Goal: Task Accomplishment & Management: Manage account settings

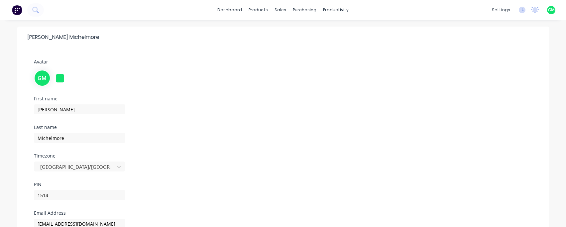
drag, startPoint x: 182, startPoint y: 14, endPoint x: 180, endPoint y: 17, distance: 3.8
click at [180, 17] on div "dashboard products sales purchasing productivity dashboard products Product Cat…" at bounding box center [283, 10] width 566 height 20
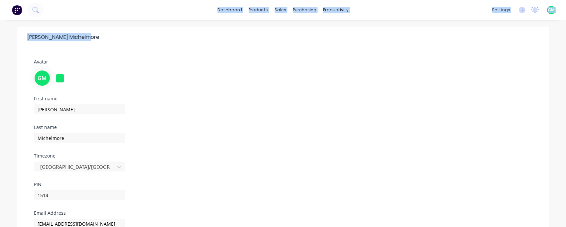
drag, startPoint x: 167, startPoint y: 13, endPoint x: 68, endPoint y: 36, distance: 101.3
click at [68, 36] on div "dashboard products sales purchasing productivity dashboard products Product Cat…" at bounding box center [283, 170] width 566 height 340
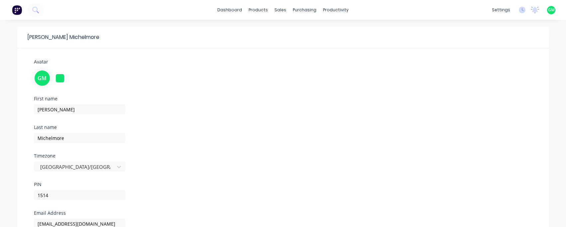
drag, startPoint x: 68, startPoint y: 36, endPoint x: 162, endPoint y: 21, distance: 94.6
click at [153, 25] on div "[PERSON_NAME] Avatar GM First name [PERSON_NAME] Last name [PERSON_NAME] Timezo…" at bounding box center [283, 180] width 566 height 321
drag, startPoint x: 160, startPoint y: 10, endPoint x: 124, endPoint y: 2, distance: 36.6
click at [56, 10] on div "dashboard products sales purchasing productivity dashboard products Product Cat…" at bounding box center [283, 10] width 566 height 20
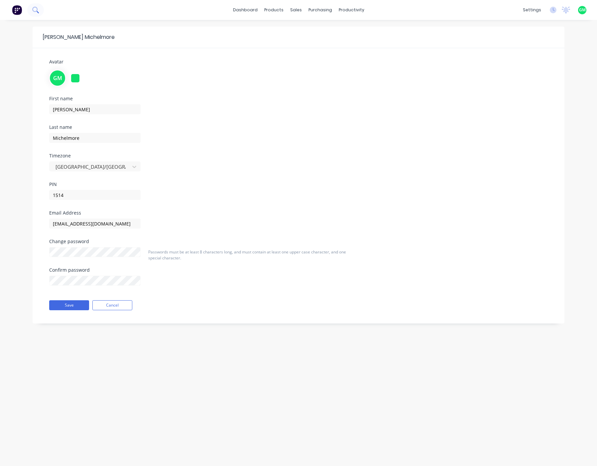
click at [38, 10] on icon at bounding box center [35, 10] width 6 height 6
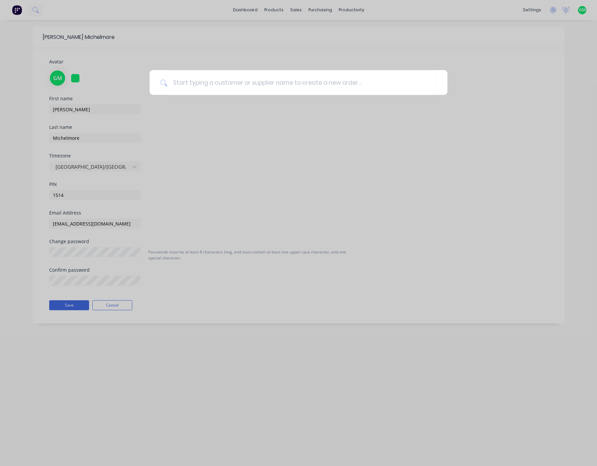
click at [38, 9] on div at bounding box center [298, 233] width 597 height 466
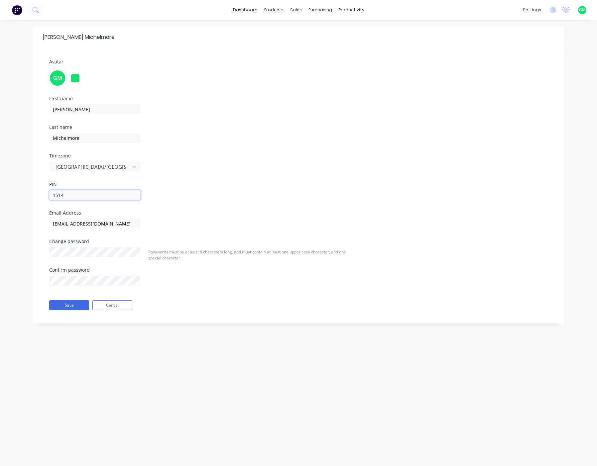
click at [79, 195] on input "1514" at bounding box center [94, 195] width 91 height 10
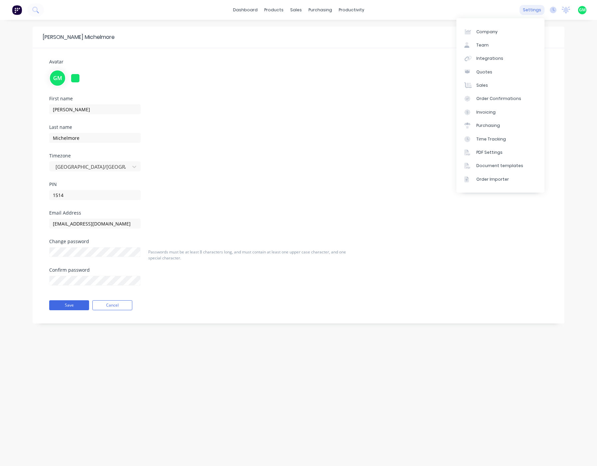
click at [527, 10] on div "settings" at bounding box center [532, 10] width 25 height 10
click at [487, 50] on link "Team" at bounding box center [501, 45] width 88 height 13
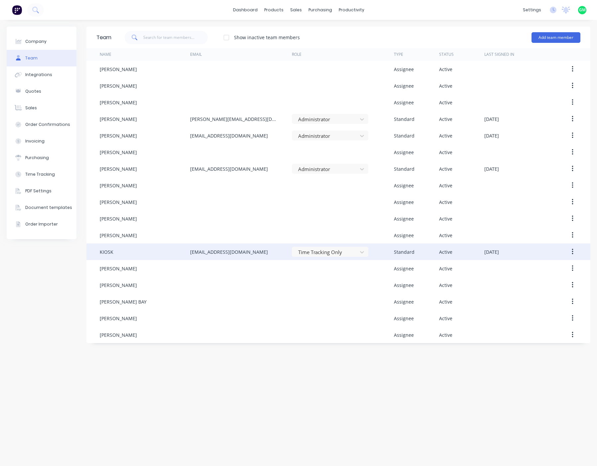
click at [103, 227] on div "KIOSK" at bounding box center [145, 252] width 90 height 17
click at [566, 227] on icon "button" at bounding box center [573, 251] width 2 height 7
click at [542, 227] on div "Edit" at bounding box center [548, 270] width 51 height 10
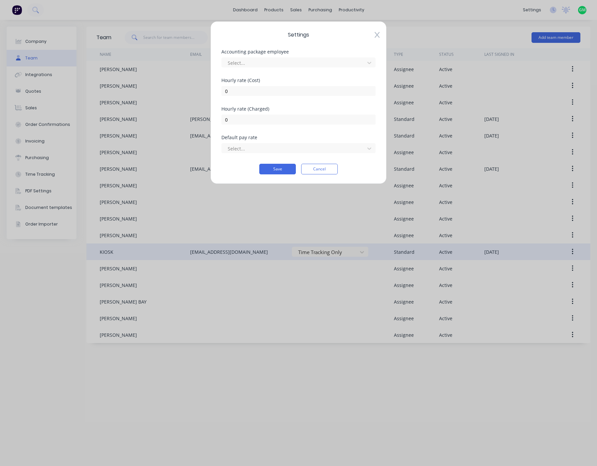
click at [374, 38] on span "Settings" at bounding box center [298, 35] width 154 height 8
click at [379, 37] on icon at bounding box center [377, 35] width 5 height 6
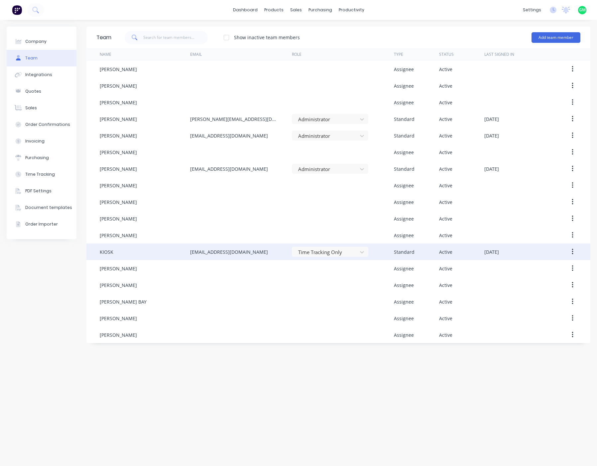
click at [165, 227] on div "Team Show inactive team members Add team member Name Email Role Type Status Las…" at bounding box center [338, 243] width 504 height 433
click at [110, 56] on div "Name" at bounding box center [106, 55] width 12 height 6
click at [105, 54] on div "Name" at bounding box center [106, 55] width 12 height 6
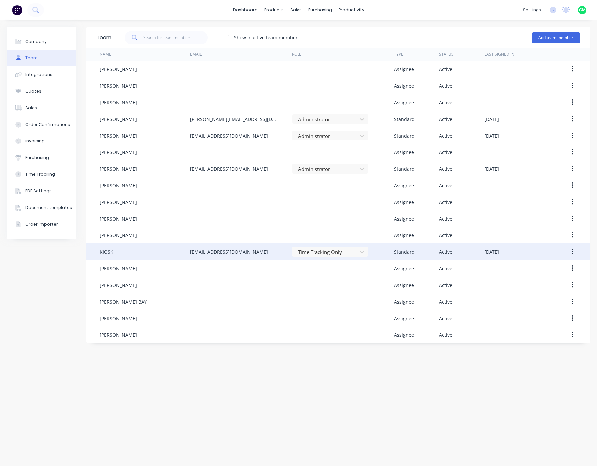
click at [104, 54] on div "Name" at bounding box center [106, 55] width 12 height 6
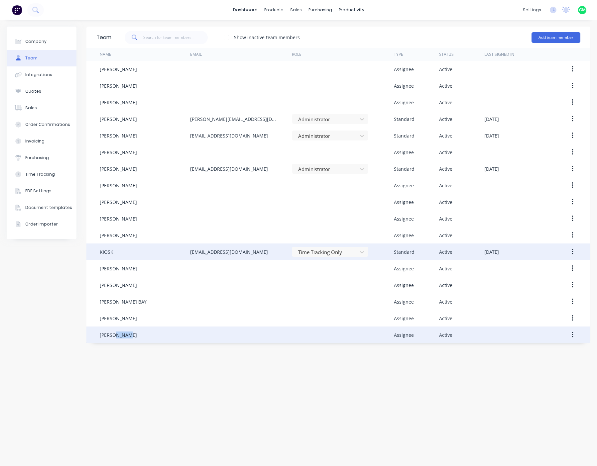
drag, startPoint x: 117, startPoint y: 335, endPoint x: 140, endPoint y: 337, distance: 22.4
click at [140, 227] on div "WAYNE HAYES" at bounding box center [145, 335] width 90 height 17
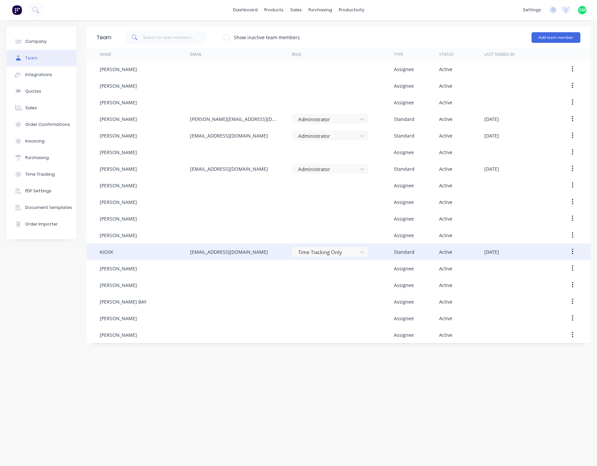
drag, startPoint x: 140, startPoint y: 337, endPoint x: 230, endPoint y: 395, distance: 107.3
click at [238, 227] on div "Team Show inactive team members Add team member Name Email Role Type Status Las…" at bounding box center [338, 243] width 504 height 433
click at [19, 7] on img at bounding box center [17, 10] width 10 height 10
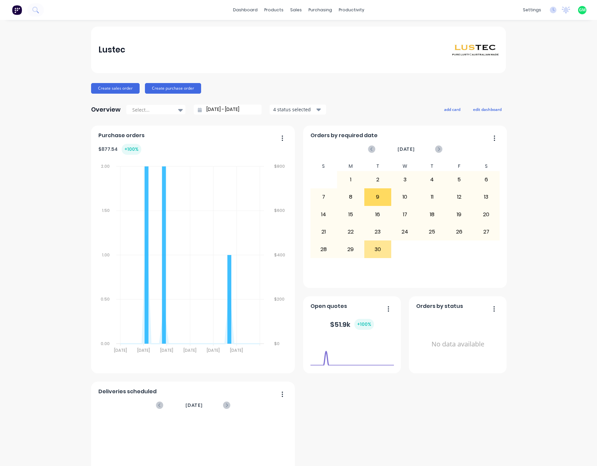
click at [282, 140] on icon "button" at bounding box center [282, 137] width 1 height 5
click at [230, 156] on div "Delete" at bounding box center [255, 156] width 51 height 10
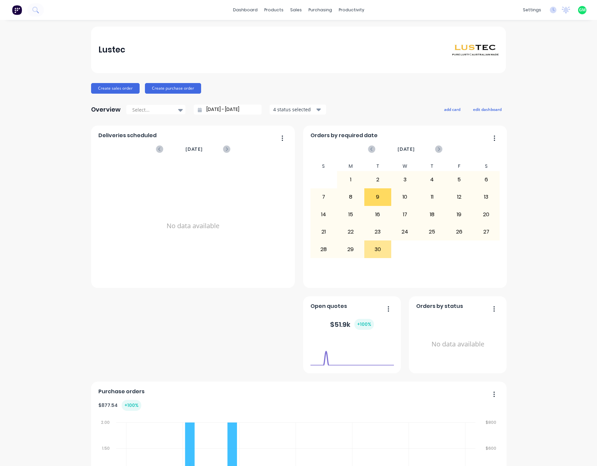
click at [281, 138] on button "button" at bounding box center [280, 139] width 14 height 10
click at [282, 140] on icon "button" at bounding box center [282, 137] width 1 height 5
click at [231, 155] on div "Delete" at bounding box center [255, 156] width 51 height 10
click at [494, 137] on button "button" at bounding box center [492, 139] width 14 height 10
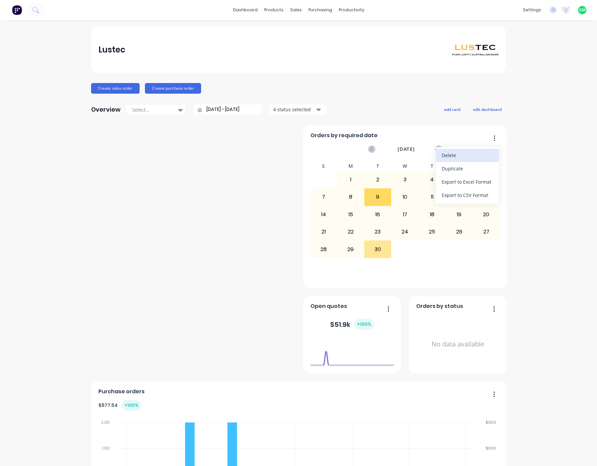
click at [463, 152] on div "Delete" at bounding box center [467, 156] width 51 height 10
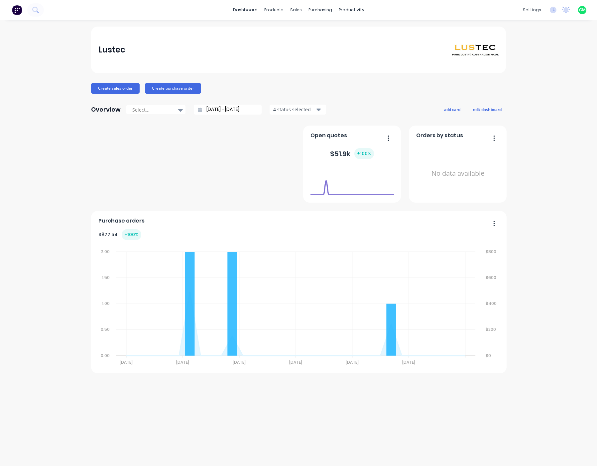
click at [494, 139] on icon "button" at bounding box center [494, 138] width 2 height 7
click at [473, 154] on div "Delete" at bounding box center [467, 156] width 51 height 10
click at [389, 137] on icon "button" at bounding box center [389, 138] width 2 height 7
click at [372, 157] on div "Delete" at bounding box center [361, 156] width 51 height 10
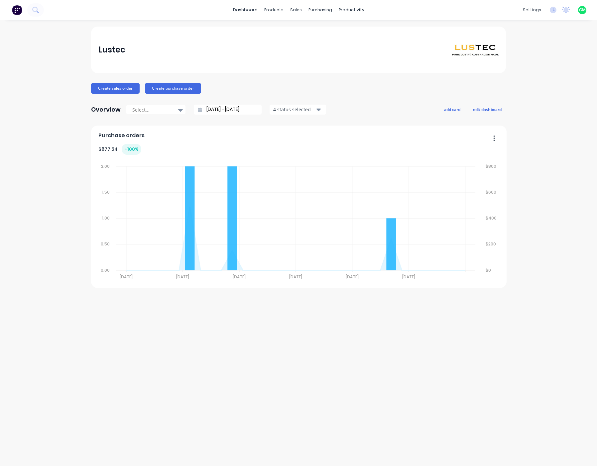
click at [495, 140] on icon "button" at bounding box center [494, 138] width 2 height 7
click at [469, 151] on div "Delete" at bounding box center [467, 156] width 51 height 10
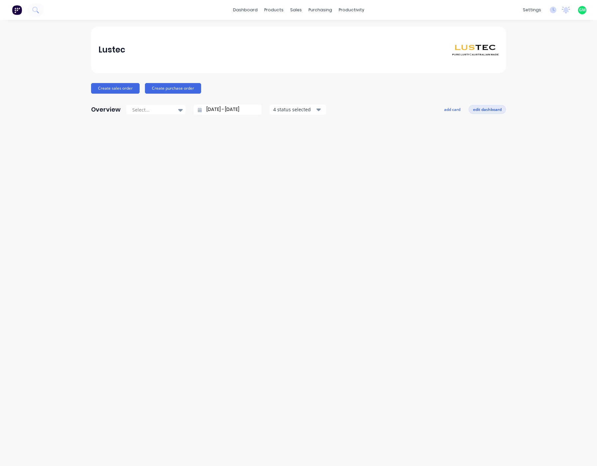
click at [496, 109] on button "edit dashboard" at bounding box center [487, 109] width 37 height 9
drag, startPoint x: 405, startPoint y: 232, endPoint x: 416, endPoint y: 195, distance: 39.0
click at [408, 226] on div at bounding box center [298, 207] width 415 height 163
click at [453, 109] on button "add card" at bounding box center [451, 109] width 25 height 9
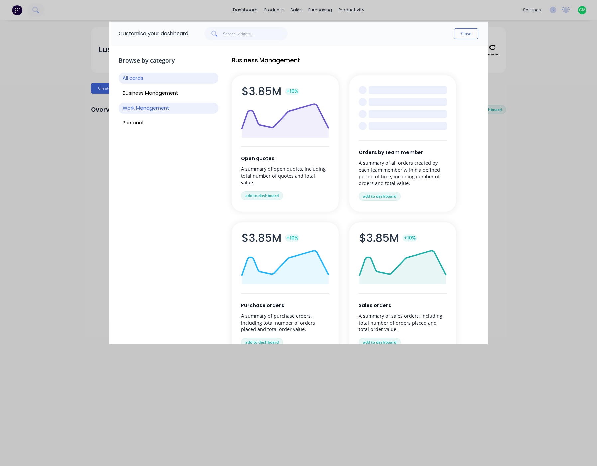
click at [151, 106] on button "Work Management" at bounding box center [169, 108] width 100 height 11
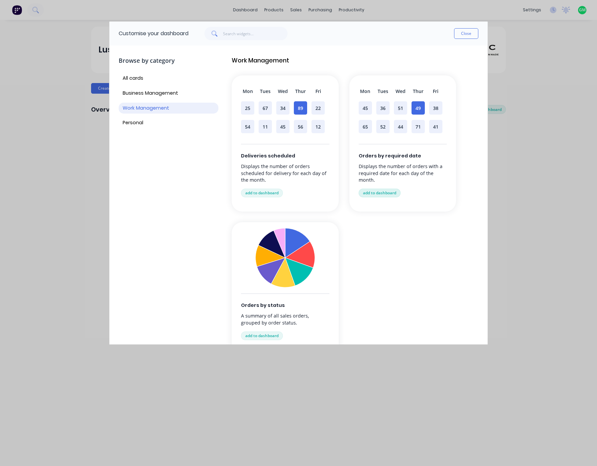
click at [370, 194] on button "add to dashboard" at bounding box center [380, 193] width 42 height 9
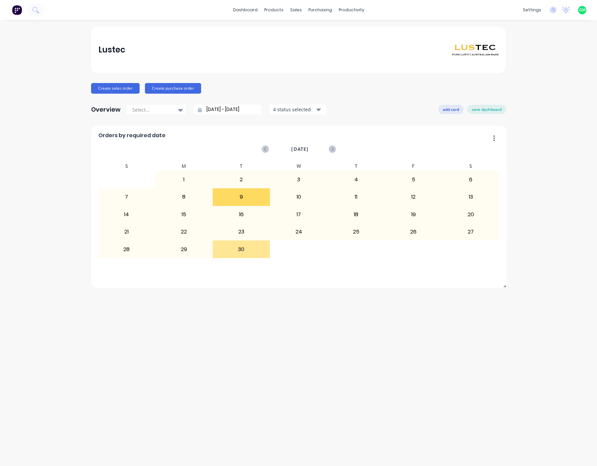
click at [453, 111] on button "add card" at bounding box center [451, 109] width 25 height 9
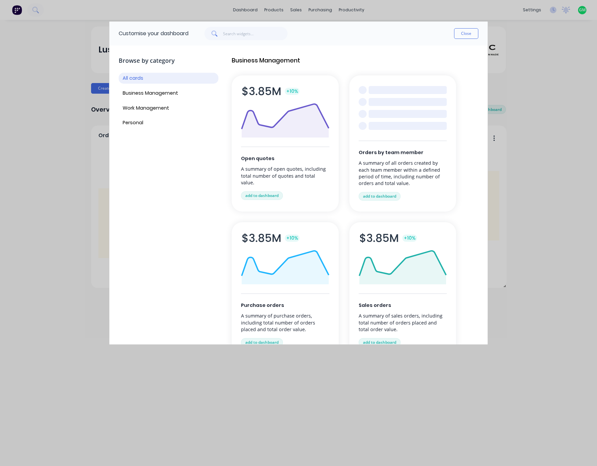
click at [132, 75] on button "All cards" at bounding box center [169, 78] width 100 height 11
click at [387, 197] on button "add to dashboard" at bounding box center [380, 196] width 42 height 9
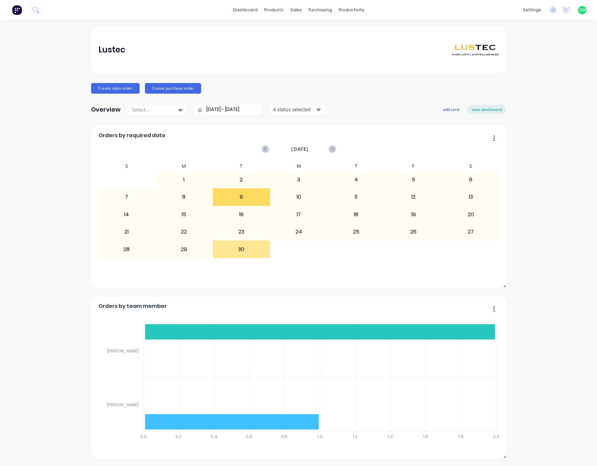
click at [539, 227] on div "Lustec Create sales order Create purchase order Overview Select... 23/08/25 - 2…" at bounding box center [298, 243] width 597 height 433
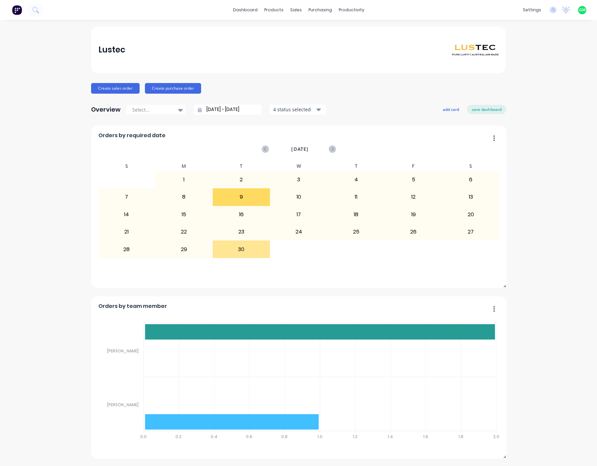
click at [522, 195] on div "Lustec Create sales order Create purchase order Overview Select... 23/08/25 - 2…" at bounding box center [298, 243] width 597 height 433
click at [448, 108] on button "add card" at bounding box center [451, 109] width 25 height 9
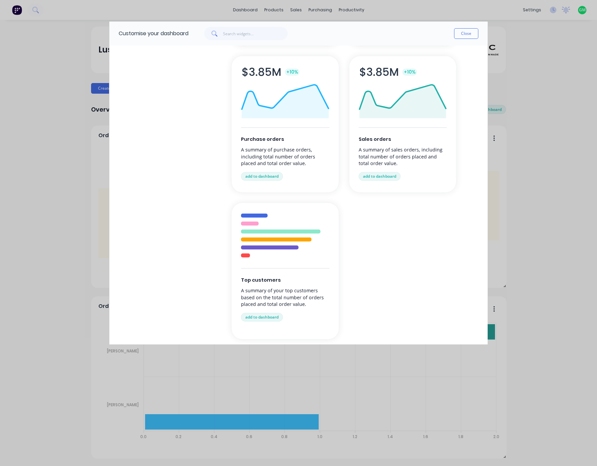
scroll to position [332, 0]
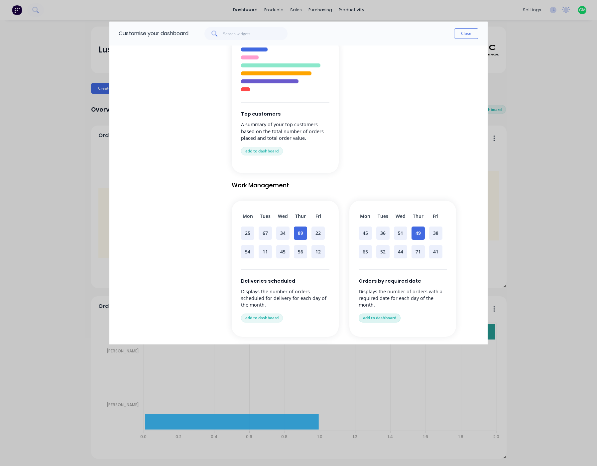
click at [376, 227] on button "add to dashboard" at bounding box center [380, 318] width 42 height 9
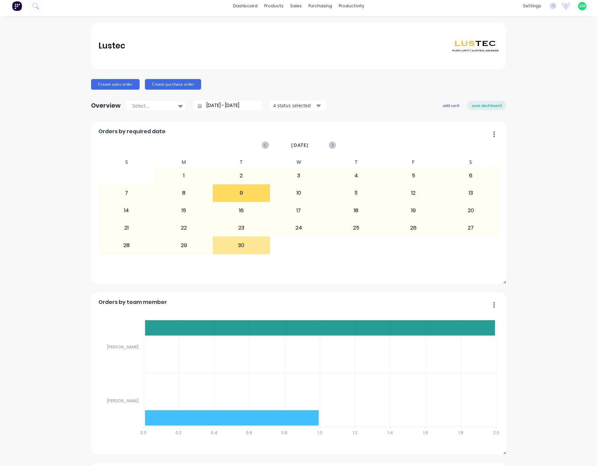
scroll to position [0, 0]
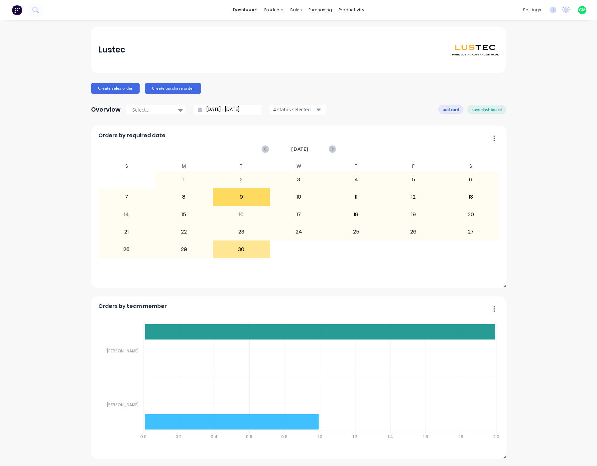
click at [452, 106] on button "add card" at bounding box center [451, 109] width 25 height 9
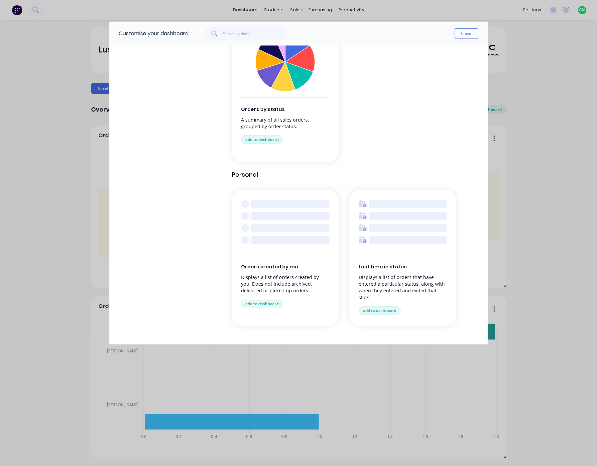
scroll to position [555, 0]
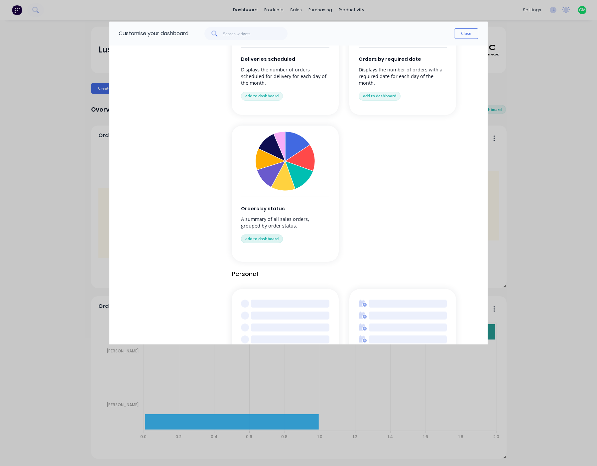
click at [271, 227] on button "add to dashboard" at bounding box center [262, 239] width 42 height 9
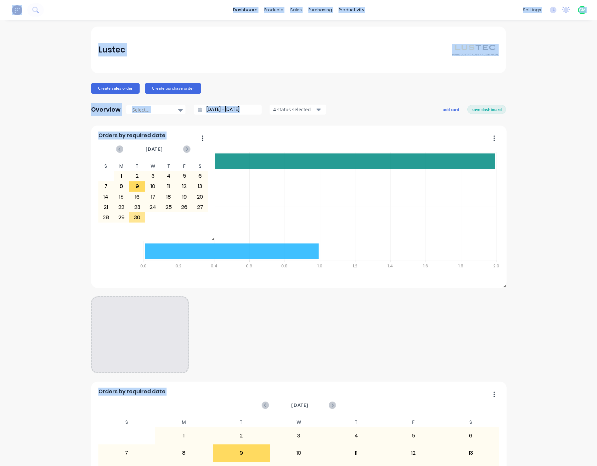
drag, startPoint x: 503, startPoint y: 288, endPoint x: 211, endPoint y: 241, distance: 295.4
click at [211, 227] on span at bounding box center [211, 237] width 7 height 7
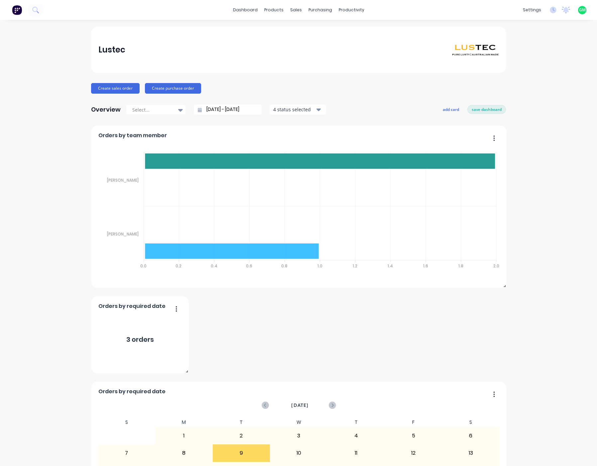
click at [317, 227] on div "Orders by status No data available Orders by required date September 2025 S M T…" at bounding box center [298, 421] width 415 height 590
drag, startPoint x: 186, startPoint y: 372, endPoint x: 220, endPoint y: 400, distance: 43.8
click at [189, 227] on span at bounding box center [185, 370] width 7 height 7
drag, startPoint x: 261, startPoint y: 322, endPoint x: 264, endPoint y: 319, distance: 4.0
click at [262, 227] on div "Orders by status No data available Orders by required date September 2025 S M T…" at bounding box center [298, 421] width 415 height 590
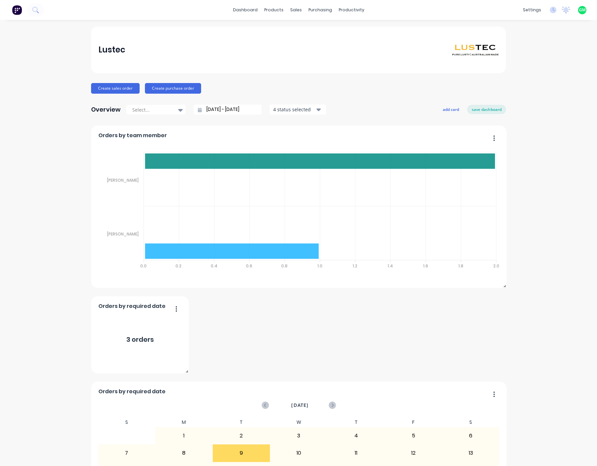
scroll to position [256, 0]
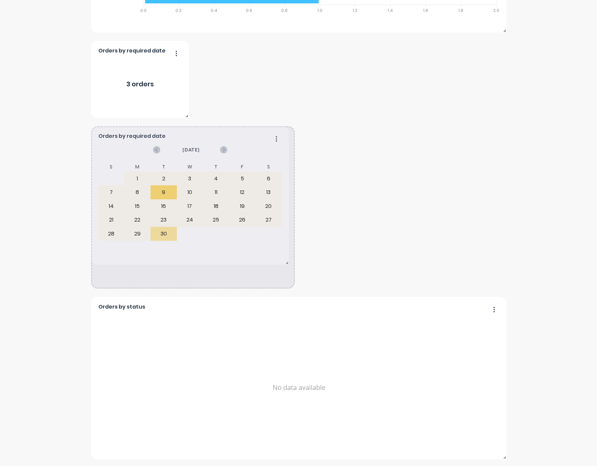
drag, startPoint x: 502, startPoint y: 287, endPoint x: 284, endPoint y: 263, distance: 219.1
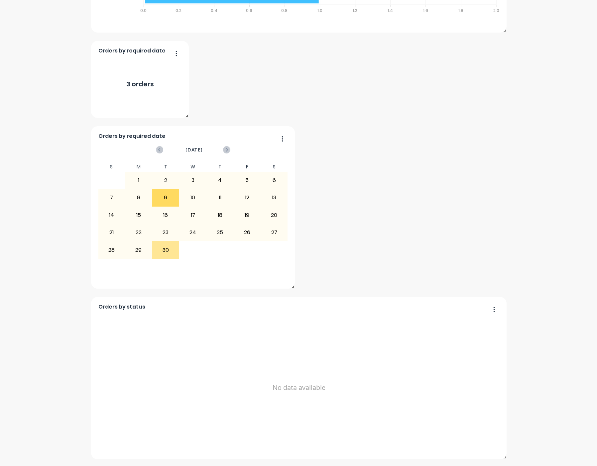
drag, startPoint x: 360, startPoint y: 255, endPoint x: 276, endPoint y: 184, distance: 109.7
click at [359, 227] on div "Orders by status No data available Orders by required date September 2025 S M T…" at bounding box center [298, 165] width 415 height 590
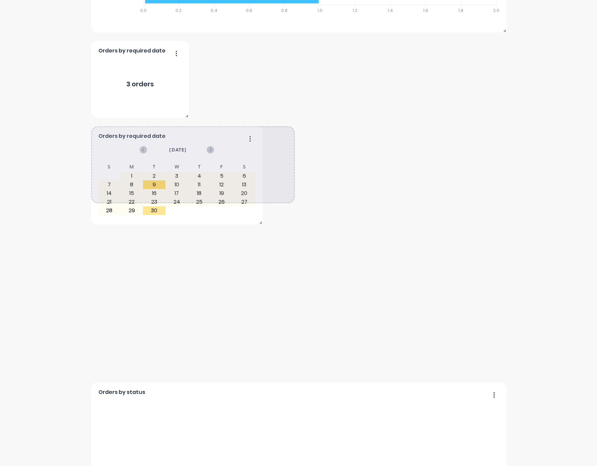
drag, startPoint x: 291, startPoint y: 288, endPoint x: 283, endPoint y: 219, distance: 68.6
click at [263, 218] on span at bounding box center [259, 221] width 7 height 7
drag, startPoint x: 292, startPoint y: 373, endPoint x: 290, endPoint y: 222, distance: 151.3
click at [290, 222] on span at bounding box center [290, 219] width 7 height 7
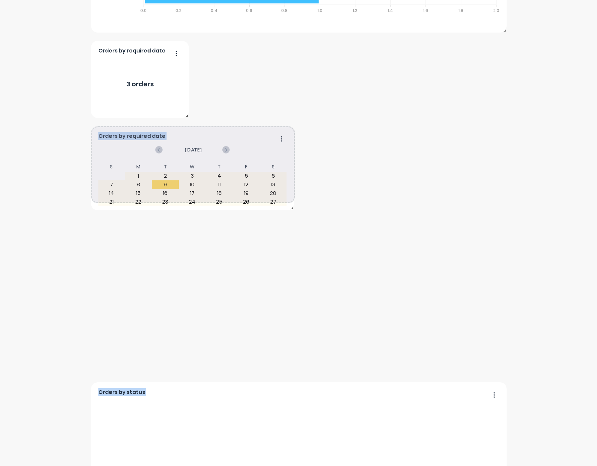
drag, startPoint x: 291, startPoint y: 371, endPoint x: 292, endPoint y: 203, distance: 168.2
click at [294, 204] on span at bounding box center [290, 207] width 7 height 7
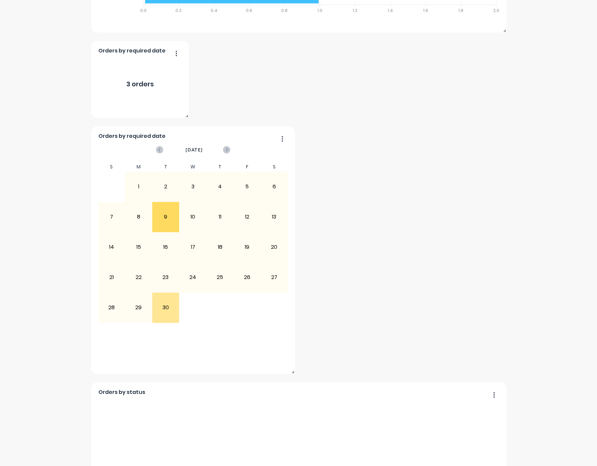
drag, startPoint x: 424, startPoint y: 264, endPoint x: 394, endPoint y: 258, distance: 30.5
click at [422, 227] on div "Orders by status No data available Orders by required date September 2025 S M T…" at bounding box center [298, 207] width 415 height 675
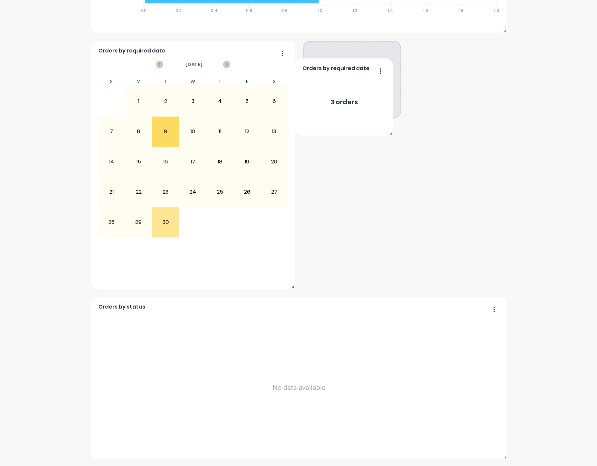
drag, startPoint x: 143, startPoint y: 95, endPoint x: 356, endPoint y: 127, distance: 215.8
click at [348, 112] on div "3 orders" at bounding box center [344, 102] width 83 height 50
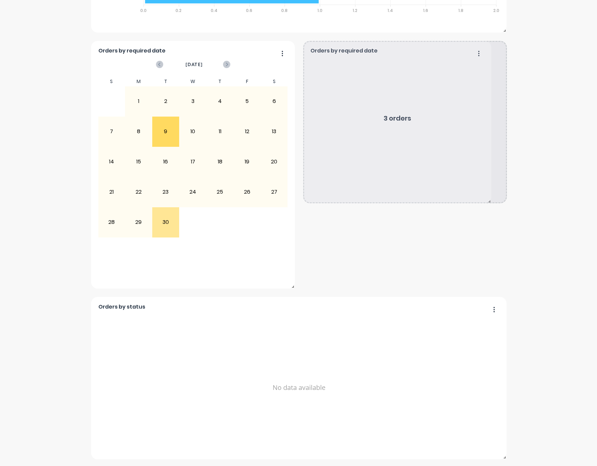
drag, startPoint x: 395, startPoint y: 116, endPoint x: 530, endPoint y: 294, distance: 223.3
click at [531, 227] on div "Lustec Create sales order Create purchase order Overview Select... 23/08/25 - 2…" at bounding box center [298, 115] width 597 height 689
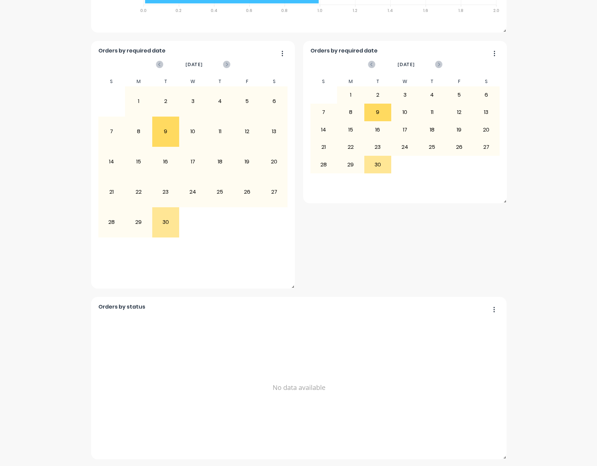
drag, startPoint x: 410, startPoint y: 233, endPoint x: 382, endPoint y: 229, distance: 27.8
click at [410, 227] on div "Orders by status No data available Orders by required date September 2025 S M T…" at bounding box center [298, 165] width 415 height 590
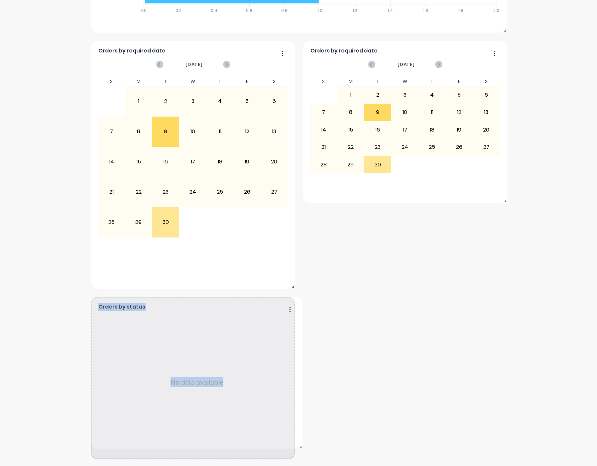
drag, startPoint x: 503, startPoint y: 457, endPoint x: 298, endPoint y: 445, distance: 205.8
click at [298, 227] on span at bounding box center [299, 446] width 7 height 7
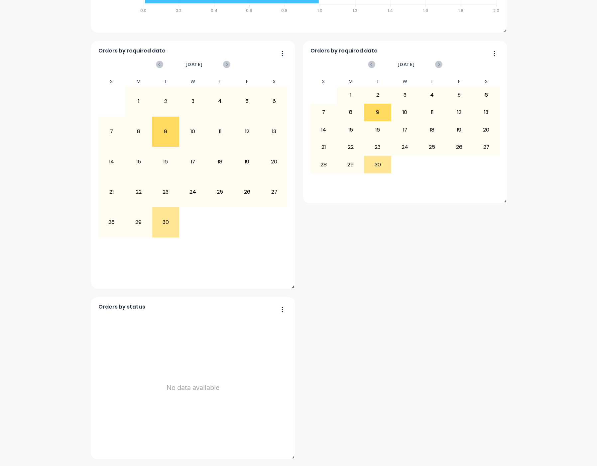
click at [358, 227] on div "Orders by status No data available Orders by required date September 2025 S M T…" at bounding box center [298, 165] width 415 height 590
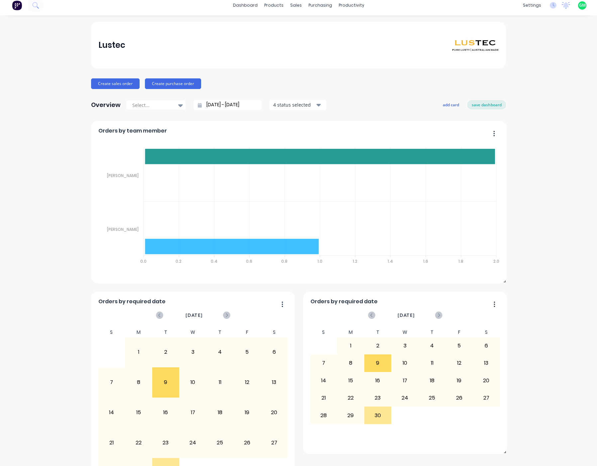
scroll to position [0, 0]
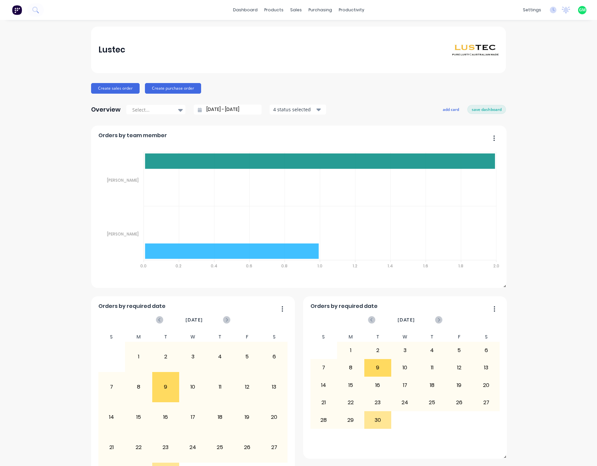
click at [502, 227] on div "Orders by status No data available Orders by required date September 2025 S M T…" at bounding box center [298, 421] width 415 height 590
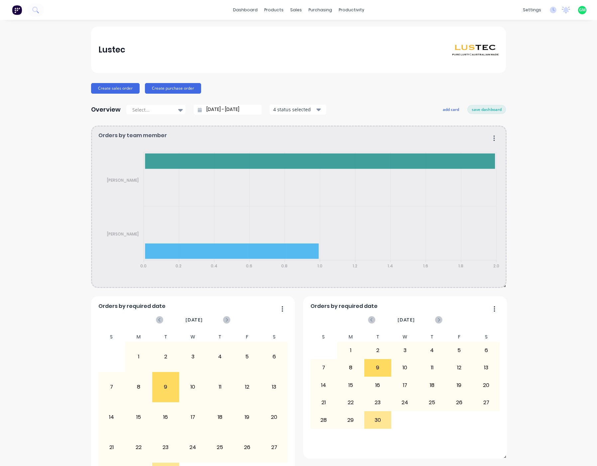
drag, startPoint x: 496, startPoint y: 136, endPoint x: 488, endPoint y: 138, distance: 8.5
click at [490, 138] on button "button" at bounding box center [492, 139] width 14 height 10
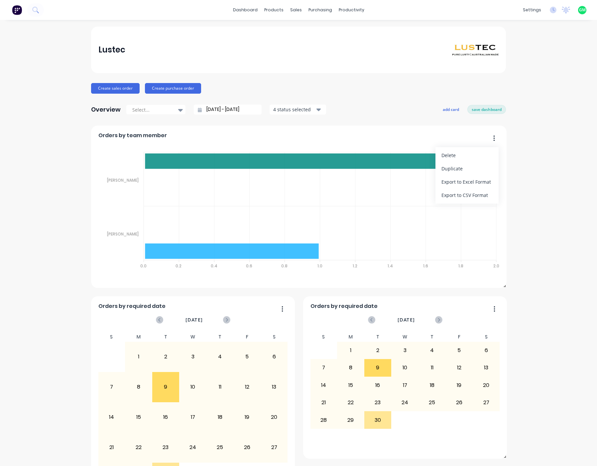
click at [547, 227] on div "Lustec Create sales order Create purchase order Overview Select... 23/08/25 - 2…" at bounding box center [298, 371] width 597 height 689
click at [456, 112] on button "add card" at bounding box center [451, 109] width 25 height 9
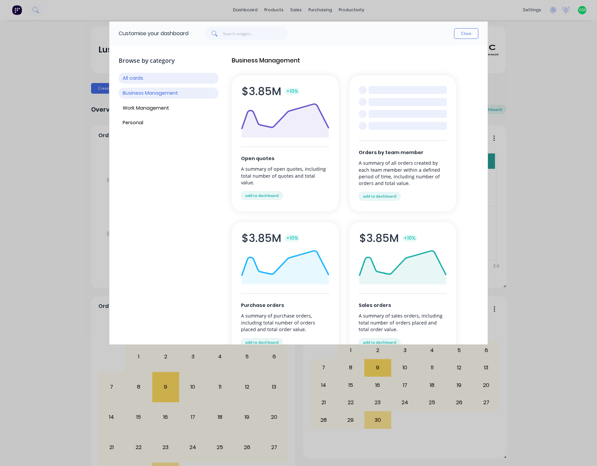
click at [164, 95] on button "Business Management" at bounding box center [169, 93] width 100 height 11
click at [171, 106] on button "Work Management" at bounding box center [169, 108] width 100 height 11
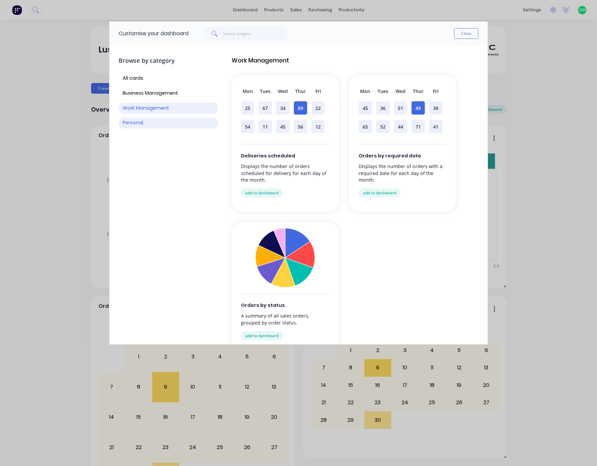
click at [146, 120] on button "Personal" at bounding box center [169, 123] width 100 height 11
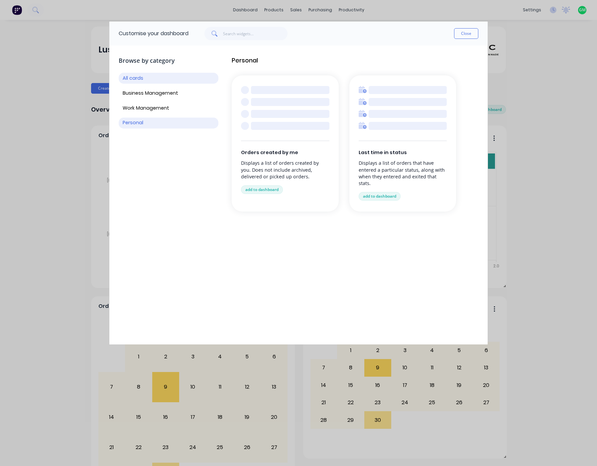
click at [135, 78] on button "All cards" at bounding box center [169, 78] width 100 height 11
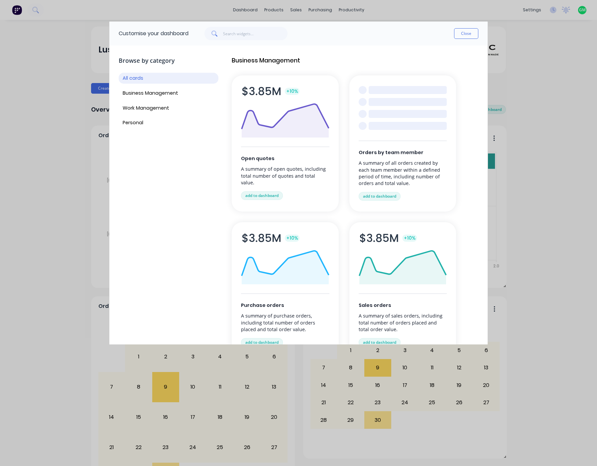
drag, startPoint x: 192, startPoint y: 306, endPoint x: 190, endPoint y: 299, distance: 6.5
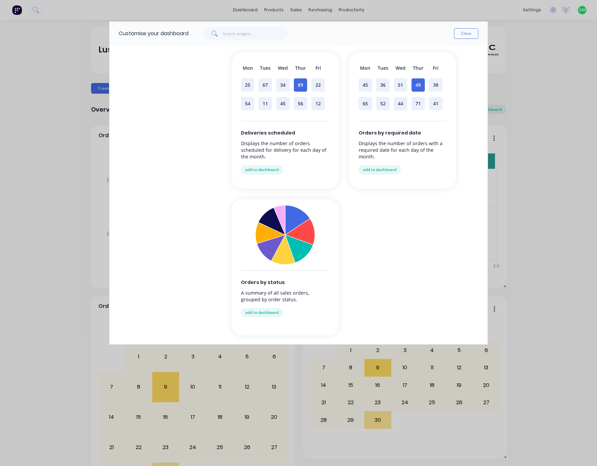
scroll to position [654, 0]
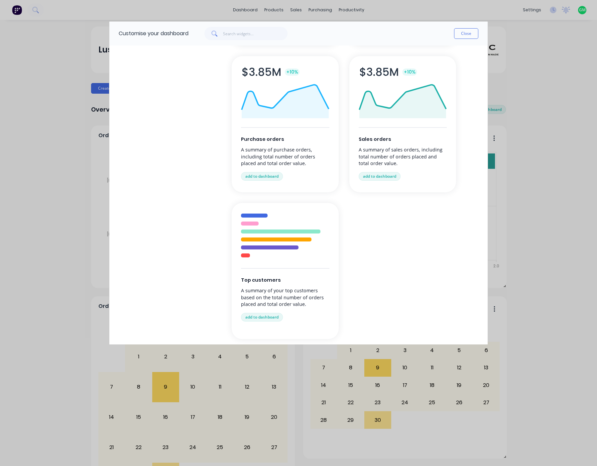
scroll to position [0, 0]
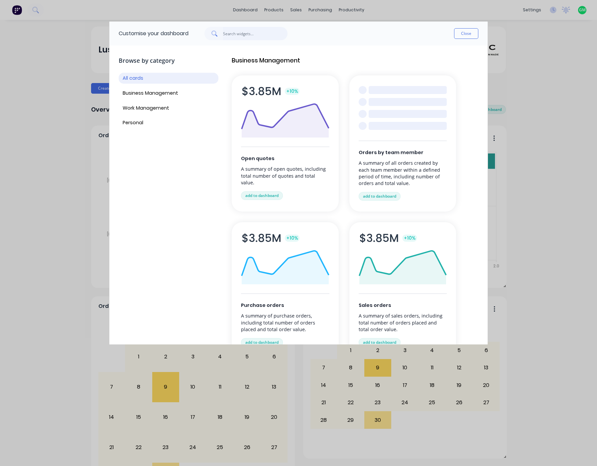
click at [253, 33] on input "text" at bounding box center [255, 33] width 65 height 13
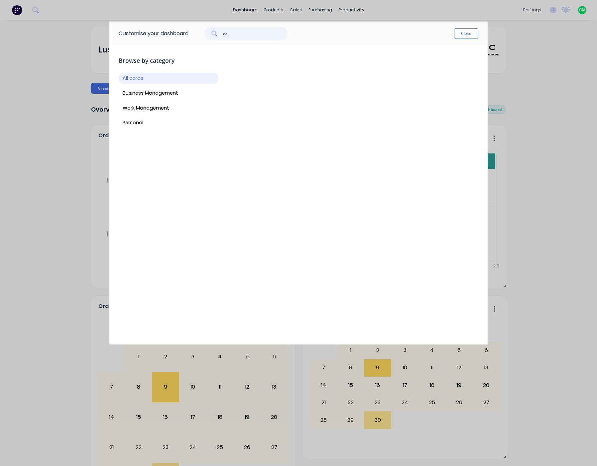
type input "d"
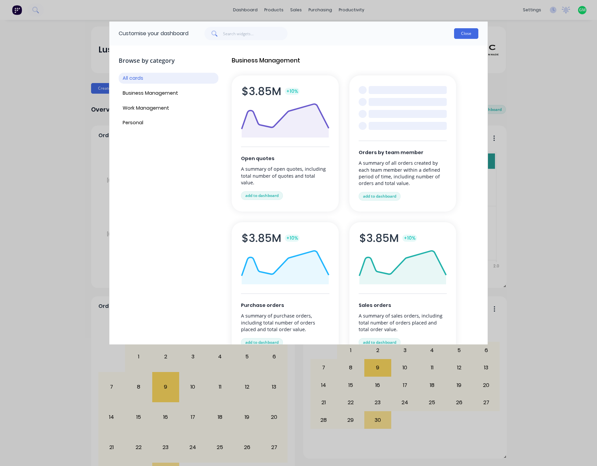
click at [458, 32] on button "Close" at bounding box center [466, 33] width 24 height 11
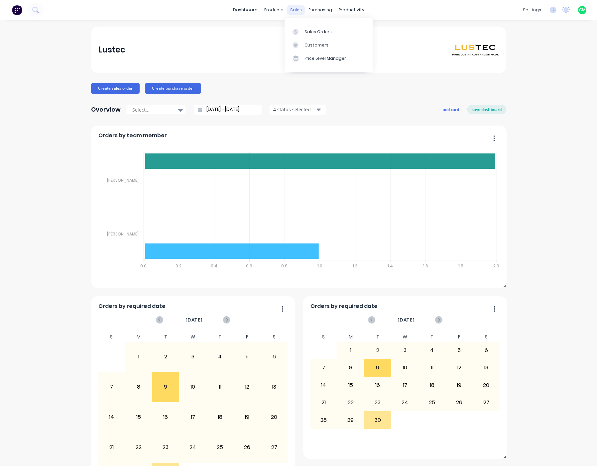
click at [291, 13] on div "sales" at bounding box center [296, 10] width 18 height 10
click at [327, 58] on div "Price Level Manager" at bounding box center [326, 59] width 42 height 6
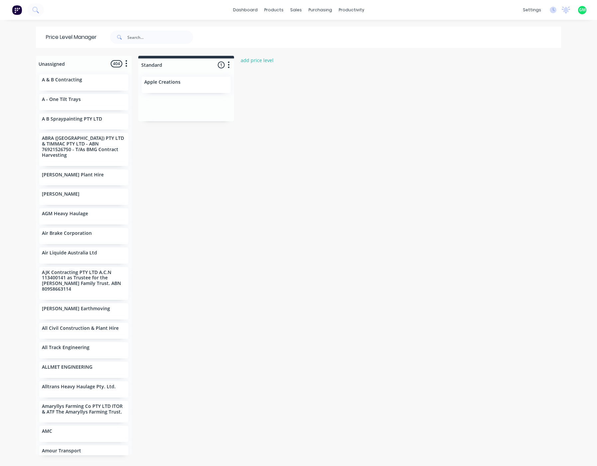
click at [242, 204] on div "Unassigned 404 Move all customers Standard A & B Contracting A - One Tilt Trays…" at bounding box center [299, 261] width 532 height 410
click at [112, 65] on span "404" at bounding box center [117, 63] width 12 height 7
click at [122, 64] on button "button" at bounding box center [126, 64] width 8 height 8
click at [228, 227] on div "Unassigned 404 Move all customers Standard A & B Contracting A - One Tilt Trays…" at bounding box center [299, 261] width 532 height 410
click at [182, 83] on div "Apple Creations" at bounding box center [186, 82] width 84 height 7
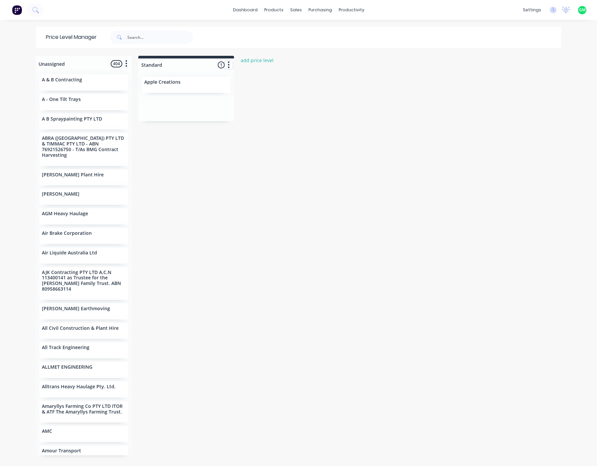
click at [228, 67] on button "button" at bounding box center [229, 65] width 8 height 8
click at [190, 169] on div "Unassigned 404 Move all customers Standard A & B Contracting A - One Tilt Trays…" at bounding box center [299, 261] width 532 height 410
click at [189, 82] on div "Apple Creations" at bounding box center [186, 82] width 84 height 7
drag, startPoint x: 304, startPoint y: 241, endPoint x: 289, endPoint y: 163, distance: 79.1
click at [303, 227] on div "Unassigned 404 Move all customers Standard A & B Contracting A - One Tilt Trays…" at bounding box center [299, 261] width 532 height 410
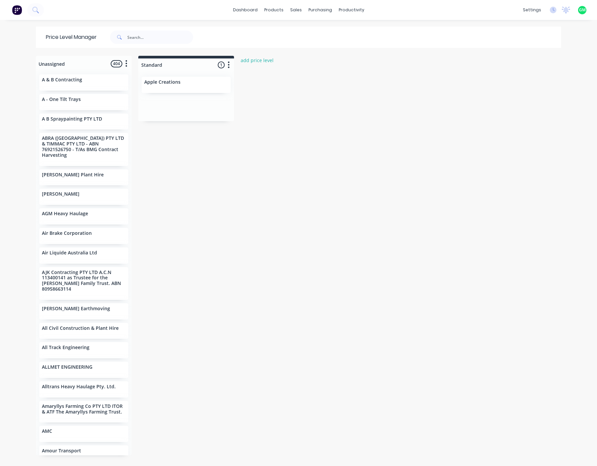
click at [218, 65] on div at bounding box center [186, 65] width 96 height 13
drag, startPoint x: 261, startPoint y: 143, endPoint x: 238, endPoint y: 83, distance: 63.7
click at [258, 131] on div "Unassigned 404 Move all customers Standard A & B Contracting A - One Tilt Trays…" at bounding box center [299, 261] width 532 height 410
click at [228, 65] on icon "button" at bounding box center [229, 65] width 2 height 7
click at [309, 132] on div "Unassigned 404 Move all customers Standard A & B Contracting A - One Tilt Trays…" at bounding box center [299, 261] width 532 height 410
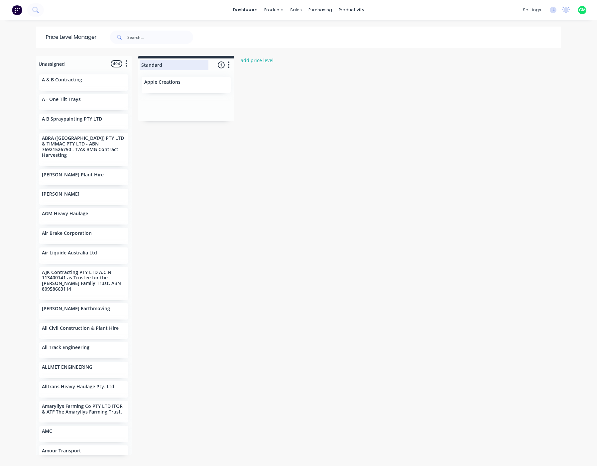
drag, startPoint x: 165, startPoint y: 68, endPoint x: 168, endPoint y: 67, distance: 3.4
drag, startPoint x: 168, startPoint y: 67, endPoint x: 322, endPoint y: 156, distance: 177.5
click at [323, 158] on div "Unassigned 404 Move all customers Standard A & B Contracting A - One Tilt Trays…" at bounding box center [299, 261] width 532 height 410
drag, startPoint x: 225, startPoint y: 67, endPoint x: 146, endPoint y: 192, distance: 147.8
click at [158, 210] on div "Unassigned 404 Move all customers Standard A & B Contracting A - One Tilt Trays…" at bounding box center [299, 261] width 532 height 410
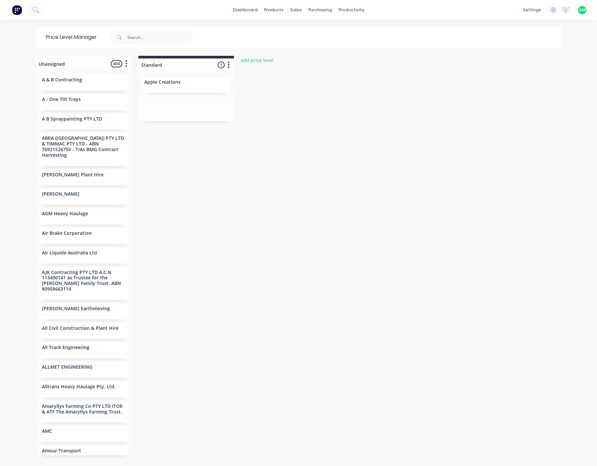
click at [242, 227] on div "Unassigned 404 Move all customers Standard A & B Contracting A - One Tilt Trays…" at bounding box center [299, 261] width 532 height 410
click at [114, 65] on span "404" at bounding box center [117, 63] width 12 height 7
click at [122, 67] on button "button" at bounding box center [126, 64] width 8 height 8
click at [275, 227] on div "Unassigned 404 Move all customers Standard A & B Contracting A - One Tilt Trays…" at bounding box center [299, 261] width 532 height 410
click at [253, 61] on button "add price level" at bounding box center [257, 60] width 40 height 9
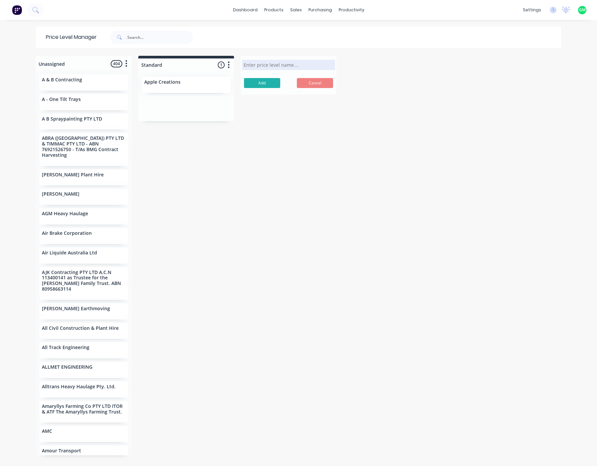
click at [308, 66] on input "text" at bounding box center [289, 65] width 90 height 7
drag, startPoint x: 321, startPoint y: 85, endPoint x: 287, endPoint y: 122, distance: 49.9
click at [322, 86] on button "Cancel" at bounding box center [315, 83] width 36 height 10
drag, startPoint x: 267, startPoint y: 167, endPoint x: 252, endPoint y: 143, distance: 27.9
click at [264, 162] on div "Unassigned 404 Move all customers Standard A & B Contracting A - One Tilt Trays…" at bounding box center [299, 261] width 532 height 410
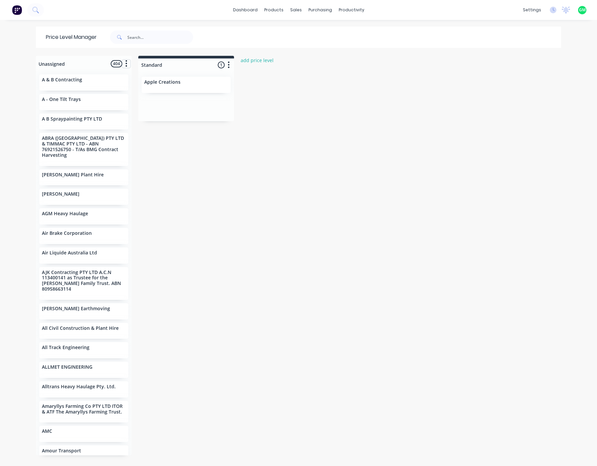
click at [126, 64] on icon "button" at bounding box center [127, 64] width 2 height 7
click at [190, 172] on div "Unassigned 404 Move all customers Standard A & B Contracting A - One Tilt Trays…" at bounding box center [299, 261] width 532 height 410
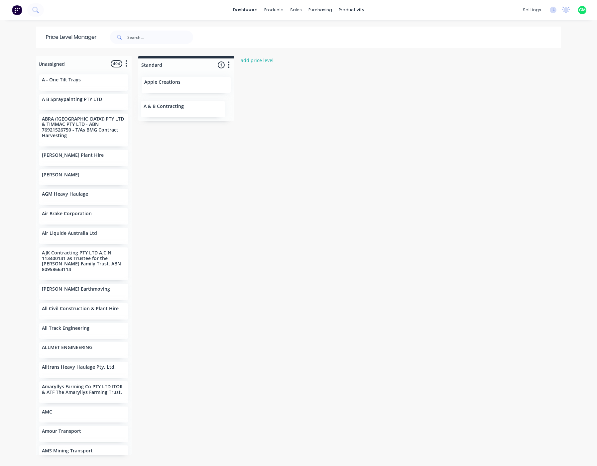
drag, startPoint x: 75, startPoint y: 83, endPoint x: 182, endPoint y: 109, distance: 109.7
click at [182, 109] on div "Unassigned 404 Move all customers Standard A & B Contracting A - One Tilt Trays…" at bounding box center [299, 261] width 532 height 410
click at [125, 67] on icon "button" at bounding box center [126, 64] width 2 height 8
click at [115, 77] on button "Move all customers" at bounding box center [105, 75] width 51 height 11
click at [147, 79] on div "Standard" at bounding box center [153, 80] width 35 height 11
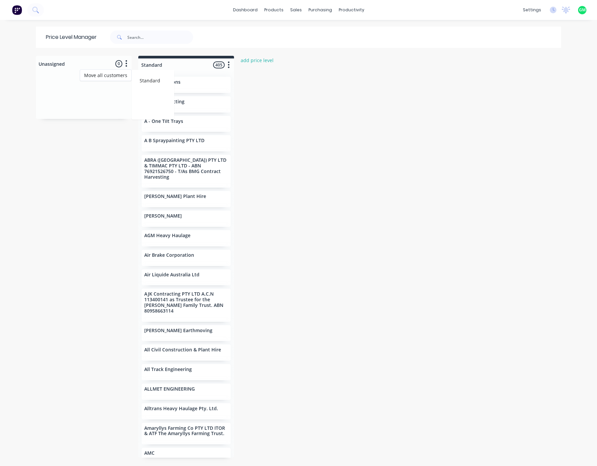
click at [306, 169] on div "Unassigned 0 Move all customers Standard Standard 405 Price level colour #27344…" at bounding box center [299, 261] width 532 height 410
click at [244, 63] on button "add price level" at bounding box center [257, 60] width 40 height 9
type input "Do Not Sell"
click at [263, 84] on button "Add" at bounding box center [262, 83] width 36 height 10
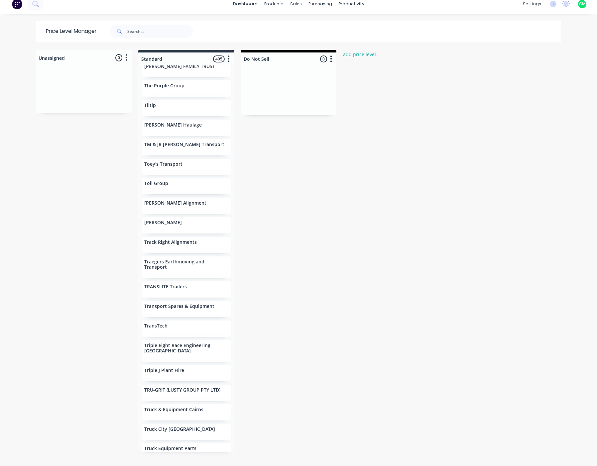
scroll to position [8067, 0]
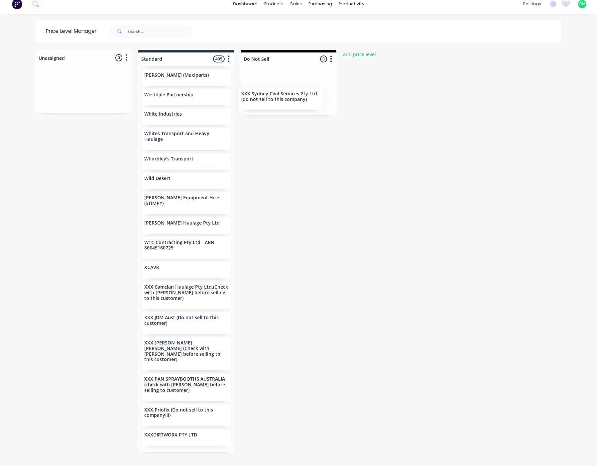
drag, startPoint x: 173, startPoint y: 417, endPoint x: 275, endPoint y: 103, distance: 329.7
click at [275, 103] on div "Unassigned 0 Move all customers Standard Do Not Sell Standard 405 Price level c…" at bounding box center [299, 255] width 532 height 410
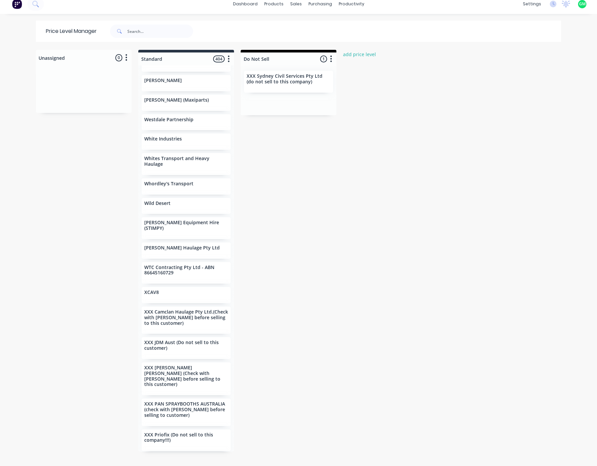
scroll to position [8041, 0]
drag, startPoint x: 162, startPoint y: 414, endPoint x: 258, endPoint y: 130, distance: 299.7
click at [258, 130] on div "Unassigned 0 Move all customers Standard Do Not Sell Standard 404 Price level c…" at bounding box center [299, 255] width 532 height 410
drag, startPoint x: 149, startPoint y: 411, endPoint x: 262, endPoint y: 75, distance: 354.2
click at [262, 75] on div "Unassigned 0 Move all customers Standard Do Not Sell Standard 404 Price level c…" at bounding box center [299, 255] width 532 height 410
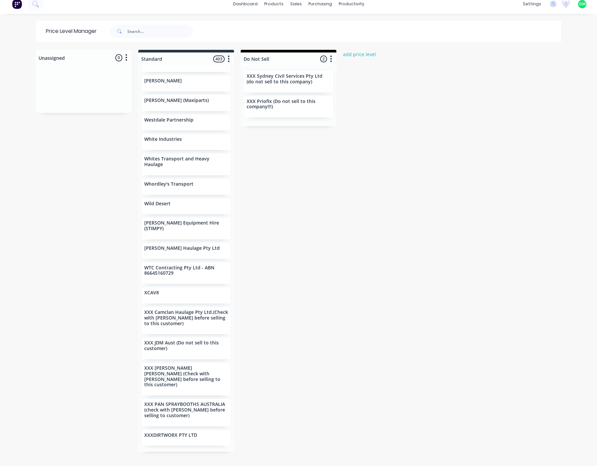
scroll to position [8016, 0]
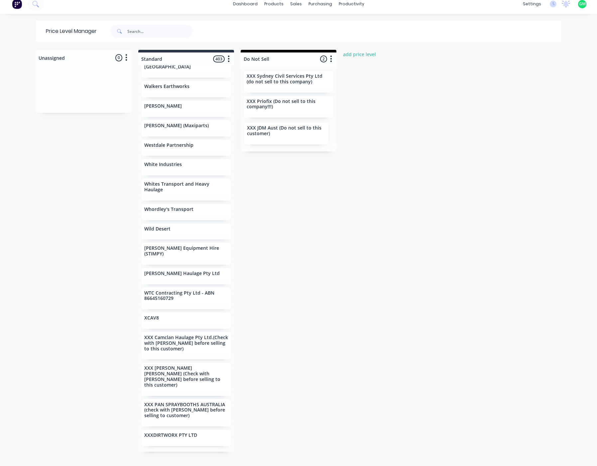
drag, startPoint x: 153, startPoint y: 353, endPoint x: 262, endPoint y: 135, distance: 243.7
click at [262, 135] on div "Unassigned 0 Move all customers Standard Do Not Sell Standard 403 Price level c…" at bounding box center [299, 255] width 532 height 410
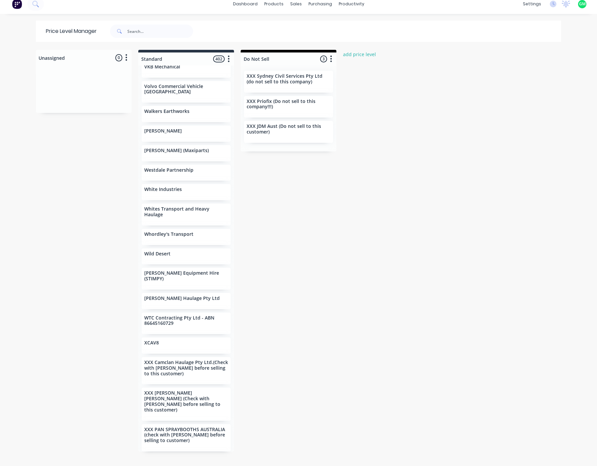
click at [344, 227] on div "Unassigned 0 Move all customers Standard Do Not Sell Standard 402 Price level c…" at bounding box center [299, 255] width 532 height 410
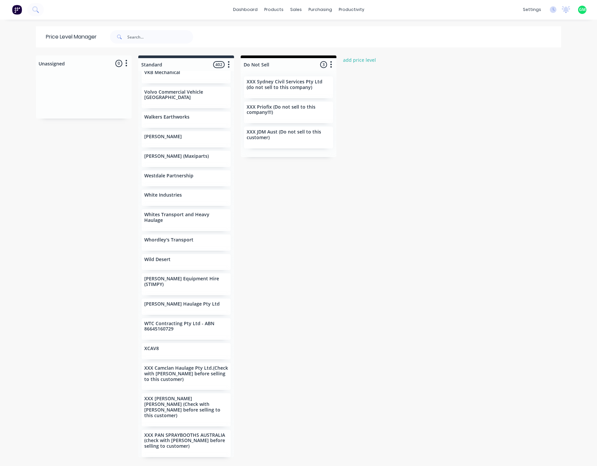
scroll to position [0, 0]
click at [267, 66] on div at bounding box center [289, 65] width 96 height 13
type input "Do Not Sell To"
drag, startPoint x: 369, startPoint y: 191, endPoint x: 367, endPoint y: 169, distance: 22.7
click at [370, 190] on div "Unassigned 0 Move all customers Standard Do Not Sell Standard 402 Price level c…" at bounding box center [299, 261] width 532 height 410
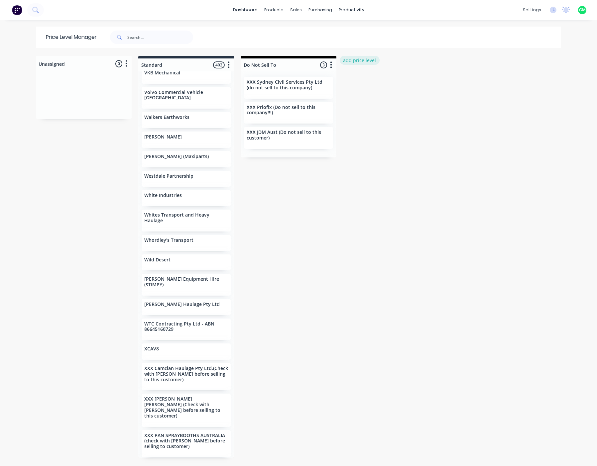
click at [364, 64] on button "add price level" at bounding box center [360, 60] width 40 height 9
type input "Check with Chris Before Selling To"
click at [403, 147] on div "Unassigned 0 Move all customers Standard Do Not Sell To Standard 402 Price leve…" at bounding box center [299, 261] width 532 height 410
click at [361, 83] on button "Add" at bounding box center [364, 83] width 36 height 10
click at [277, 62] on div at bounding box center [289, 65] width 96 height 13
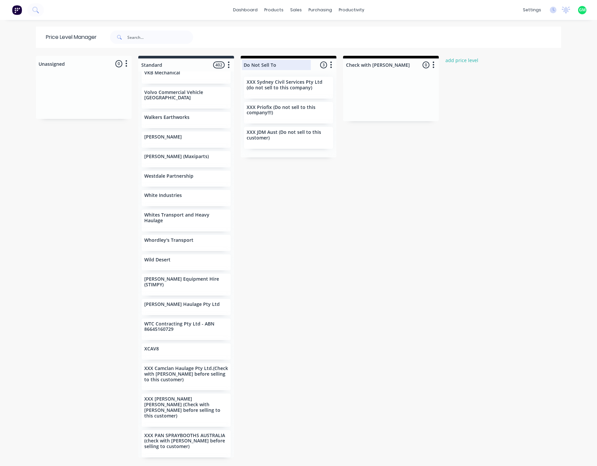
drag, startPoint x: 273, startPoint y: 64, endPoint x: 243, endPoint y: 68, distance: 30.2
click at [244, 68] on input "Do Not Sell To" at bounding box center [277, 65] width 66 height 7
type input "Do Not Sell To"
click at [391, 227] on div "Unassigned 0 Move all customers Standard Do Not Sell To Check with Chris Before…" at bounding box center [299, 261] width 532 height 410
click at [285, 66] on input "Do Not Sell To" at bounding box center [277, 65] width 66 height 7
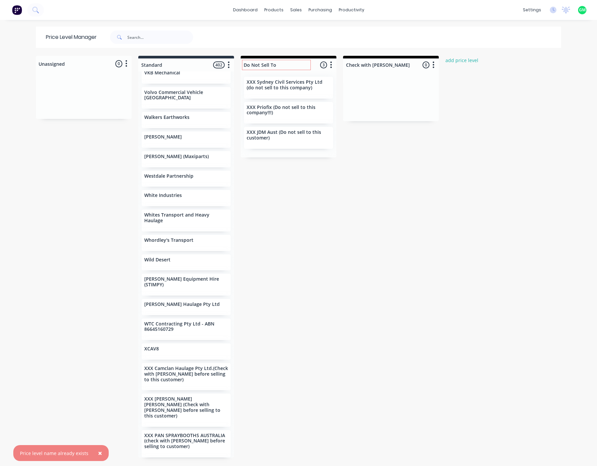
drag, startPoint x: 383, startPoint y: 151, endPoint x: 356, endPoint y: 102, distance: 55.6
click at [380, 147] on div "Unassigned 0 Move all customers Standard Do Not Sell To Check with Chris Before…" at bounding box center [299, 261] width 532 height 410
click at [331, 63] on button "button" at bounding box center [331, 65] width 8 height 8
click at [488, 227] on div "Unassigned 0 Move all customers Standard Do Not Sell To Check with Chris Before…" at bounding box center [299, 261] width 532 height 410
drag, startPoint x: 442, startPoint y: 282, endPoint x: 411, endPoint y: 234, distance: 57.2
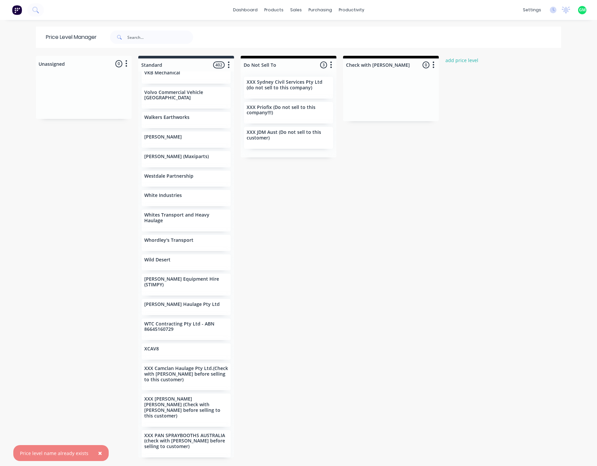
click at [436, 227] on div "Unassigned 0 Move all customers Standard Do Not Sell To Check with Chris Before…" at bounding box center [299, 261] width 532 height 410
drag, startPoint x: 398, startPoint y: 55, endPoint x: 421, endPoint y: 53, distance: 22.4
click at [421, 53] on div "Price Level Manager Unassigned 0 Move all customers Standard Do Not Sell To Che…" at bounding box center [299, 246] width 532 height 439
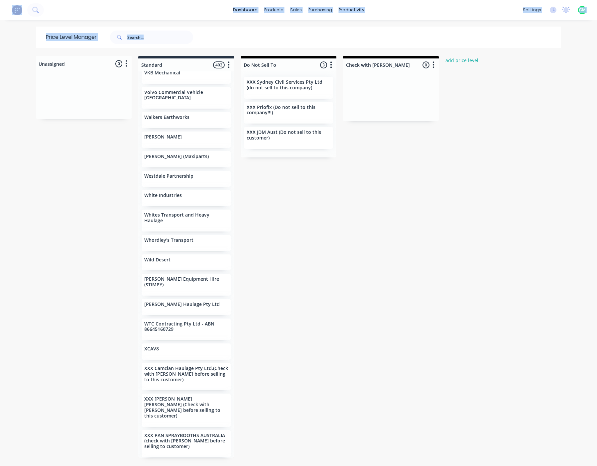
click at [512, 210] on div "Unassigned 0 Move all customers Standard Do Not Sell To Check with Chris Before…" at bounding box center [299, 261] width 532 height 410
drag, startPoint x: 368, startPoint y: 67, endPoint x: 432, endPoint y: 208, distance: 155.0
click at [437, 227] on div "Unassigned 0 Move all customers Standard Do Not Sell To Check with Chris Before…" at bounding box center [299, 261] width 532 height 410
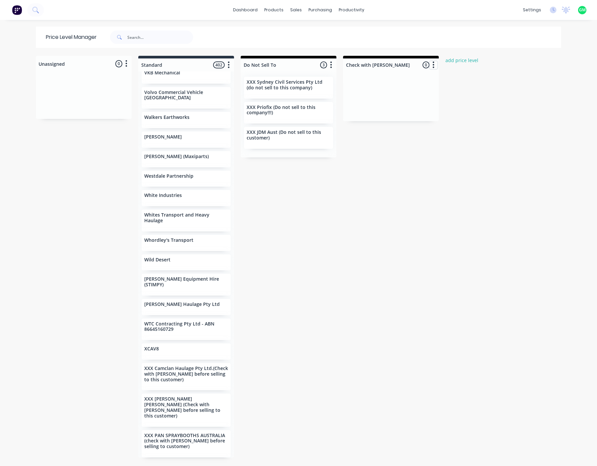
click at [430, 66] on button "button" at bounding box center [434, 65] width 8 height 8
click at [423, 64] on div at bounding box center [391, 65] width 96 height 13
click at [422, 64] on div "Check with Chris Before Selling To 0 Price level colour #000000 hex #000000 Sav…" at bounding box center [391, 64] width 96 height 16
click at [424, 64] on div "Check with Chris Before Selling To 0 Price level colour #000000 hex #000000 Sav…" at bounding box center [391, 64] width 96 height 16
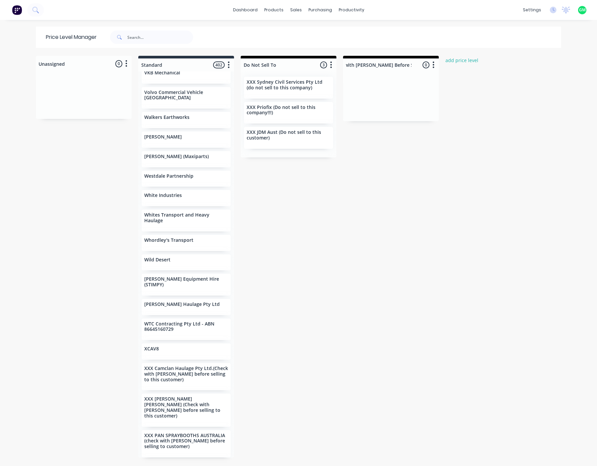
drag, startPoint x: 400, startPoint y: 171, endPoint x: 374, endPoint y: 135, distance: 44.7
click at [398, 171] on div "Unassigned 0 Move all customers Standard Do Not Sell To Check with Chris Before…" at bounding box center [299, 261] width 532 height 410
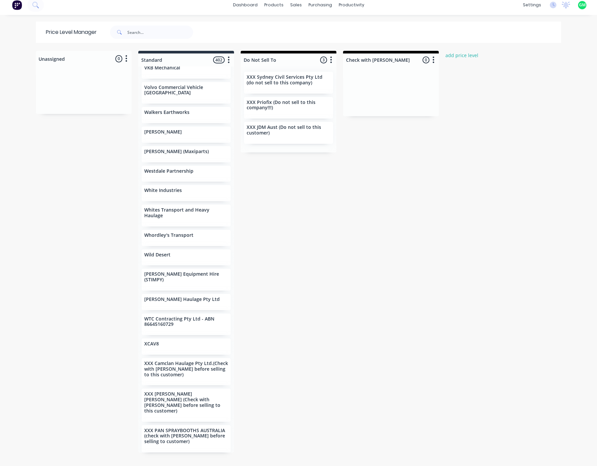
scroll to position [6, 0]
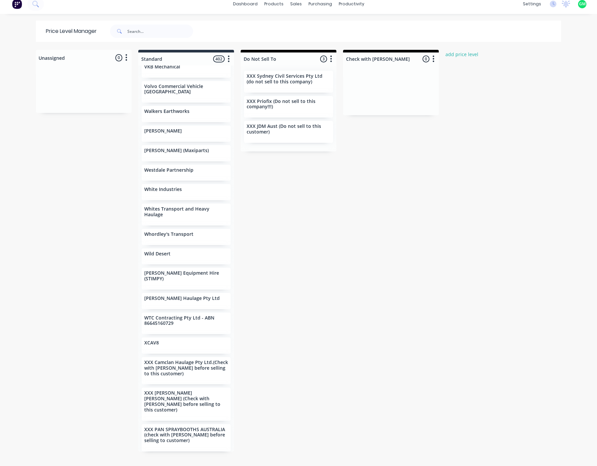
drag, startPoint x: 247, startPoint y: 50, endPoint x: 361, endPoint y: 45, distance: 114.5
click at [361, 45] on div "Price Level Manager Unassigned 0 Move all customers Standard Do Not Sell To Che…" at bounding box center [299, 240] width 532 height 439
drag, startPoint x: 159, startPoint y: 435, endPoint x: 369, endPoint y: 92, distance: 402.2
click at [369, 92] on div "Unassigned 0 Move all customers Standard Do Not Sell To Check with Chris Before…" at bounding box center [299, 255] width 532 height 410
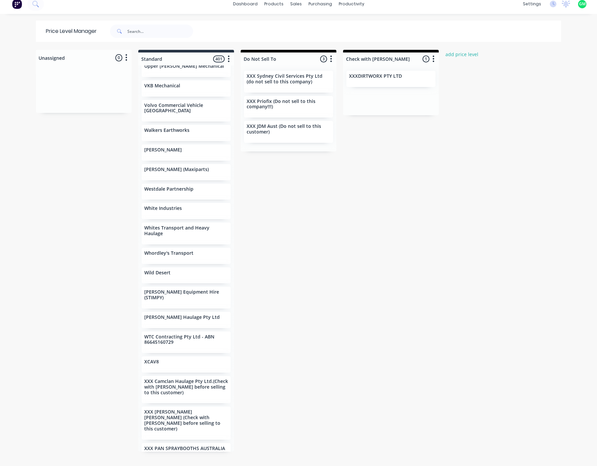
scroll to position [7972, 0]
drag, startPoint x: 184, startPoint y: 422, endPoint x: 386, endPoint y: 92, distance: 387.8
click at [386, 92] on div "Unassigned 0 Move all customers Standard Do Not Sell To Check with Chris Before…" at bounding box center [299, 255] width 532 height 410
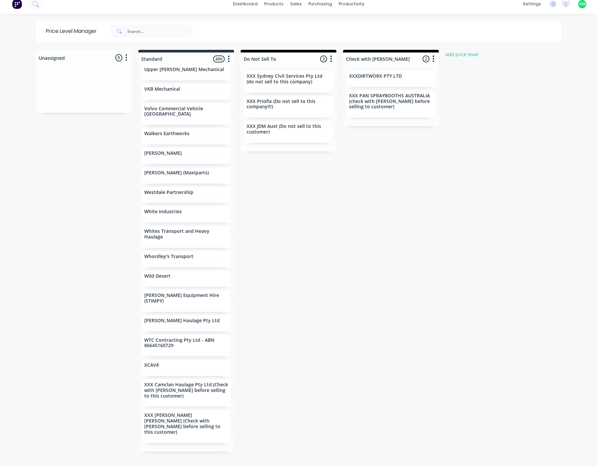
scroll to position [7941, 0]
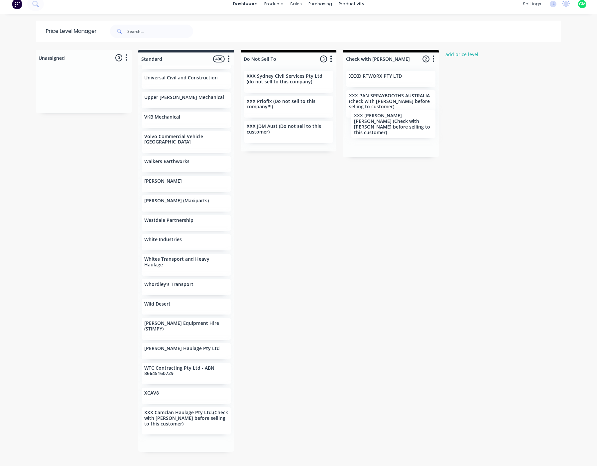
drag, startPoint x: 174, startPoint y: 425, endPoint x: 388, endPoint y: 120, distance: 372.7
click at [388, 120] on div "Unassigned 0 Move all customers Standard Do Not Sell To Check with Chris Before…" at bounding box center [299, 255] width 532 height 410
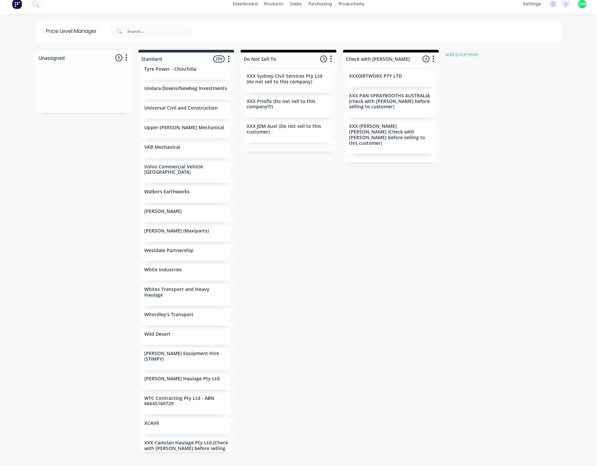
scroll to position [7910, 0]
drag, startPoint x: 166, startPoint y: 428, endPoint x: 368, endPoint y: 155, distance: 340.1
click at [368, 155] on div "Unassigned 0 Move all customers Standard Do Not Sell To Check with Chris Before…" at bounding box center [299, 255] width 532 height 410
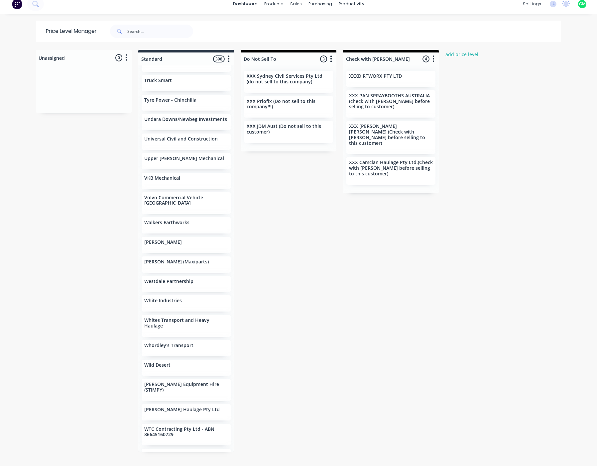
scroll to position [7879, 0]
click at [377, 78] on p "XXXDIRTWORX PTY LTD" at bounding box center [375, 76] width 53 height 6
drag, startPoint x: 374, startPoint y: 78, endPoint x: 357, endPoint y: 76, distance: 17.4
click at [357, 76] on p "XXXDIRTWORX PTY LTD" at bounding box center [375, 76] width 53 height 6
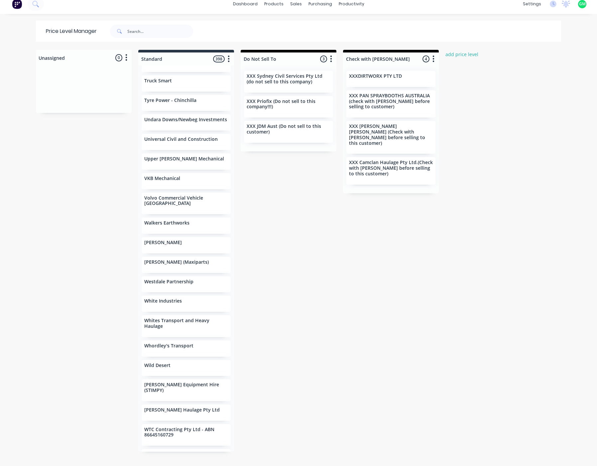
click at [377, 85] on div "XXXDIRTWORX PTY LTD" at bounding box center [390, 79] width 89 height 16
drag, startPoint x: 380, startPoint y: 78, endPoint x: 383, endPoint y: 83, distance: 5.9
click at [383, 83] on div "XXXDIRTWORX PTY LTD XXX PAN SPRAYBOOTHS AUSTRALIA (check with Chris before sell…" at bounding box center [391, 130] width 96 height 128
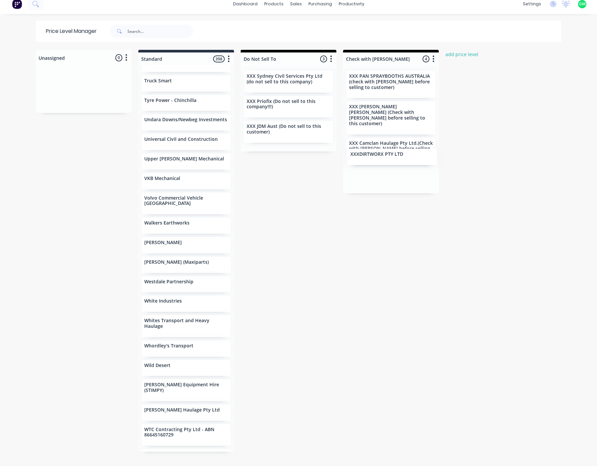
drag, startPoint x: 387, startPoint y: 74, endPoint x: 392, endPoint y: 155, distance: 81.6
click at [392, 155] on div "XXXDIRTWORX PTY LTD XXX PAN SPRAYBOOTHS AUSTRALIA (check with Chris before sell…" at bounding box center [391, 130] width 96 height 128
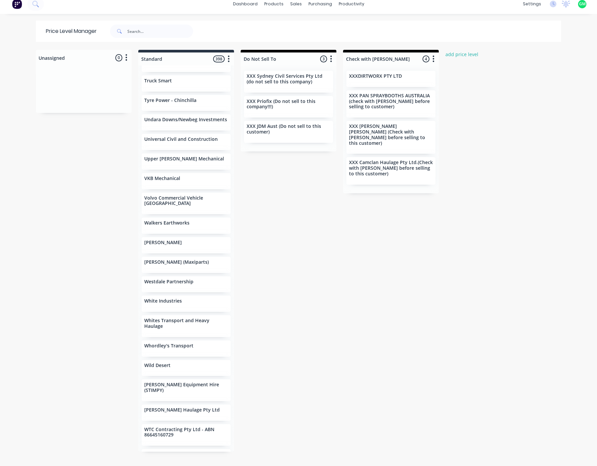
drag, startPoint x: 385, startPoint y: 270, endPoint x: 410, endPoint y: 199, distance: 74.7
click at [385, 227] on div "Unassigned 0 Move all customers Standard Do Not Sell To Check with Chris Before…" at bounding box center [299, 255] width 532 height 410
drag, startPoint x: 440, startPoint y: 337, endPoint x: 432, endPoint y: 326, distance: 14.1
click at [440, 227] on div "Unassigned 0 Move all customers Standard Do Not Sell To Check with Chris Before…" at bounding box center [299, 255] width 532 height 410
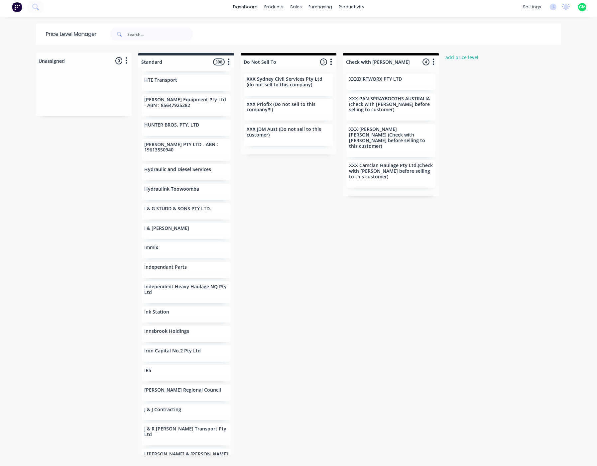
scroll to position [0, 0]
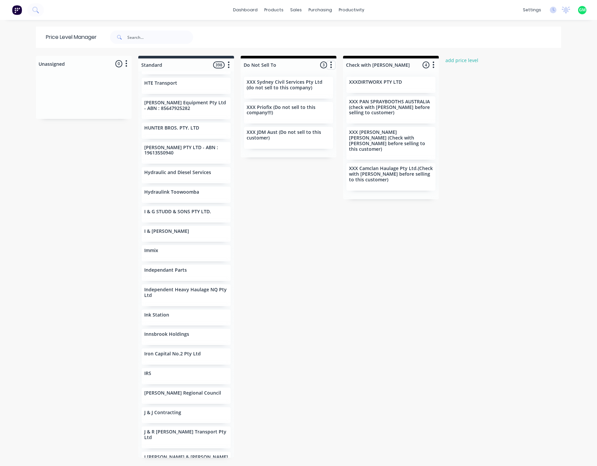
click at [332, 66] on button "button" at bounding box center [331, 65] width 8 height 8
click at [302, 77] on span "Price level colour" at bounding box center [292, 79] width 38 height 7
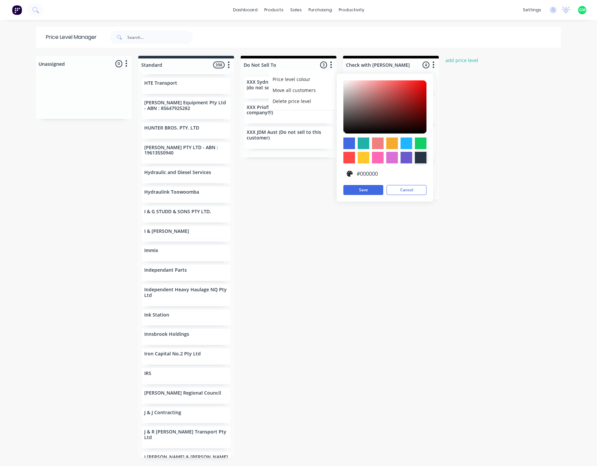
click at [416, 160] on div at bounding box center [421, 158] width 12 height 12
type input "#273444"
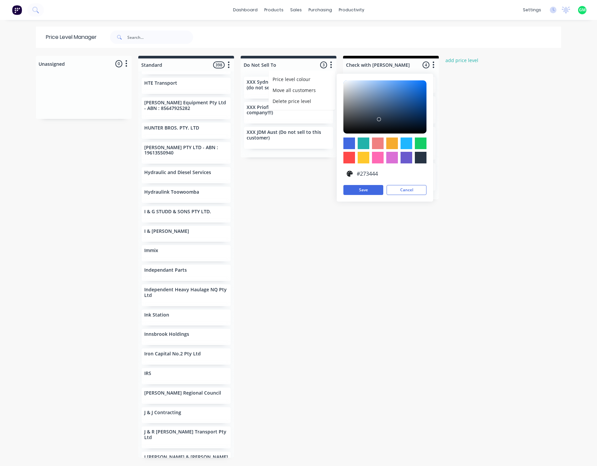
click at [394, 227] on div "Unassigned 0 Move all customers Standard Do Not Sell To Check with Chris Before…" at bounding box center [299, 261] width 532 height 410
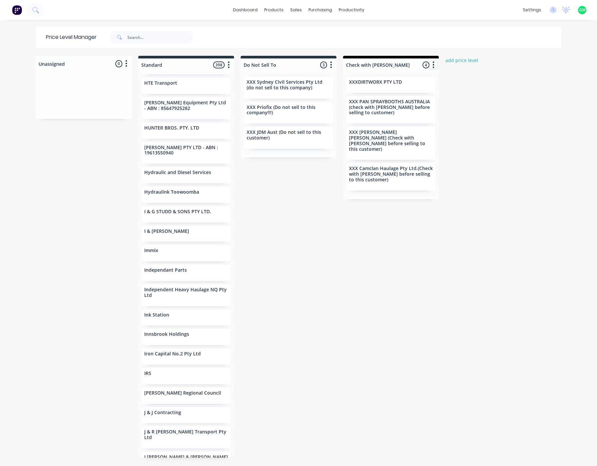
click at [433, 67] on icon "button" at bounding box center [434, 65] width 2 height 8
click at [396, 79] on span "Price level colour" at bounding box center [394, 79] width 38 height 7
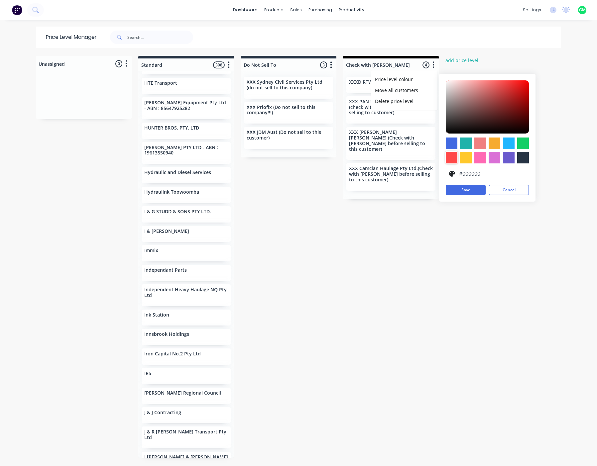
click at [451, 157] on div at bounding box center [452, 158] width 12 height 12
type input "#FF4949"
click at [463, 191] on button "Save" at bounding box center [466, 190] width 40 height 10
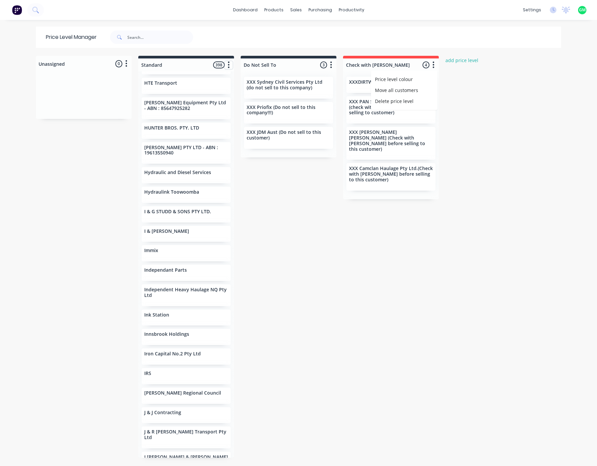
click at [228, 65] on button "button" at bounding box center [229, 65] width 8 height 8
click at [194, 78] on span "Price level colour" at bounding box center [189, 79] width 38 height 7
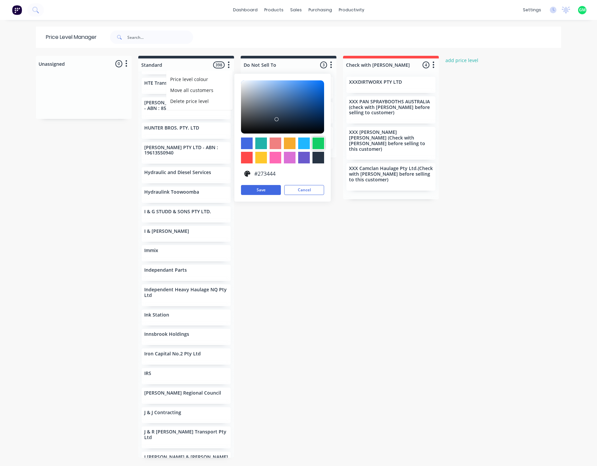
drag, startPoint x: 311, startPoint y: 143, endPoint x: 304, endPoint y: 143, distance: 6.7
click at [308, 143] on div at bounding box center [282, 151] width 83 height 26
click at [315, 144] on div at bounding box center [319, 144] width 12 height 12
type input "#13CE66"
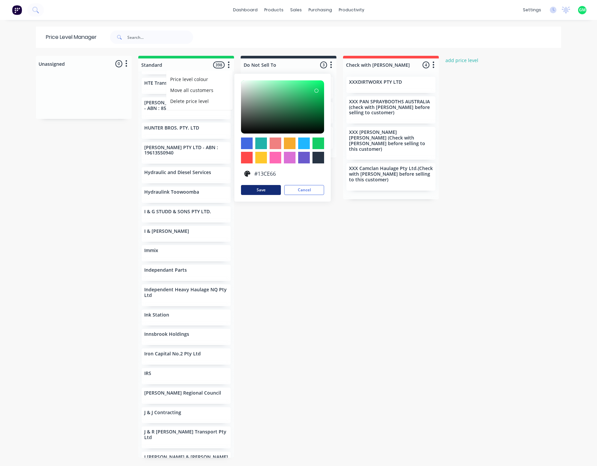
click at [249, 192] on button "Save" at bounding box center [261, 190] width 40 height 10
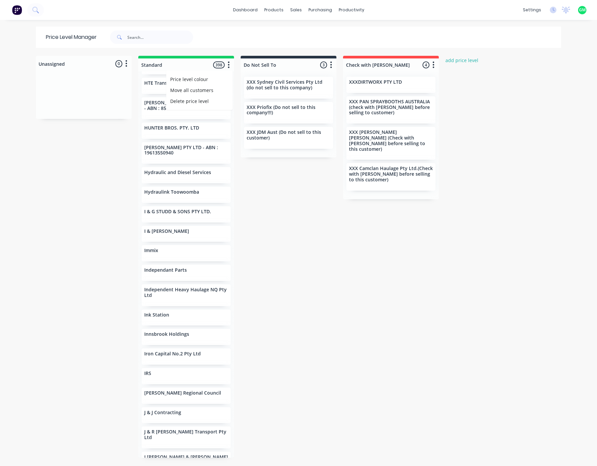
click at [327, 227] on div "Unassigned 0 Move all customers Standard Do Not Sell To Check with Chris Before…" at bounding box center [299, 261] width 532 height 410
click at [36, 115] on div at bounding box center [84, 94] width 96 height 50
click at [126, 63] on button "button" at bounding box center [126, 64] width 8 height 8
click at [126, 62] on icon "button" at bounding box center [127, 64] width 2 height 7
click at [408, 227] on div "Unassigned 0 Move all customers Standard Do Not Sell To Check with Chris Before…" at bounding box center [299, 261] width 532 height 410
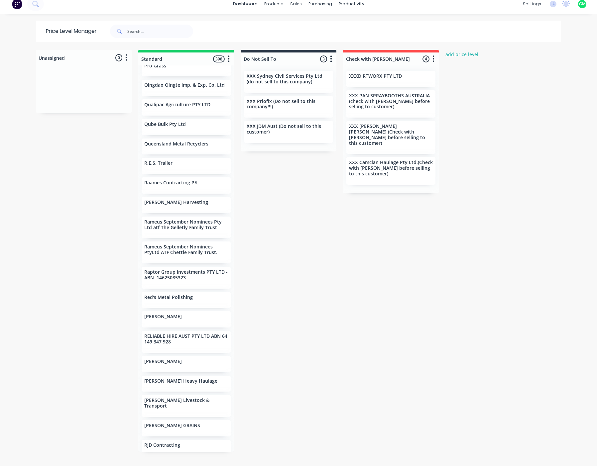
scroll to position [6217, 0]
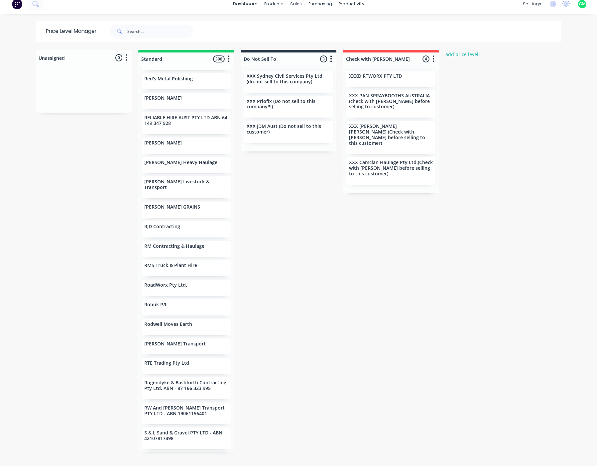
drag, startPoint x: 340, startPoint y: 294, endPoint x: 326, endPoint y: 297, distance: 14.5
click at [337, 227] on div "Unassigned 0 Move all customers Standard Do Not Sell To Check with Chris Before…" at bounding box center [299, 255] width 532 height 410
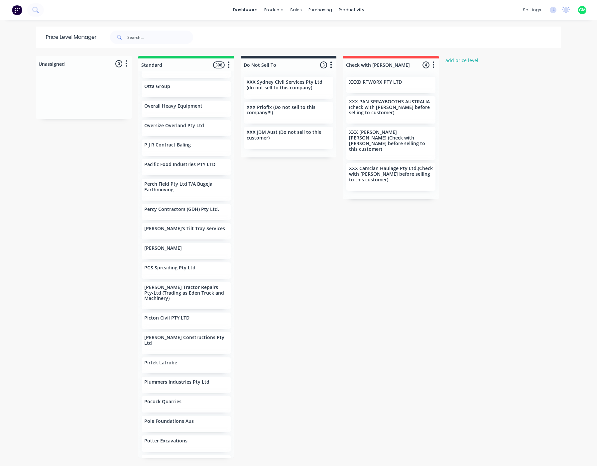
scroll to position [4887, 0]
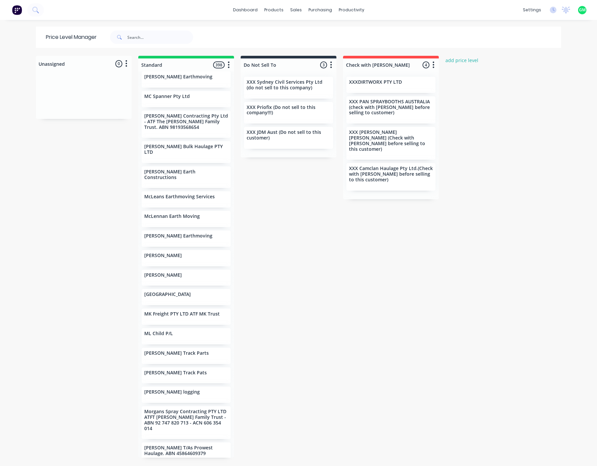
click at [77, 40] on div "Price Level Manager" at bounding box center [66, 37] width 61 height 21
click at [530, 227] on div "Unassigned 0 Move all customers Standard Do Not Sell To Check with Chris Before…" at bounding box center [299, 261] width 532 height 410
click at [308, 43] on div "Customers" at bounding box center [317, 45] width 24 height 6
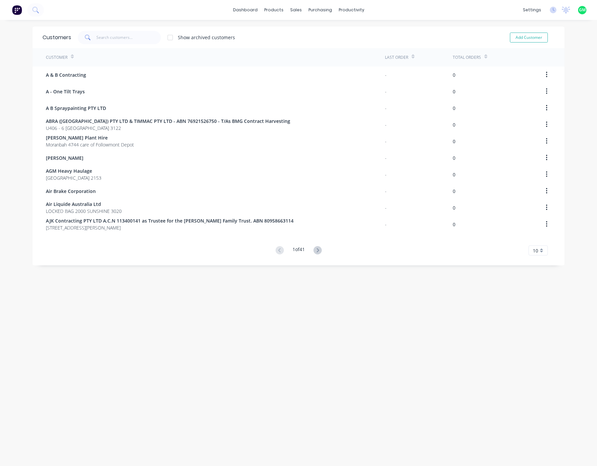
click at [216, 227] on div "Customers Show archived customers Add Customer Customer Last Order Total Orders…" at bounding box center [299, 250] width 532 height 447
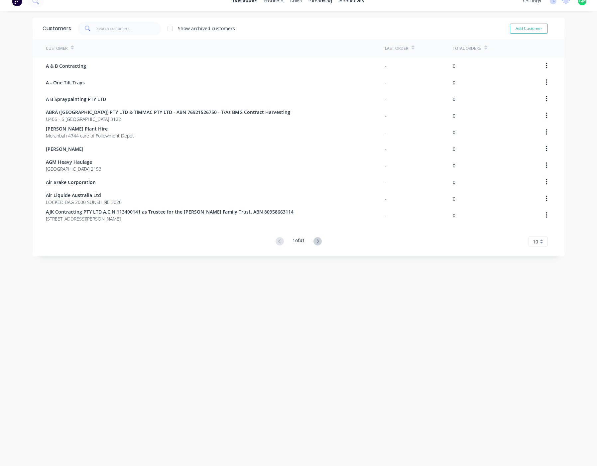
scroll to position [13, 0]
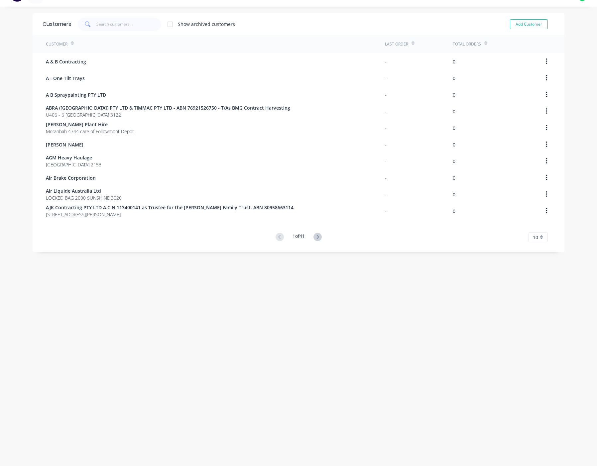
click at [540, 227] on div "10" at bounding box center [538, 237] width 19 height 10
click at [537, 227] on div "35" at bounding box center [538, 320] width 19 height 12
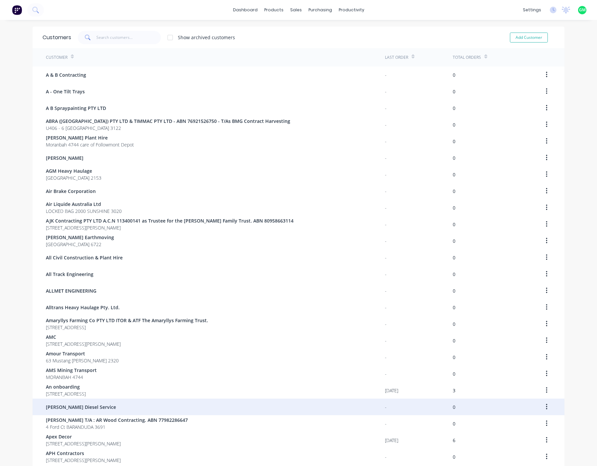
scroll to position [166, 0]
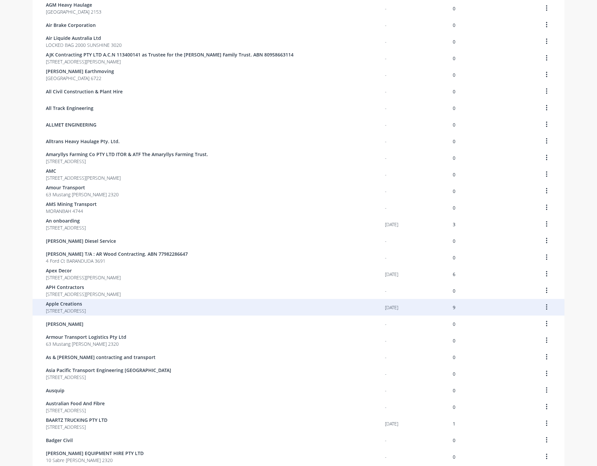
click at [86, 227] on span "101 Stirling Street Perth Western Australia 6000" at bounding box center [66, 311] width 40 height 7
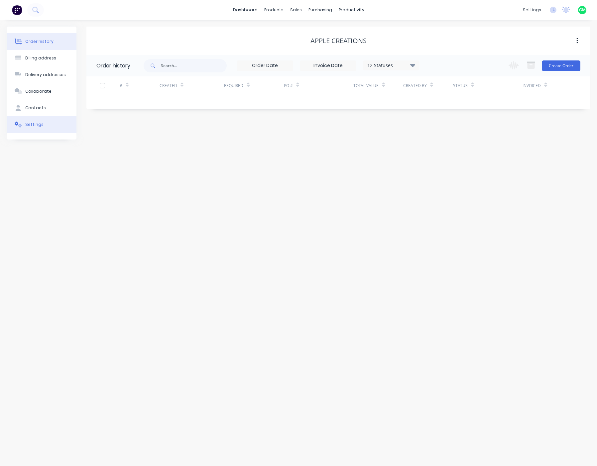
click at [31, 125] on div "Settings" at bounding box center [34, 125] width 18 height 6
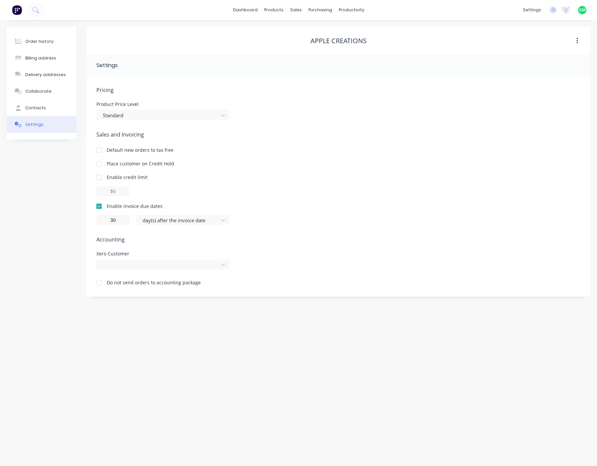
click at [269, 227] on div "Order history Billing address Delivery addresses Collaborate Contacts Settings …" at bounding box center [298, 243] width 597 height 447
click at [224, 227] on icon at bounding box center [223, 265] width 7 height 7
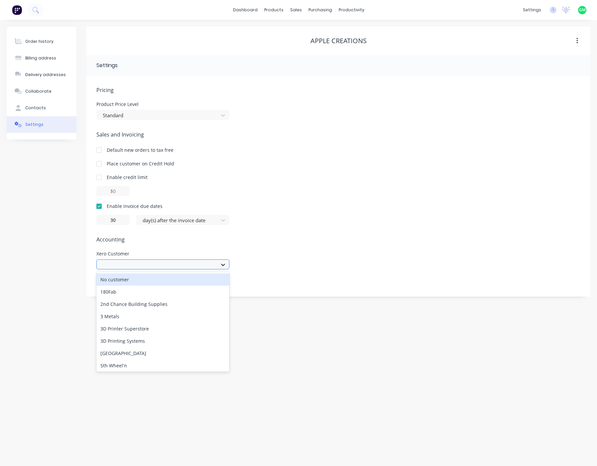
click at [224, 227] on icon at bounding box center [223, 265] width 7 height 7
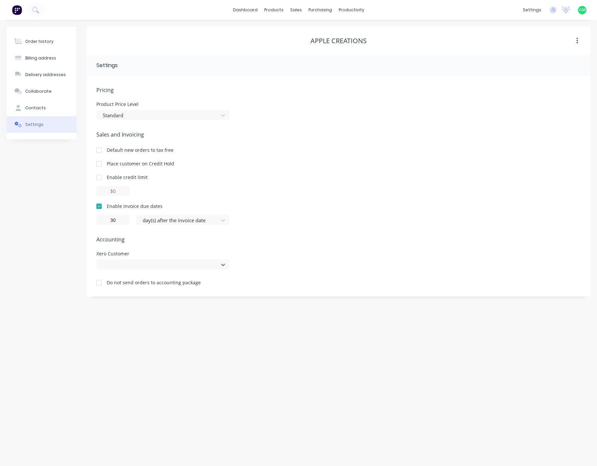
click at [301, 227] on div "Order history Billing address Delivery addresses Collaborate Contacts Settings …" at bounding box center [298, 243] width 597 height 447
click at [39, 108] on div "Contacts" at bounding box center [35, 108] width 21 height 6
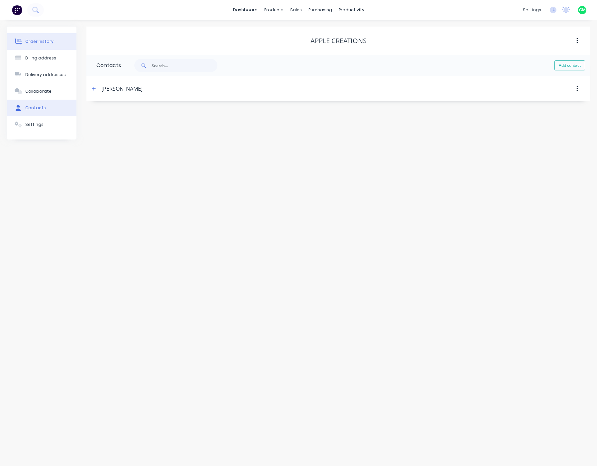
click at [38, 45] on button "Order history" at bounding box center [42, 41] width 70 height 17
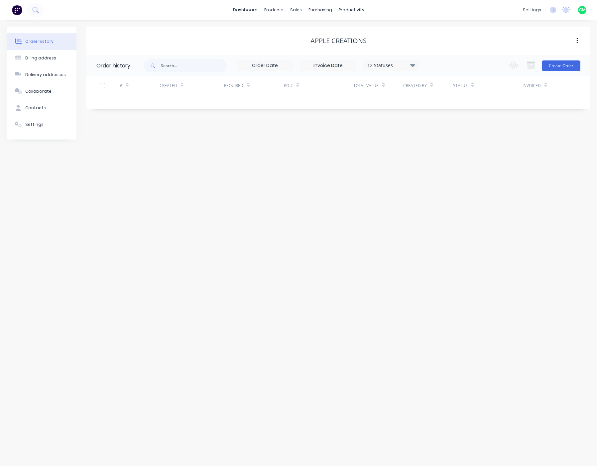
click at [566, 43] on button "button" at bounding box center [578, 41] width 16 height 12
click at [328, 212] on div "Order history Billing address Delivery addresses Collaborate Contacts Settings …" at bounding box center [298, 243] width 597 height 447
drag, startPoint x: 201, startPoint y: 282, endPoint x: 508, endPoint y: 1, distance: 415.6
click at [201, 227] on div "Order history Billing address Delivery addresses Collaborate Contacts Settings …" at bounding box center [298, 243] width 597 height 447
click at [193, 227] on div "Order history Billing address Delivery addresses Collaborate Contacts Settings …" at bounding box center [298, 243] width 597 height 447
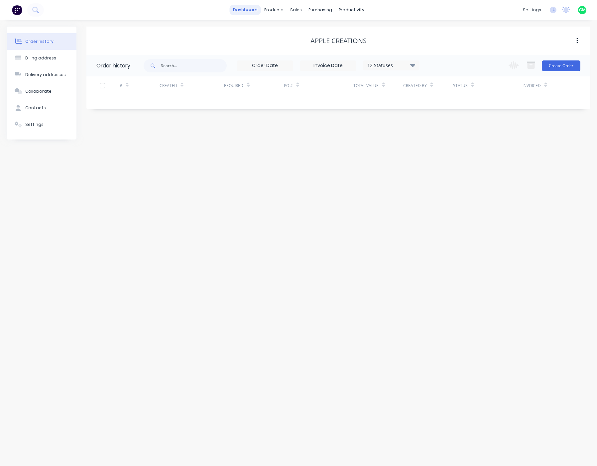
click at [248, 10] on link "dashboard" at bounding box center [245, 10] width 31 height 10
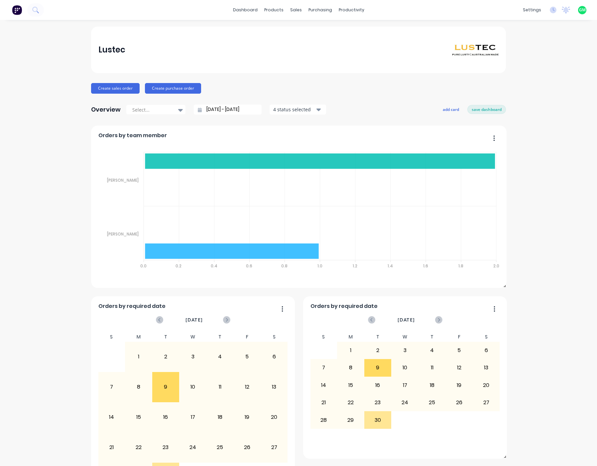
click at [164, 45] on div "Lustec" at bounding box center [298, 49] width 401 height 13
click at [308, 34] on div "Sales Orders" at bounding box center [318, 32] width 27 height 6
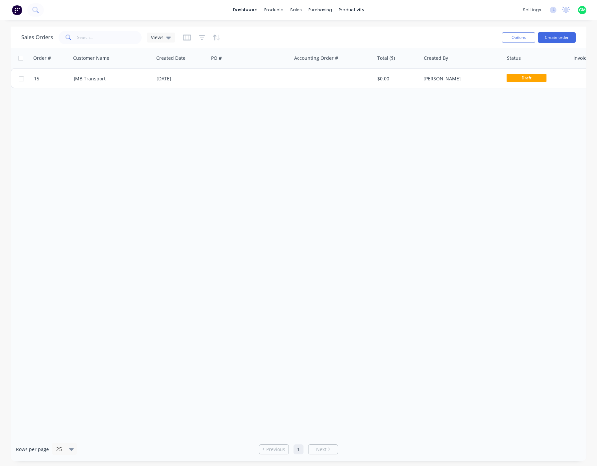
click at [275, 190] on div "Order # Customer Name Created Date PO # Accounting Order # Total ($) Created By…" at bounding box center [299, 243] width 576 height 390
click at [406, 189] on div "Order # Customer Name Created Date PO # Accounting Order # Total ($) Created By…" at bounding box center [299, 243] width 576 height 390
drag, startPoint x: 113, startPoint y: 171, endPoint x: 33, endPoint y: 95, distance: 109.8
click at [105, 168] on div "Order # Customer Name Created Date PO # Accounting Order # Total ($) Created By…" at bounding box center [299, 243] width 576 height 390
click at [532, 227] on div "Order # Customer Name Created Date PO # Accounting Order # Total ($) Created By…" at bounding box center [299, 243] width 576 height 390
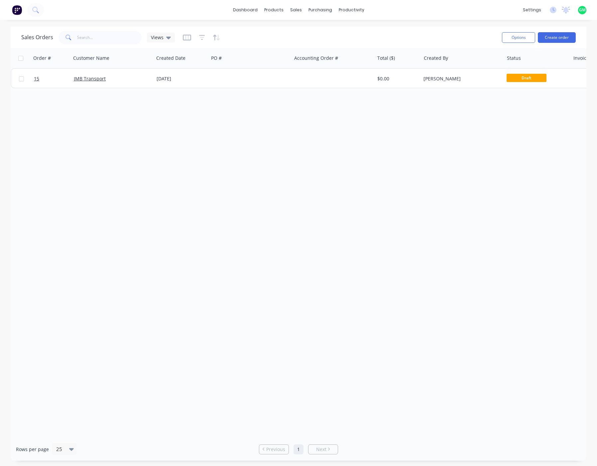
click at [168, 45] on div "Sales Orders Views" at bounding box center [258, 37] width 475 height 16
click at [166, 41] on div "Views" at bounding box center [161, 38] width 28 height 10
click at [190, 227] on div "Order # Customer Name Created Date PO # Accounting Order # Total ($) Created By…" at bounding box center [299, 243] width 576 height 390
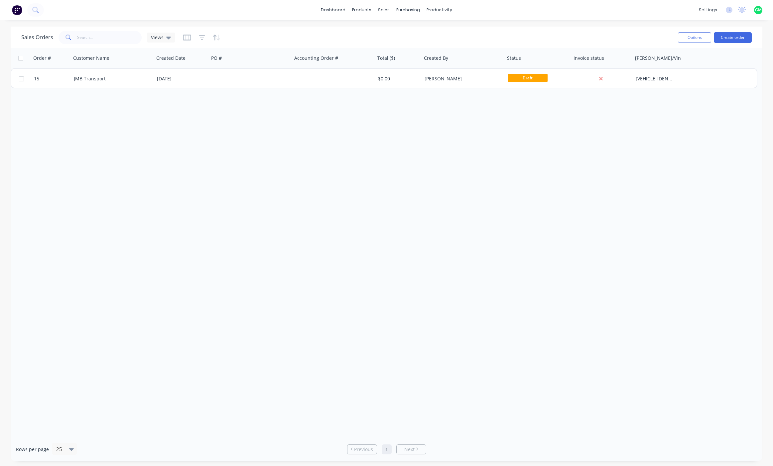
click at [194, 227] on div "Order # Customer Name Created Date PO # Accounting Order # Total ($) Created By…" at bounding box center [387, 243] width 752 height 390
click at [232, 227] on div "Order # Customer Name Created Date PO # Accounting Order # Total ($) Created By…" at bounding box center [387, 243] width 752 height 390
click at [107, 44] on input "text" at bounding box center [109, 37] width 65 height 13
type input "B"
drag, startPoint x: 240, startPoint y: 318, endPoint x: 628, endPoint y: 245, distance: 394.3
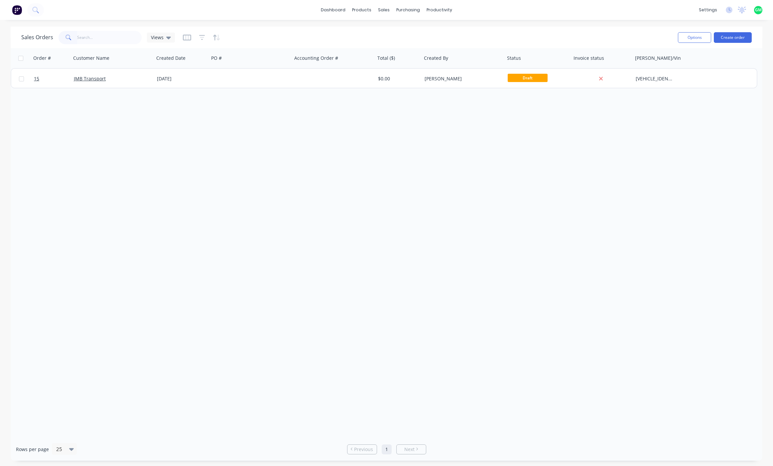
click at [235, 227] on div "Order # Customer Name Created Date PO # Accounting Order # Total ($) Created By…" at bounding box center [387, 243] width 752 height 390
click at [566, 49] on link "Team" at bounding box center [676, 45] width 88 height 13
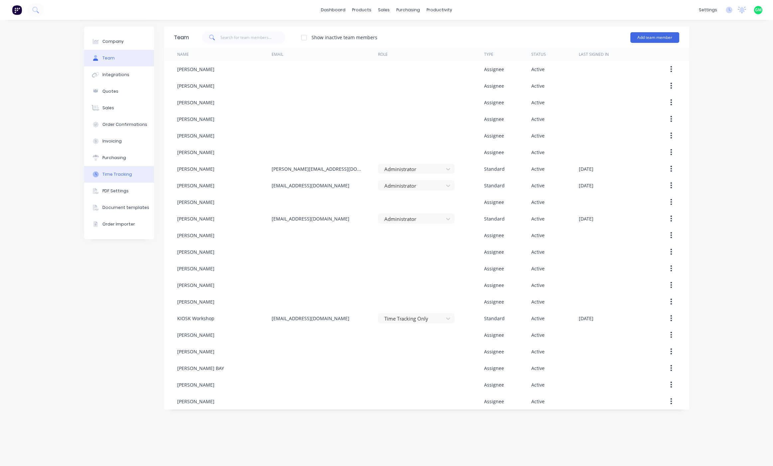
click at [128, 177] on div "Time Tracking" at bounding box center [117, 175] width 30 height 6
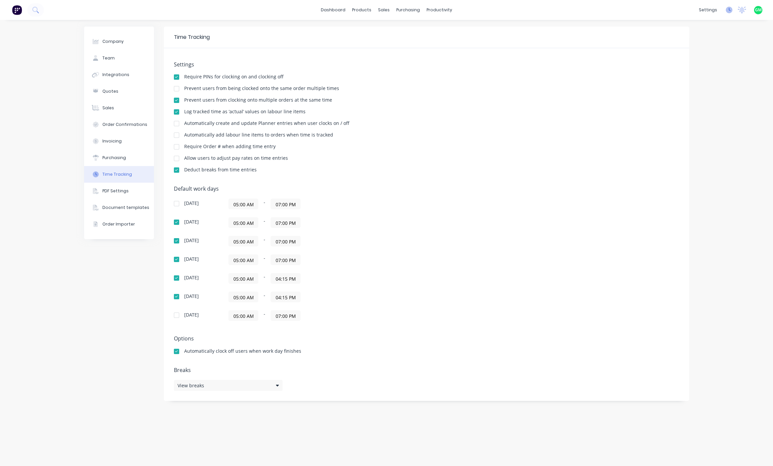
click at [566, 9] on icon at bounding box center [730, 9] width 2 height 3
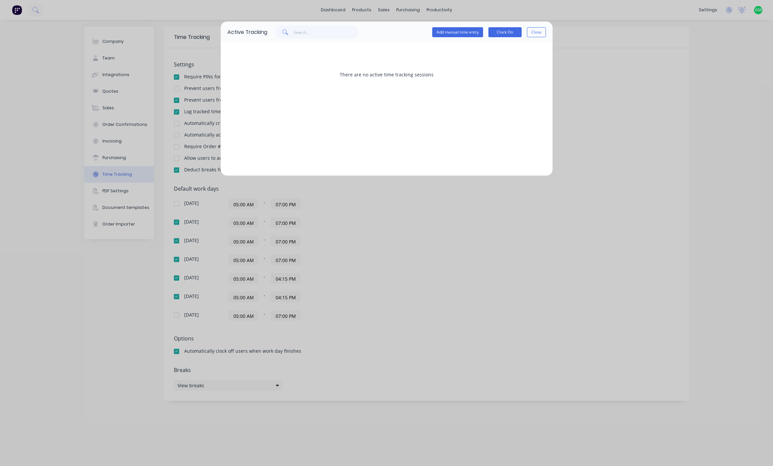
drag, startPoint x: 401, startPoint y: 73, endPoint x: 456, endPoint y: 95, distance: 59.3
click at [401, 72] on div "There are no active time tracking sessions" at bounding box center [386, 75] width 319 height 50
drag, startPoint x: 440, startPoint y: 243, endPoint x: 456, endPoint y: 136, distance: 108.5
click at [443, 227] on div "Active Tracking Add manual time entry Clock On Close There are no active time t…" at bounding box center [386, 233] width 773 height 466
click at [536, 29] on button "Close" at bounding box center [536, 32] width 19 height 10
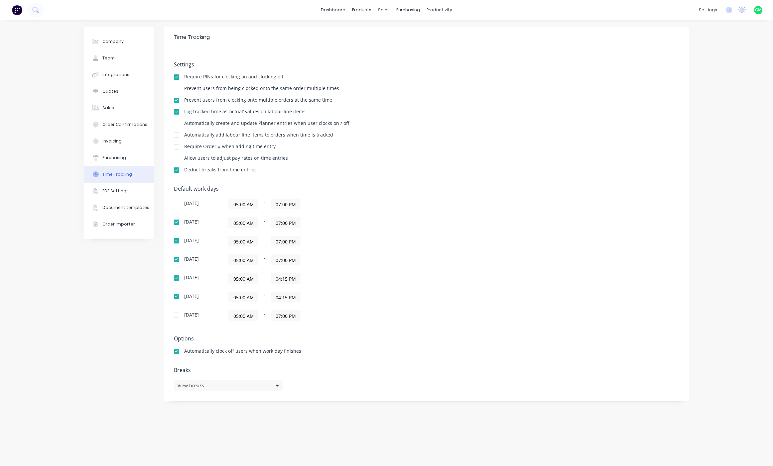
click at [470, 141] on div "Settings Require PINs for clocking on and clocking off Prevent users from being…" at bounding box center [426, 121] width 505 height 118
click at [385, 14] on div "sales" at bounding box center [384, 10] width 18 height 10
click at [383, 6] on div "sales" at bounding box center [384, 10] width 18 height 10
click at [429, 7] on div "productivity" at bounding box center [439, 10] width 32 height 10
click at [456, 32] on div "Workflow" at bounding box center [451, 32] width 20 height 6
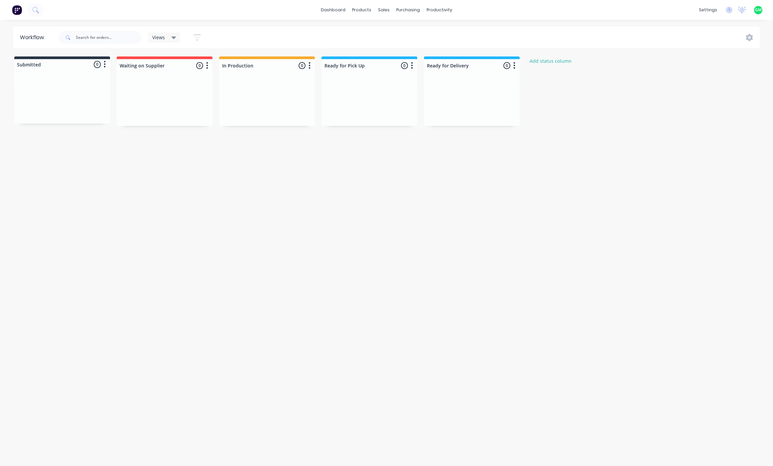
drag, startPoint x: 231, startPoint y: 172, endPoint x: 217, endPoint y: 163, distance: 16.3
click at [231, 172] on div "Workflow Views Save new view None (Default) edit Show/Hide statuses Show line i…" at bounding box center [386, 240] width 773 height 427
click at [182, 76] on div at bounding box center [165, 101] width 96 height 50
click at [277, 88] on div at bounding box center [267, 101] width 96 height 50
drag, startPoint x: 282, startPoint y: 213, endPoint x: 237, endPoint y: 177, distance: 58.2
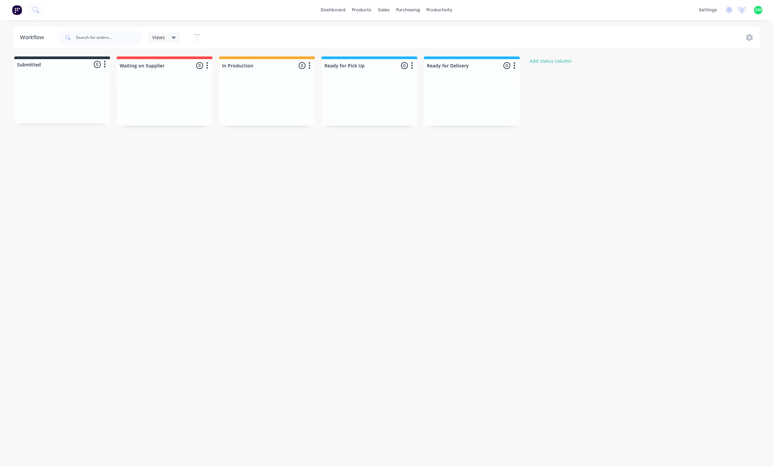
click at [282, 213] on div "Workflow Views Save new view None (Default) edit Show/Hide statuses Show line i…" at bounding box center [386, 240] width 773 height 427
click at [70, 100] on div at bounding box center [62, 99] width 96 height 50
drag, startPoint x: 347, startPoint y: 86, endPoint x: 252, endPoint y: 126, distance: 103.7
click at [243, 159] on div "Workflow Views Save new view None (Default) edit Show/Hide statuses Show line i…" at bounding box center [386, 240] width 773 height 427
click at [262, 103] on div at bounding box center [267, 101] width 96 height 50
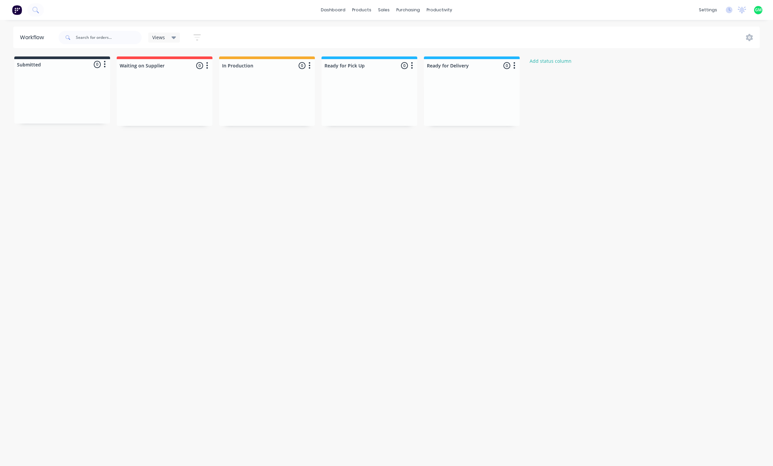
click at [308, 68] on button "button" at bounding box center [310, 66] width 8 height 8
click at [231, 116] on div at bounding box center [267, 101] width 96 height 50
click at [280, 108] on div at bounding box center [267, 101] width 96 height 50
click at [309, 66] on icon "button" at bounding box center [310, 65] width 2 height 7
click at [271, 66] on div at bounding box center [267, 65] width 96 height 13
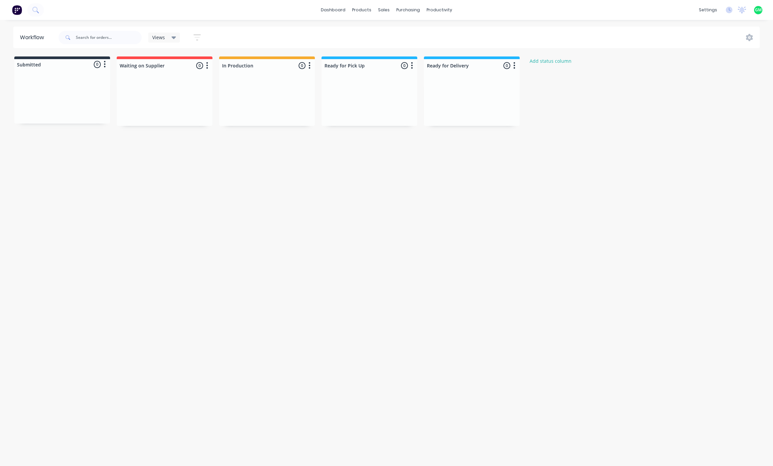
drag, startPoint x: 260, startPoint y: 67, endPoint x: 206, endPoint y: 67, distance: 54.2
click at [206, 67] on div "Submitted 0 Status colour #273444 hex #273444 Save Cancel Summaries Total order…" at bounding box center [356, 91] width 723 height 69
drag, startPoint x: 157, startPoint y: 102, endPoint x: 149, endPoint y: 86, distance: 17.9
click at [156, 102] on div at bounding box center [165, 101] width 96 height 50
click at [78, 67] on div at bounding box center [62, 64] width 96 height 11
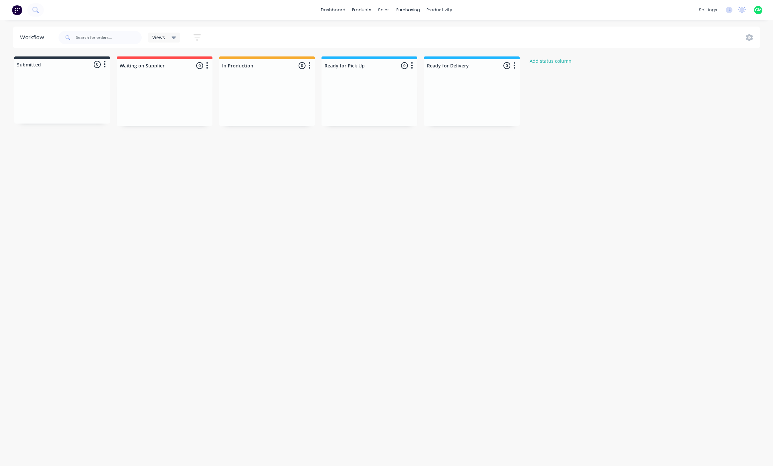
click at [78, 65] on div at bounding box center [62, 64] width 96 height 11
click at [104, 65] on icon "button" at bounding box center [105, 64] width 2 height 7
click at [87, 115] on div at bounding box center [62, 99] width 96 height 50
click at [34, 65] on div at bounding box center [62, 64] width 96 height 11
drag, startPoint x: 33, startPoint y: 65, endPoint x: 71, endPoint y: 64, distance: 38.3
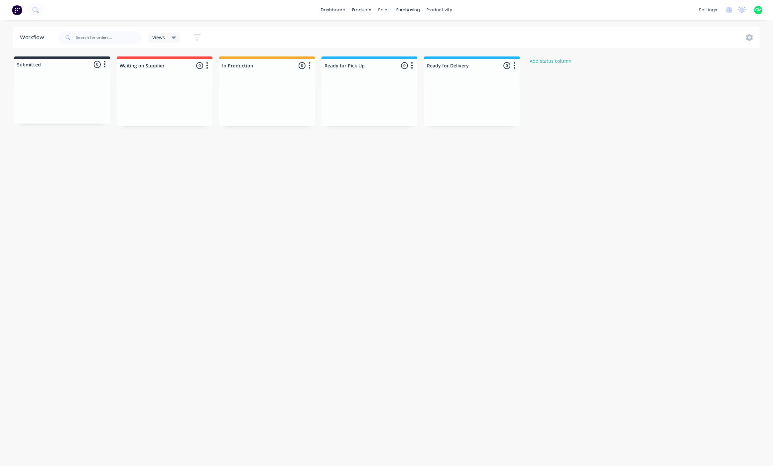
click at [32, 65] on div at bounding box center [62, 64] width 96 height 11
drag, startPoint x: 161, startPoint y: 95, endPoint x: 162, endPoint y: 90, distance: 4.7
click at [162, 95] on div at bounding box center [165, 101] width 96 height 50
click at [200, 227] on div "Workflow Views Save new view None (Default) edit Show/Hide statuses Show line i…" at bounding box center [386, 240] width 773 height 427
click at [316, 153] on div "Workflow Views Save new view None (Default) edit Show/Hide statuses Show line i…" at bounding box center [386, 240] width 773 height 427
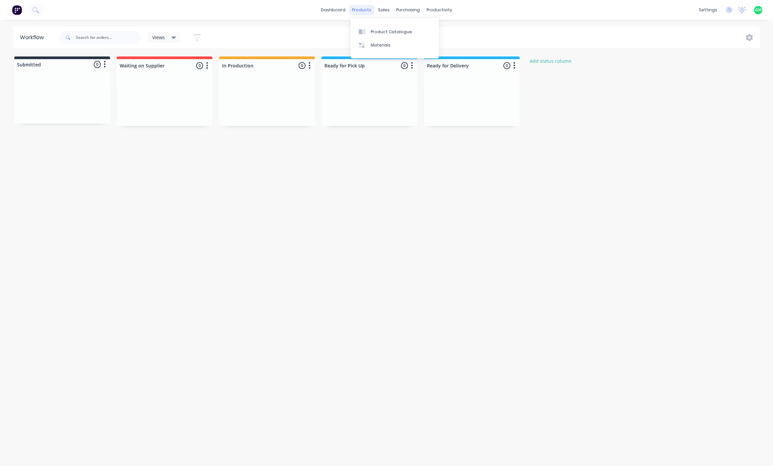
click at [358, 8] on div "products" at bounding box center [362, 10] width 26 height 10
click at [374, 227] on div "Workflow Views Save new view None (Default) edit Show/Hide statuses Show line i…" at bounding box center [386, 240] width 773 height 427
click at [176, 92] on div at bounding box center [165, 101] width 96 height 50
click at [199, 67] on div at bounding box center [165, 65] width 96 height 13
click at [204, 186] on div "Workflow Views Save new view None (Default) edit Show/Hide statuses Show line i…" at bounding box center [386, 240] width 773 height 427
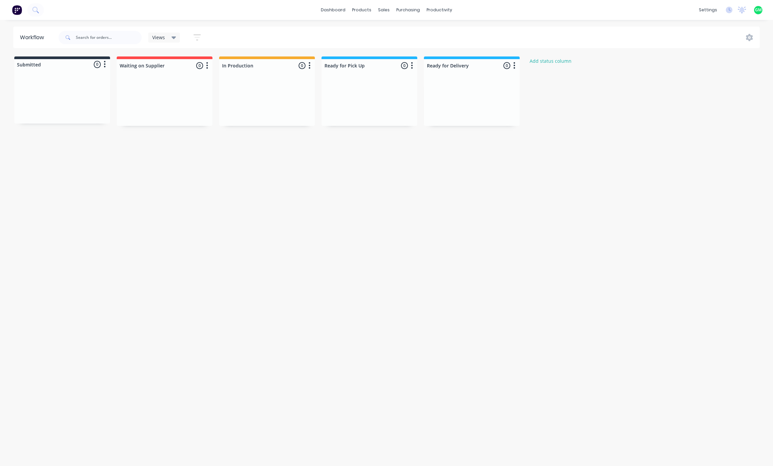
drag, startPoint x: 182, startPoint y: 91, endPoint x: 182, endPoint y: 77, distance: 13.6
click at [182, 88] on div at bounding box center [165, 101] width 96 height 50
drag, startPoint x: 164, startPoint y: 87, endPoint x: 165, endPoint y: 82, distance: 5.2
click at [164, 85] on div at bounding box center [165, 101] width 96 height 50
click at [38, 69] on div at bounding box center [62, 64] width 96 height 11
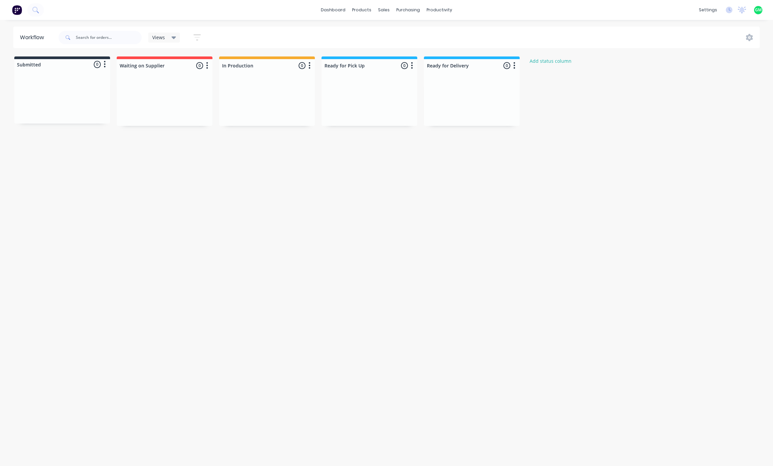
click at [49, 62] on div at bounding box center [62, 64] width 96 height 11
click at [47, 66] on div at bounding box center [62, 64] width 96 height 11
drag, startPoint x: 43, startPoint y: 66, endPoint x: 32, endPoint y: 69, distance: 11.9
click at [32, 69] on div at bounding box center [62, 64] width 96 height 11
click at [37, 64] on div "Submitted 0 Status colour #273444 hex #273444 Save Cancel Summaries Total order…" at bounding box center [356, 91] width 723 height 69
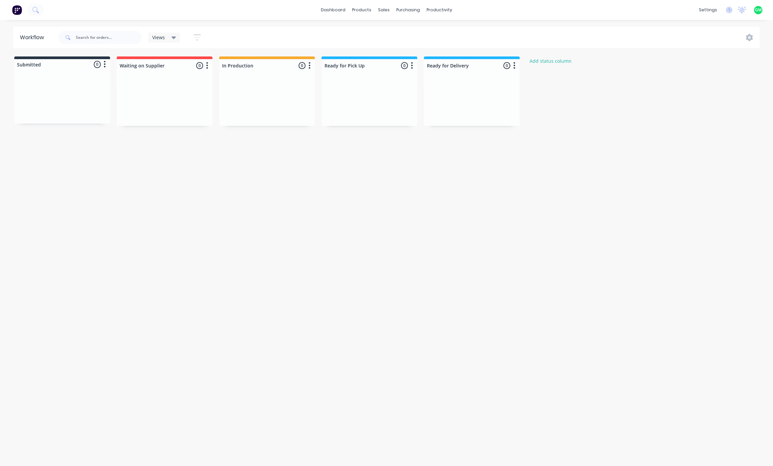
click at [46, 64] on div at bounding box center [62, 64] width 96 height 11
click at [105, 63] on icon "button" at bounding box center [105, 64] width 2 height 7
drag, startPoint x: 164, startPoint y: 98, endPoint x: 176, endPoint y: 67, distance: 33.5
click at [168, 100] on div at bounding box center [165, 101] width 96 height 50
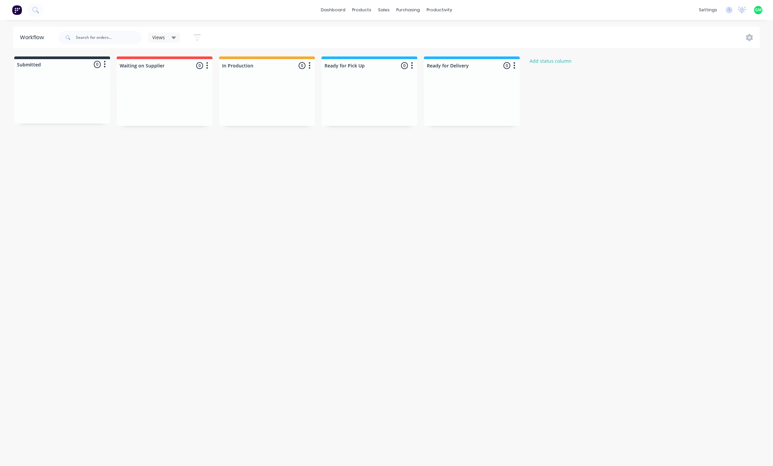
click at [206, 68] on icon "button" at bounding box center [207, 66] width 2 height 8
click at [180, 227] on div "Workflow Views Save new view None (Default) edit Show/Hide statuses Show line i…" at bounding box center [386, 240] width 773 height 427
click at [176, 66] on div "Submitted 0 Status colour #273444 hex #273444 Save Cancel Summaries Total order…" at bounding box center [356, 91] width 723 height 69
click at [161, 66] on div at bounding box center [165, 65] width 96 height 13
click at [173, 70] on div "Waiting on Supplier" at bounding box center [154, 66] width 72 height 10
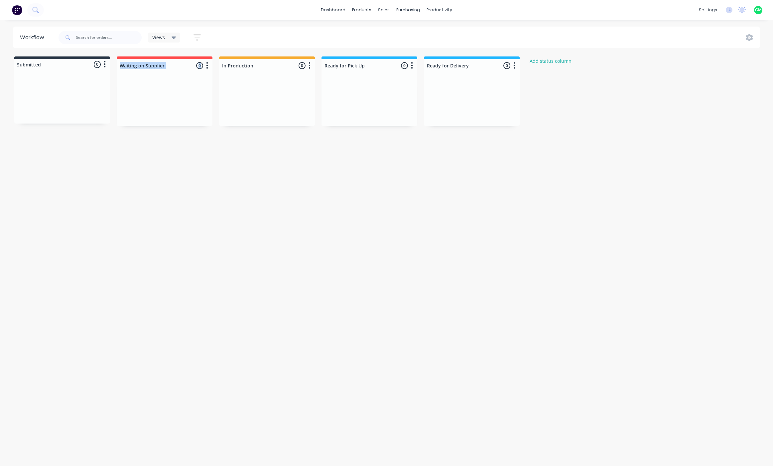
drag, startPoint x: 161, startPoint y: 72, endPoint x: 115, endPoint y: 75, distance: 46.0
click at [115, 75] on div "Submitted 0 Status colour #273444 hex #273444 Save Cancel Summaries Total order…" at bounding box center [356, 91] width 723 height 69
click at [181, 67] on div at bounding box center [165, 65] width 96 height 13
type input "W"
type input "e"
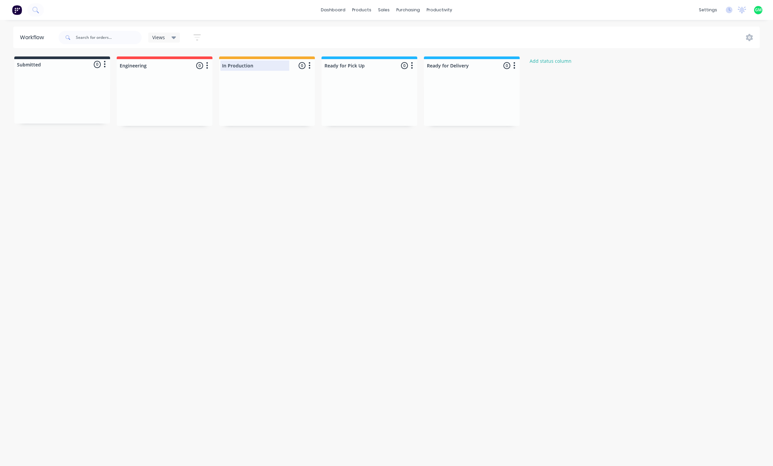
type input "Engineering"
click at [263, 66] on div at bounding box center [267, 65] width 96 height 13
type input "Procurement"
click at [381, 61] on div at bounding box center [370, 65] width 96 height 13
drag, startPoint x: 374, startPoint y: 67, endPoint x: 312, endPoint y: 66, distance: 61.8
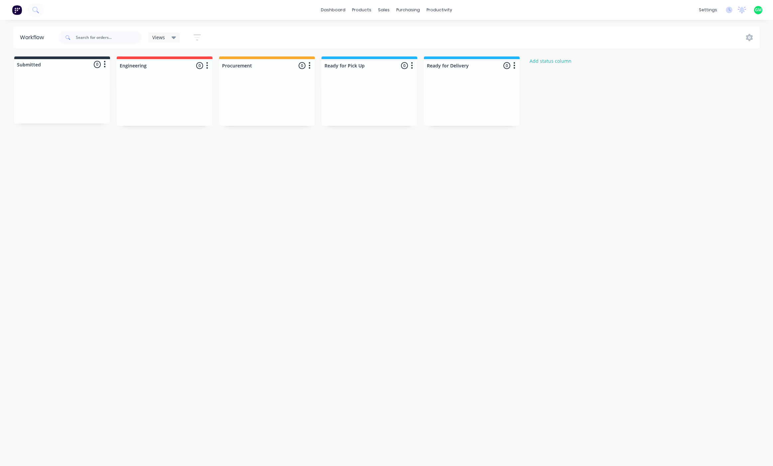
click at [312, 66] on div "Submitted 0 Status colour #273444 hex #273444 Save Cancel Summaries Total order…" at bounding box center [356, 91] width 723 height 69
drag, startPoint x: 428, startPoint y: 205, endPoint x: 423, endPoint y: 200, distance: 6.6
click at [427, 204] on div "Workflow Views Save new view None (Default) edit Show/Hide statuses Show line i…" at bounding box center [386, 240] width 773 height 427
click at [354, 64] on div at bounding box center [370, 65] width 96 height 13
click at [379, 202] on div "Workflow Views Save new view None (Default) edit Show/Hide statuses Show line i…" at bounding box center [386, 240] width 773 height 427
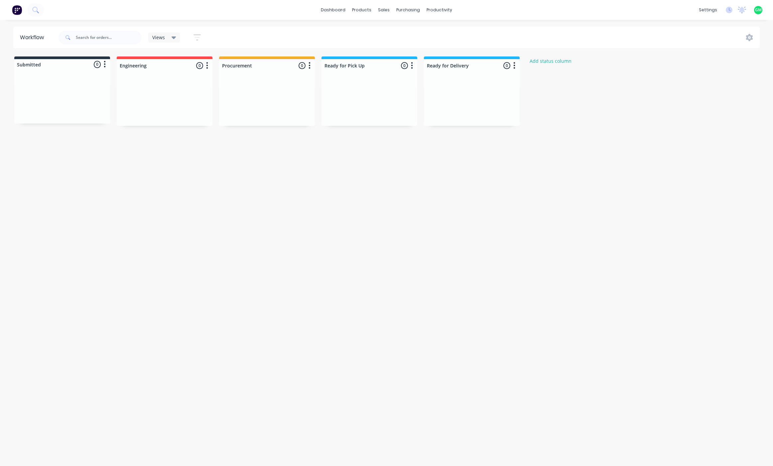
click at [49, 64] on div at bounding box center [62, 64] width 96 height 11
drag, startPoint x: 46, startPoint y: 66, endPoint x: 55, endPoint y: 97, distance: 33.0
click at [46, 88] on div "Submitted 0 Status colour #273444 hex #273444 Save Cancel Summaries Total order…" at bounding box center [356, 91] width 723 height 69
click at [112, 162] on div "Workflow Views Save new view None (Default) edit Show/Hide statuses Show line i…" at bounding box center [386, 240] width 773 height 427
drag, startPoint x: 61, startPoint y: 58, endPoint x: 42, endPoint y: 67, distance: 20.4
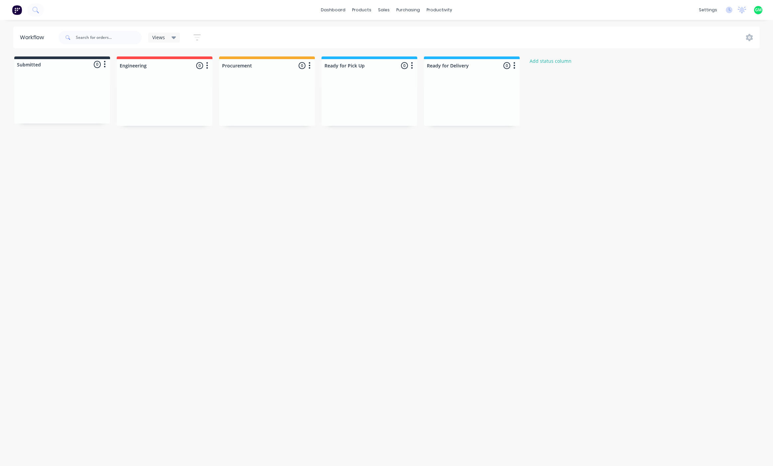
drag, startPoint x: 42, startPoint y: 67, endPoint x: 106, endPoint y: 62, distance: 64.4
click at [106, 62] on button "button" at bounding box center [105, 65] width 8 height 8
drag, startPoint x: 85, startPoint y: 162, endPoint x: 80, endPoint y: 161, distance: 5.7
click at [85, 162] on div "Workflow Views Save new view None (Default) edit Show/Hide statuses Show line i…" at bounding box center [386, 240] width 773 height 427
click at [169, 104] on div at bounding box center [165, 101] width 96 height 50
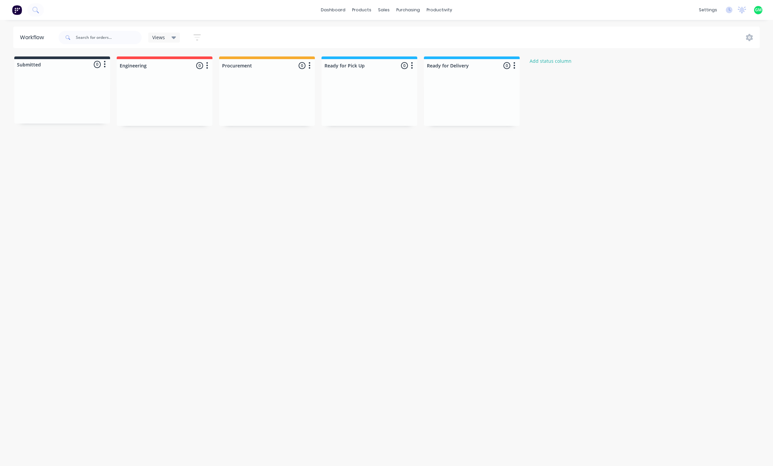
click at [169, 91] on div at bounding box center [165, 101] width 96 height 50
click at [164, 66] on div at bounding box center [165, 65] width 96 height 13
type input "Engineering"
click at [121, 69] on input "Engineering" at bounding box center [153, 65] width 66 height 7
click at [155, 65] on input "Engineering" at bounding box center [153, 65] width 66 height 7
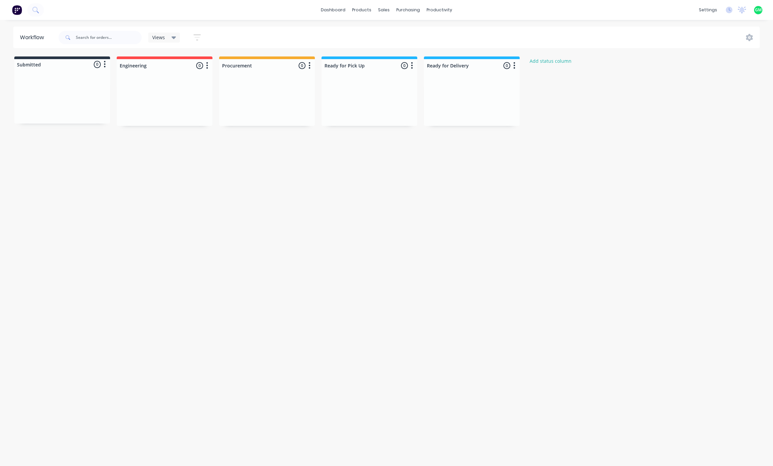
drag, startPoint x: 206, startPoint y: 212, endPoint x: 303, endPoint y: 153, distance: 113.0
click at [202, 210] on div "Workflow Views Save new view None (Default) edit Show/Hide statuses Show line i…" at bounding box center [386, 240] width 773 height 427
click at [560, 63] on button "Add status column" at bounding box center [550, 61] width 49 height 9
click at [566, 67] on input at bounding box center [574, 66] width 88 height 10
type input "A"
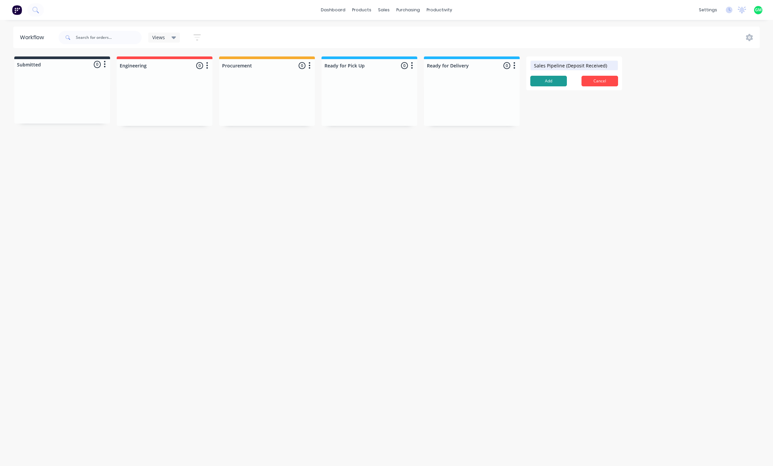
type input "Sales Pipeline (Deposit Received)"
click at [558, 82] on button "Add" at bounding box center [548, 81] width 37 height 11
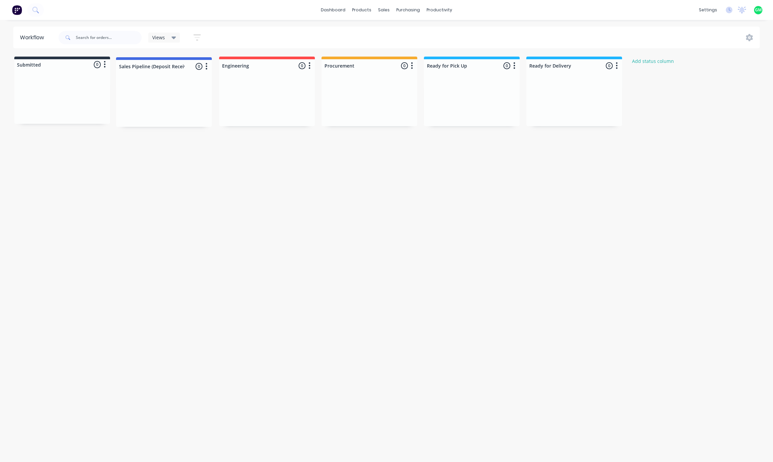
drag, startPoint x: 567, startPoint y: 67, endPoint x: 154, endPoint y: 68, distance: 412.3
click at [154, 68] on div "Submitted 0 Status colour #273444 hex #273444 Save Cancel Summaries Total order…" at bounding box center [405, 91] width 820 height 69
click at [196, 203] on div "Workflow Views Save new view None (Default) edit Show/Hide statuses Show line i…" at bounding box center [386, 238] width 773 height 422
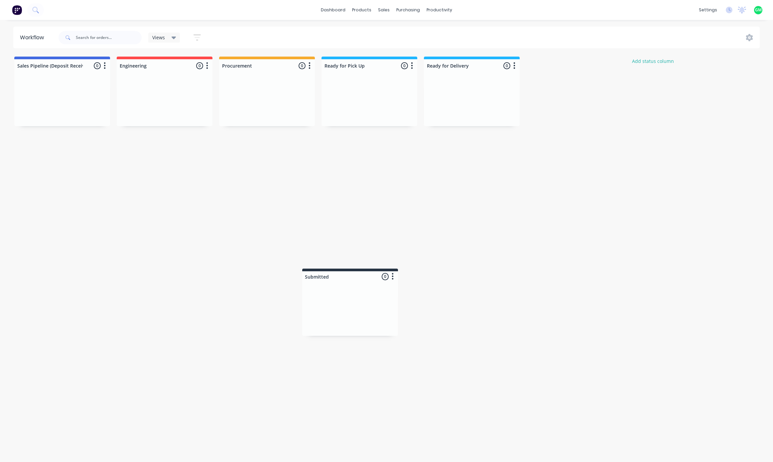
drag, startPoint x: 55, startPoint y: 66, endPoint x: 319, endPoint y: 281, distance: 340.1
click at [321, 227] on div "Workflow Views Save new view None (Default) edit Show/Hide statuses Show line i…" at bounding box center [386, 238] width 773 height 422
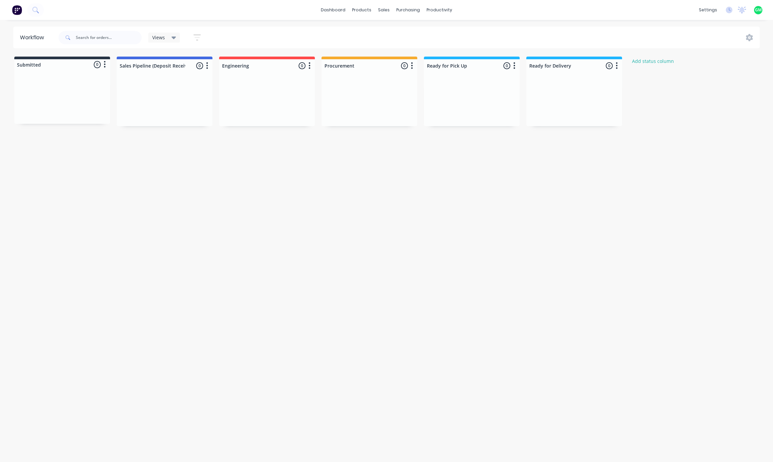
click at [105, 62] on icon "button" at bounding box center [105, 64] width 2 height 7
click at [43, 66] on div at bounding box center [62, 64] width 96 height 11
click at [42, 66] on div at bounding box center [62, 64] width 96 height 11
click at [41, 65] on div at bounding box center [62, 64] width 96 height 11
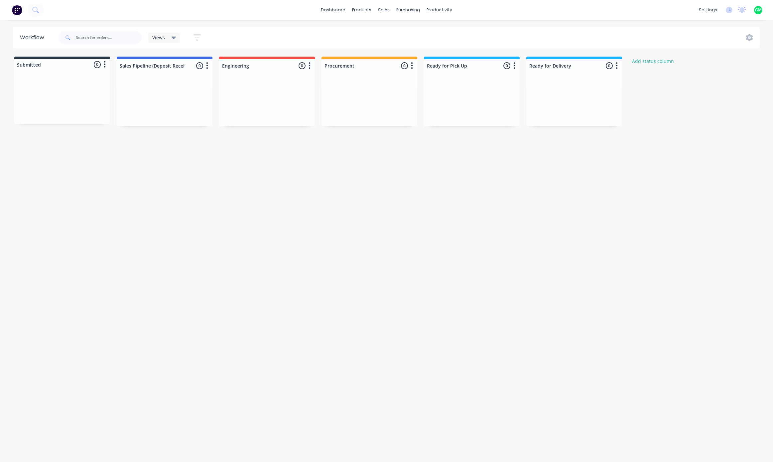
click at [41, 65] on div at bounding box center [62, 64] width 96 height 11
click at [39, 65] on div "Submitted" at bounding box center [28, 64] width 25 height 7
click at [38, 65] on div at bounding box center [62, 64] width 96 height 11
drag, startPoint x: 39, startPoint y: 63, endPoint x: 29, endPoint y: 66, distance: 10.0
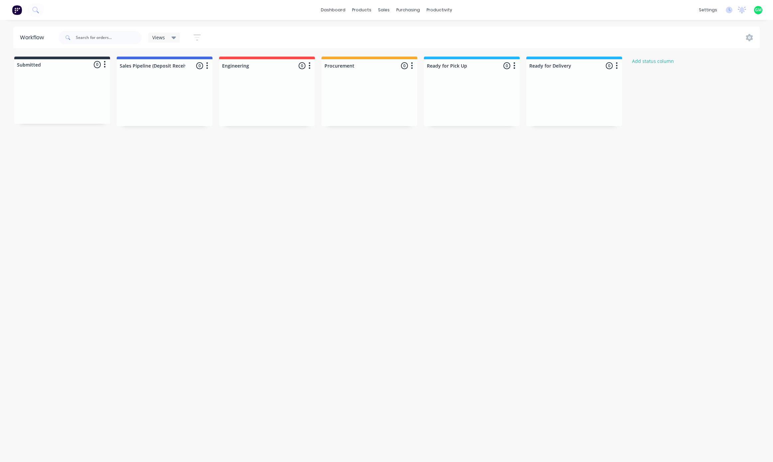
click at [29, 66] on div at bounding box center [62, 64] width 96 height 11
click at [108, 41] on input "text" at bounding box center [109, 37] width 66 height 13
type input "jmb"
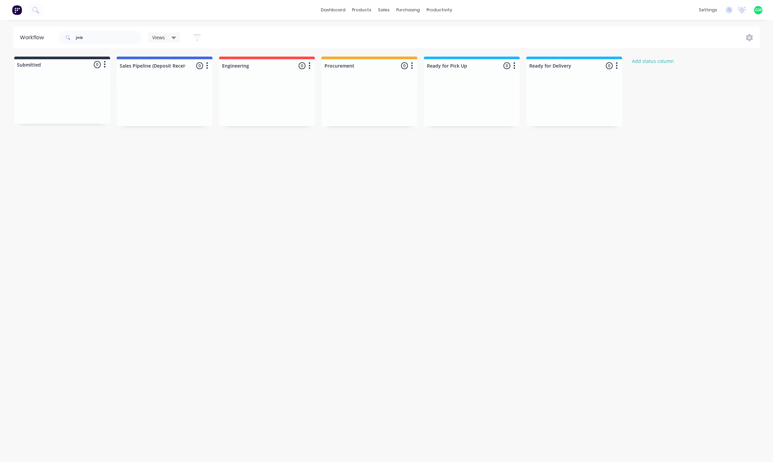
drag, startPoint x: 185, startPoint y: 253, endPoint x: 72, endPoint y: 52, distance: 230.3
click at [185, 227] on div "Workflow jmb Views Save new view None (Default) edit Show/Hide statuses Show li…" at bounding box center [386, 238] width 773 height 422
click at [100, 31] on input "text" at bounding box center [109, 37] width 66 height 13
type input "jmb"
click at [175, 38] on icon at bounding box center [174, 37] width 5 height 7
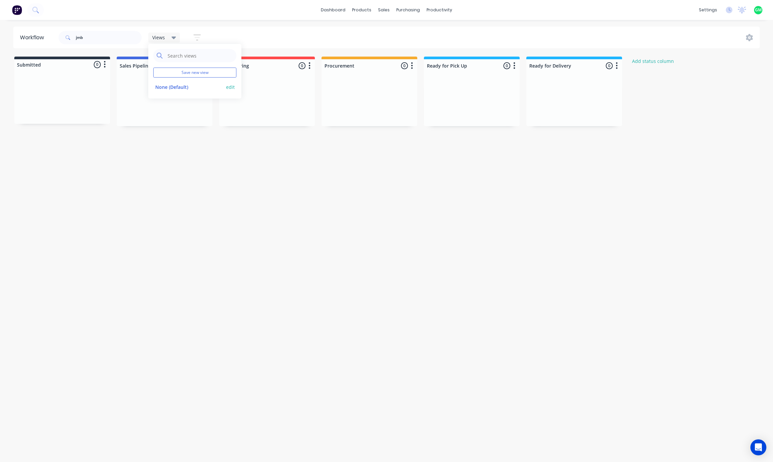
click at [168, 85] on button "None (Default)" at bounding box center [188, 87] width 71 height 8
drag, startPoint x: 193, startPoint y: 265, endPoint x: 202, endPoint y: 223, distance: 42.5
click at [193, 262] on div "Workflow Views Save new view None (Default) edit Show/Hide statuses Show line i…" at bounding box center [386, 238] width 773 height 422
click at [88, 39] on input "text" at bounding box center [109, 37] width 66 height 13
click at [196, 37] on icon "button" at bounding box center [197, 37] width 5 height 1
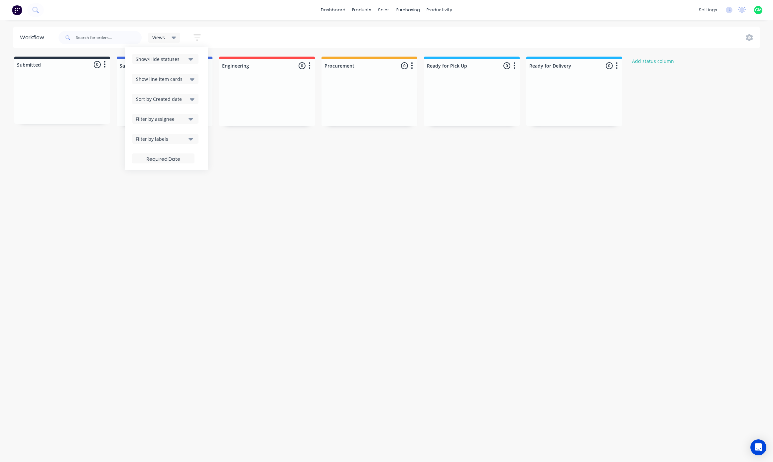
click at [193, 59] on icon "button" at bounding box center [191, 59] width 5 height 3
click at [193, 81] on icon at bounding box center [192, 78] width 5 height 7
drag, startPoint x: 432, startPoint y: 304, endPoint x: 415, endPoint y: 57, distance: 247.6
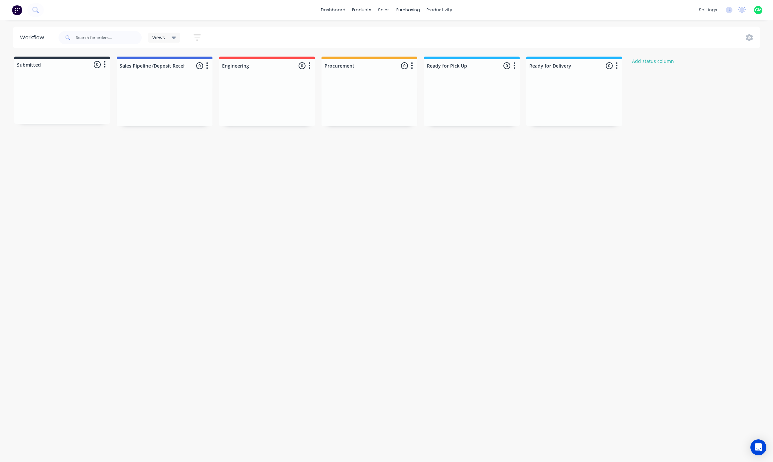
click at [433, 299] on div "Workflow Views Save new view None (Default) edit Show/Hide statuses Show line i…" at bounding box center [386, 238] width 773 height 422
click at [272, 67] on div at bounding box center [267, 65] width 96 height 13
click at [368, 67] on div at bounding box center [370, 65] width 96 height 13
click at [477, 67] on div at bounding box center [472, 65] width 96 height 13
drag, startPoint x: 477, startPoint y: 67, endPoint x: 411, endPoint y: 64, distance: 66.2
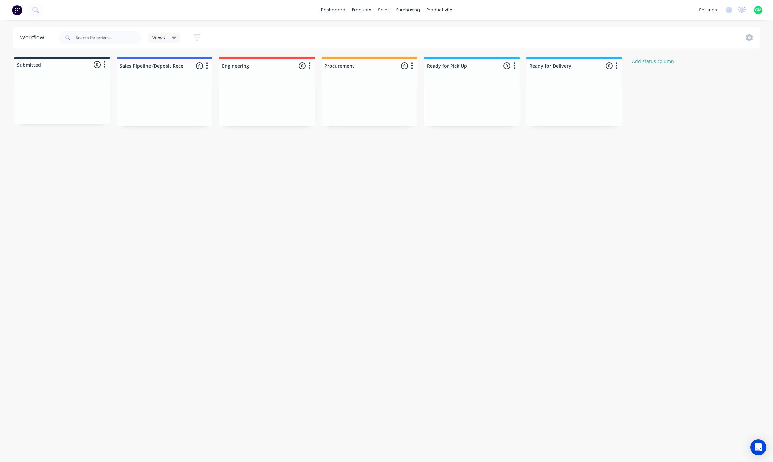
click at [411, 64] on div "Submitted 0 Status colour #273444 hex #273444 Save Cancel Summaries Total order…" at bounding box center [405, 91] width 820 height 69
type input "Fabrication"
click at [555, 68] on div at bounding box center [574, 65] width 96 height 13
type input "R"
type input "Paint"
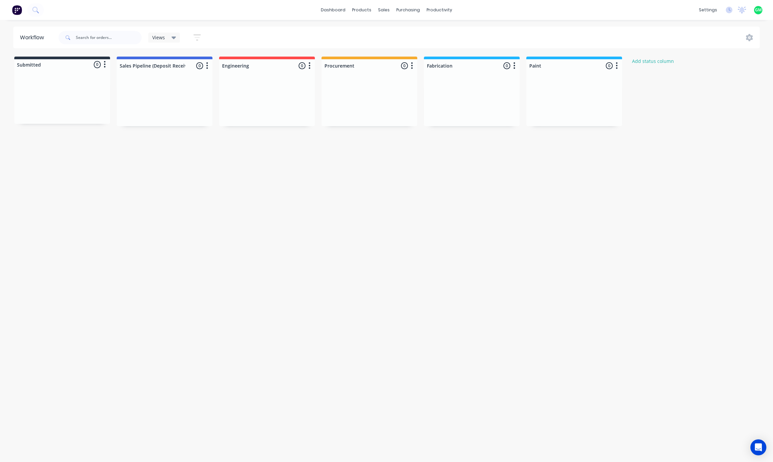
click at [559, 255] on div "Workflow Views Save new view None (Default) edit Show/Hide statuses Show line i…" at bounding box center [386, 238] width 773 height 422
click at [585, 120] on div at bounding box center [574, 101] width 96 height 50
click at [657, 60] on button "Add status column" at bounding box center [653, 61] width 49 height 9
click at [653, 64] on input at bounding box center [677, 66] width 88 height 10
drag, startPoint x: 652, startPoint y: 65, endPoint x: 714, endPoint y: 64, distance: 62.5
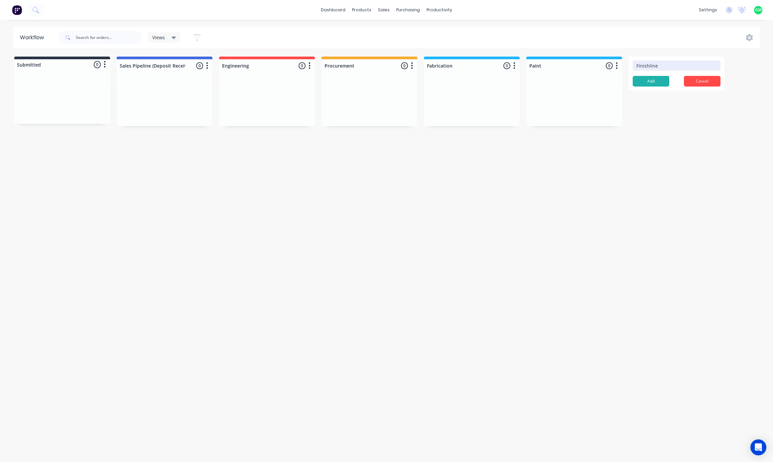
click at [680, 69] on input "Finishline" at bounding box center [677, 66] width 88 height 10
click at [650, 66] on input "Finish line" at bounding box center [677, 66] width 88 height 10
click at [685, 67] on input "Finish Line" at bounding box center [677, 66] width 88 height 10
type input "Finish Line"
click at [654, 80] on button "Add" at bounding box center [651, 81] width 37 height 11
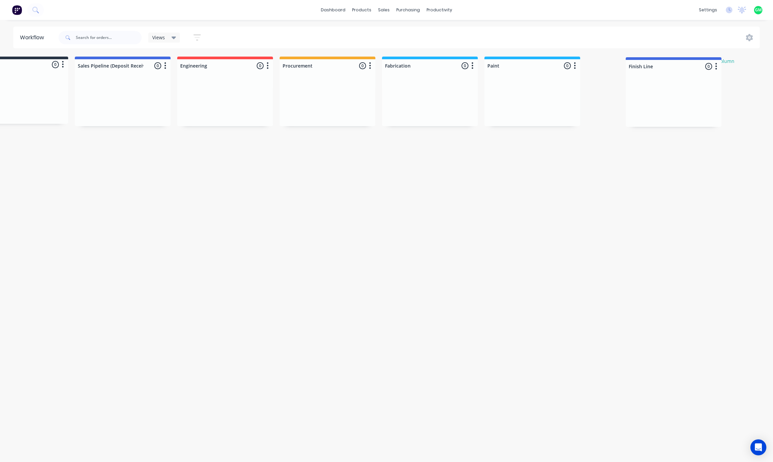
drag, startPoint x: 683, startPoint y: 60, endPoint x: 648, endPoint y: 60, distance: 35.3
click at [648, 60] on div "Submitted 0 Status colour #273444 hex #273444 Save Cancel Summaries Total order…" at bounding box center [411, 91] width 916 height 69
click at [717, 61] on button "Add status column" at bounding box center [712, 61] width 49 height 9
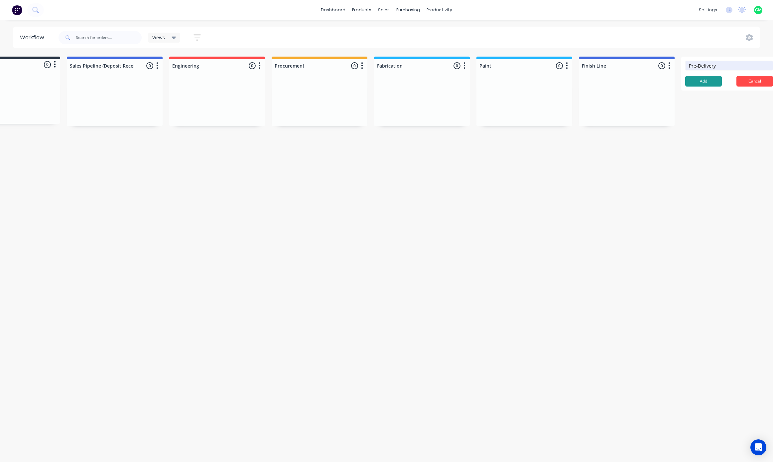
type input "Pre-Delivery"
click at [701, 80] on button "Add" at bounding box center [703, 81] width 37 height 11
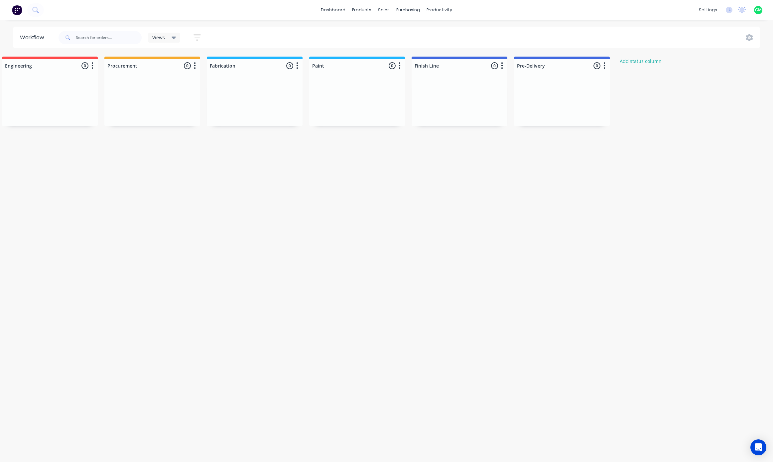
scroll to position [0, 239]
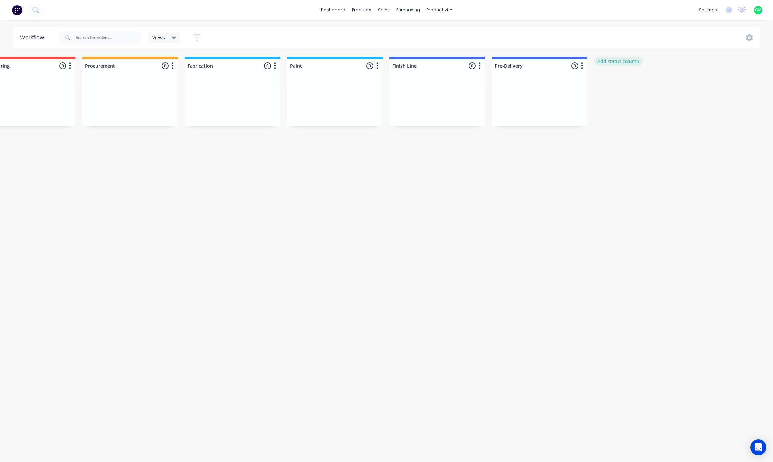
click at [627, 60] on button "Add status column" at bounding box center [618, 61] width 49 height 9
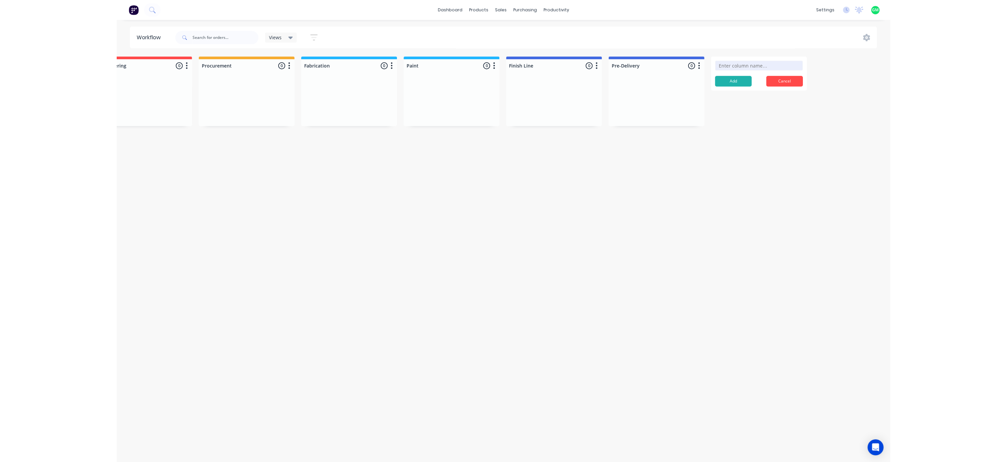
scroll to position [0, 0]
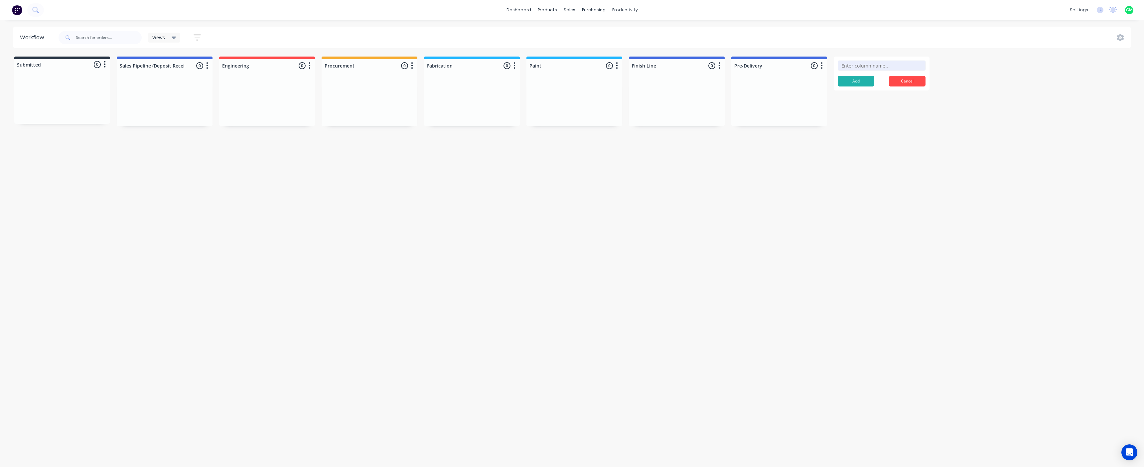
click at [773, 63] on input at bounding box center [882, 66] width 88 height 10
type input "D"
type input "Hand-Over"
drag, startPoint x: 876, startPoint y: 202, endPoint x: 853, endPoint y: 197, distance: 24.4
click at [773, 201] on div "Workflow Views Save new view None (Default) edit Show/Hide statuses Show line i…" at bounding box center [572, 240] width 1144 height 427
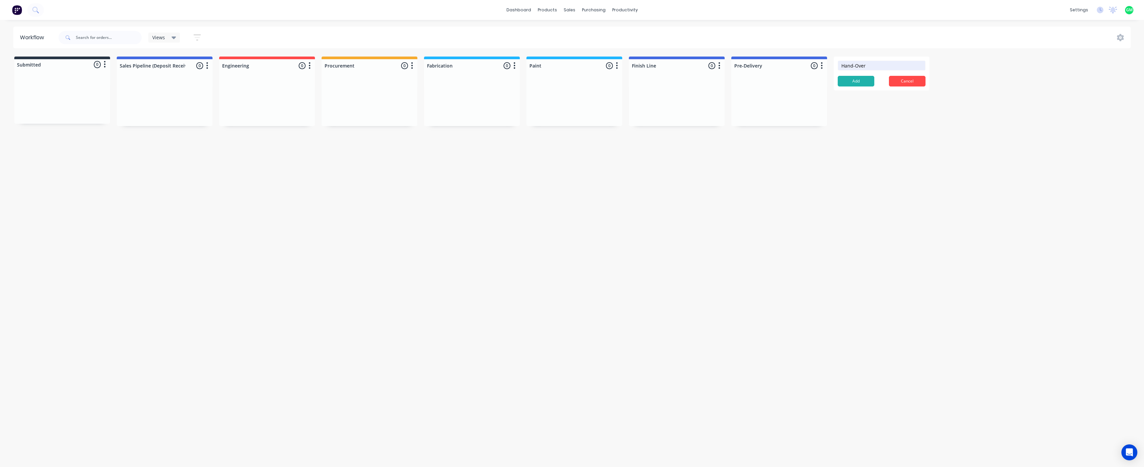
click at [773, 81] on button "Add" at bounding box center [856, 81] width 37 height 11
drag, startPoint x: 517, startPoint y: 174, endPoint x: 512, endPoint y: 172, distance: 5.4
click at [517, 174] on div "Workflow Views Save new view None (Default) edit Show/Hide statuses Show line i…" at bounding box center [572, 240] width 1144 height 427
drag, startPoint x: 291, startPoint y: 203, endPoint x: 545, endPoint y: 281, distance: 265.2
click at [288, 203] on div "Workflow Views Save new view None (Default) edit Show/Hide statuses Show line i…" at bounding box center [572, 240] width 1144 height 427
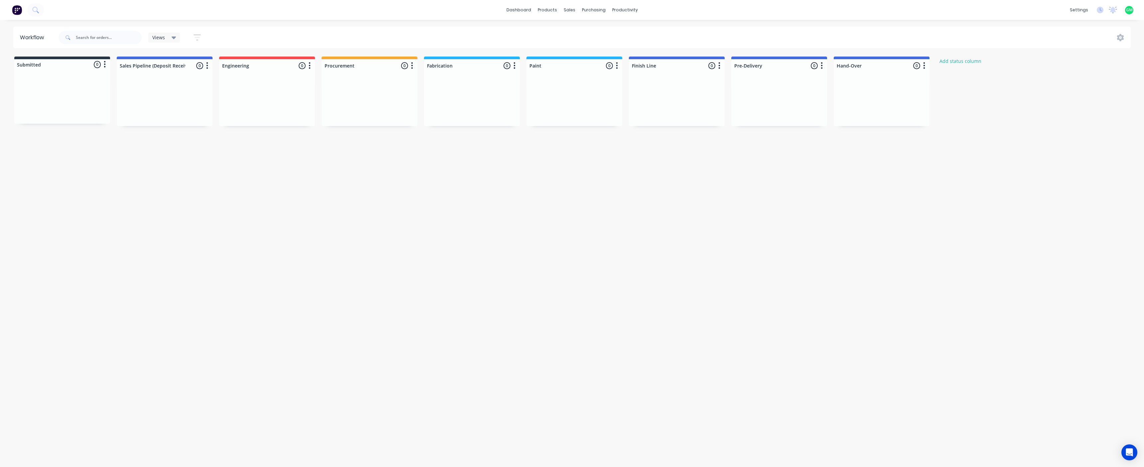
drag, startPoint x: 1066, startPoint y: 337, endPoint x: 566, endPoint y: 165, distance: 529.0
click at [773, 332] on div "Workflow Views Save new view None (Default) edit Show/Hide statuses Show line i…" at bounding box center [572, 240] width 1144 height 427
click at [568, 13] on div "sales" at bounding box center [569, 10] width 18 height 10
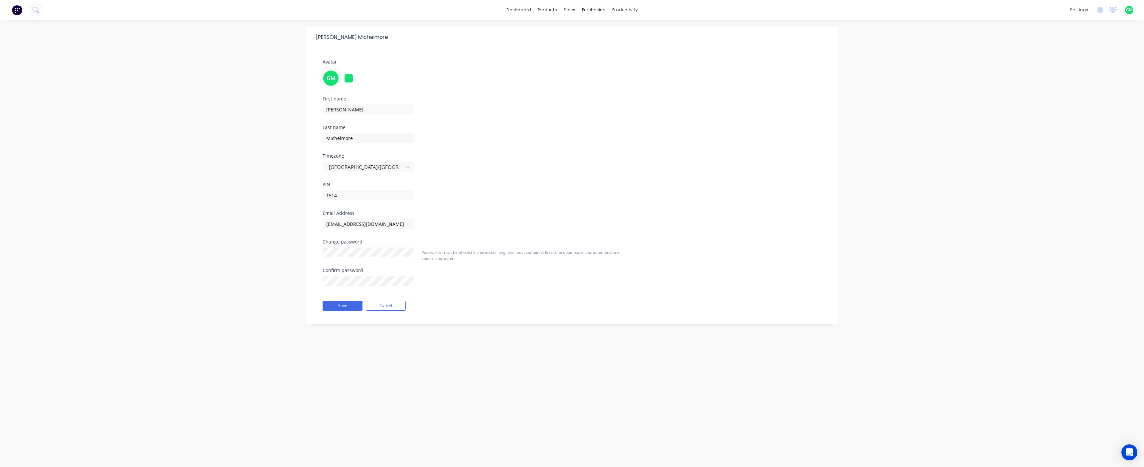
click at [622, 375] on div "[PERSON_NAME] Avatar GM First name [PERSON_NAME] Last name [PERSON_NAME] Timezo…" at bounding box center [572, 243] width 1144 height 447
click at [947, 151] on div "Glenn Michelmore Avatar GM First name Glenn Last name Michelmore Timezone Austr…" at bounding box center [572, 243] width 1144 height 447
click at [333, 286] on div "Confirm password" at bounding box center [368, 282] width 91 height 29
drag, startPoint x: 1142, startPoint y: 246, endPoint x: 947, endPoint y: 145, distance: 220.1
click at [1138, 240] on div "Glenn Michelmore Avatar GM First name Glenn Last name Michelmore Timezone Austr…" at bounding box center [572, 243] width 1144 height 447
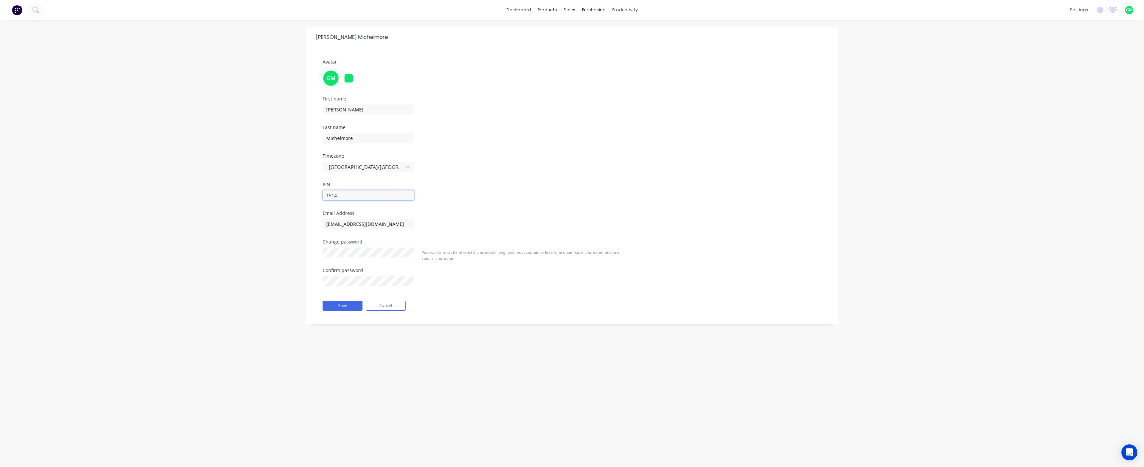
click at [349, 193] on input "1514" at bounding box center [368, 195] width 91 height 10
click at [1072, 138] on div "Glenn Michelmore Avatar GM First name Glenn Last name Michelmore Timezone Austr…" at bounding box center [572, 243] width 1144 height 447
click at [342, 305] on button "Save" at bounding box center [343, 306] width 40 height 10
click at [331, 305] on button "Save" at bounding box center [343, 306] width 40 height 10
drag, startPoint x: 1036, startPoint y: 197, endPoint x: 1046, endPoint y: 125, distance: 72.7
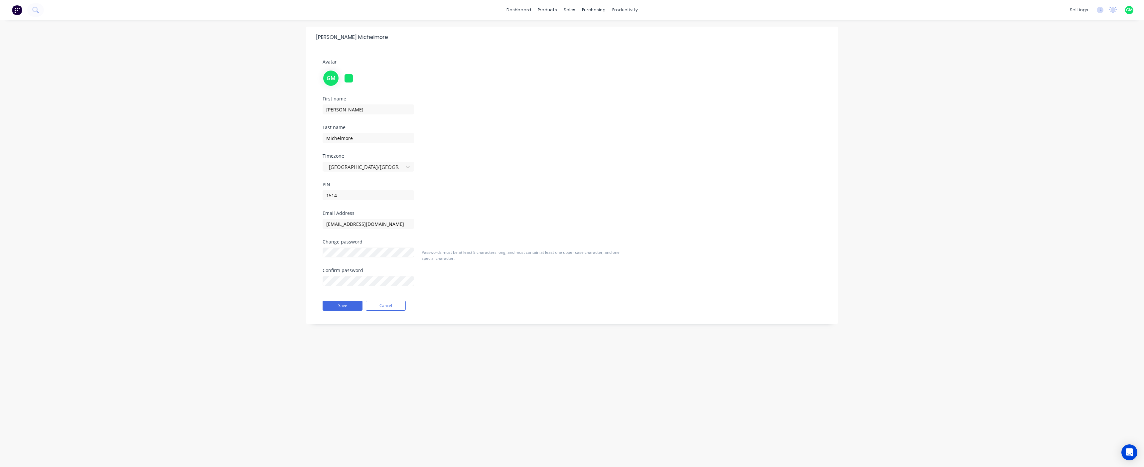
click at [1040, 195] on div "Glenn Michelmore Avatar GM First name Glenn Last name Michelmore Timezone Austr…" at bounding box center [572, 243] width 1144 height 447
click at [524, 7] on link "dashboard" at bounding box center [518, 10] width 31 height 10
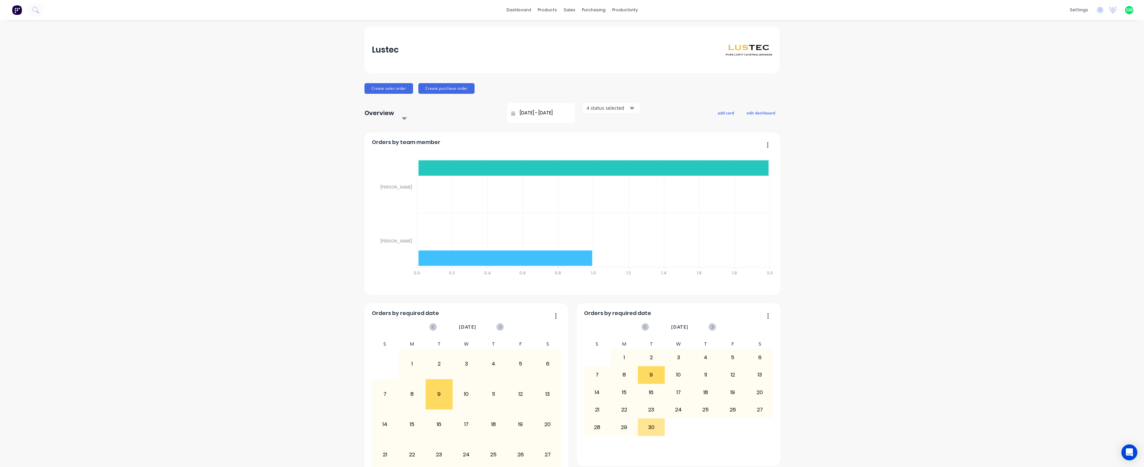
click at [764, 140] on button "button" at bounding box center [765, 145] width 14 height 10
click at [722, 158] on div "Delete" at bounding box center [740, 162] width 51 height 10
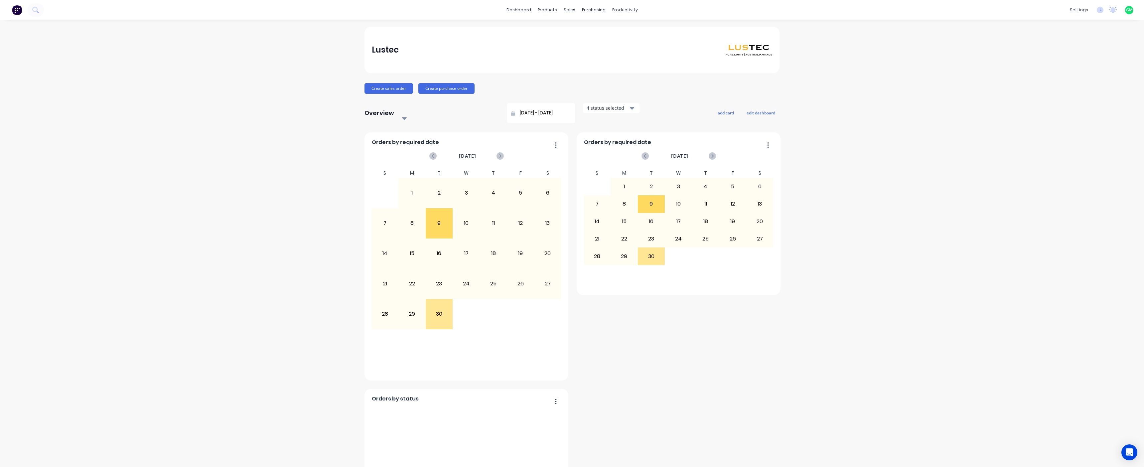
click at [770, 139] on div "Orders by required date" at bounding box center [679, 144] width 190 height 10
click at [767, 142] on icon "button" at bounding box center [768, 145] width 2 height 7
click at [733, 157] on div "Delete" at bounding box center [740, 162] width 51 height 10
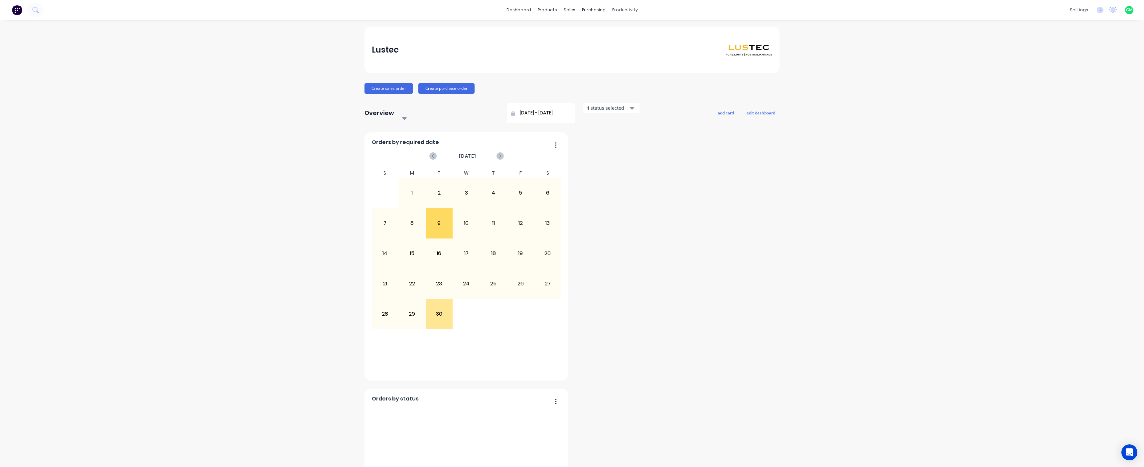
click at [555, 142] on icon "button" at bounding box center [556, 145] width 2 height 7
click at [515, 159] on div "Delete" at bounding box center [528, 162] width 51 height 10
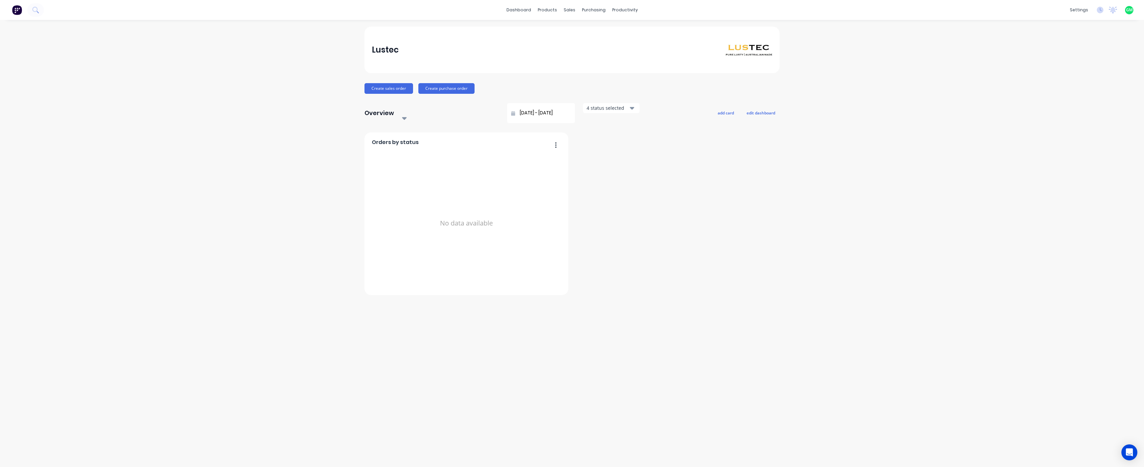
click at [559, 140] on button "button" at bounding box center [553, 145] width 14 height 10
click at [533, 157] on div "Delete" at bounding box center [528, 162] width 51 height 10
click at [748, 186] on div at bounding box center [571, 213] width 415 height 163
click at [630, 108] on icon "button" at bounding box center [632, 107] width 5 height 7
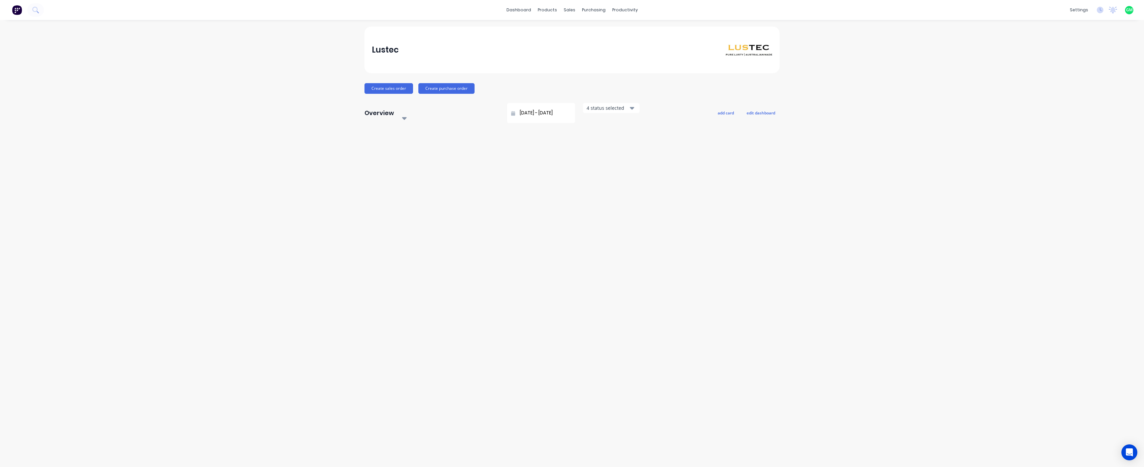
click at [741, 298] on div "Lustec Create sales order Create purchase order Overview Select... 23/08/25 - 2…" at bounding box center [572, 244] width 1144 height 434
click at [603, 63] on div "Lustec" at bounding box center [571, 50] width 415 height 47
click at [754, 196] on div at bounding box center [571, 213] width 415 height 163
click at [727, 108] on button "add card" at bounding box center [725, 112] width 25 height 9
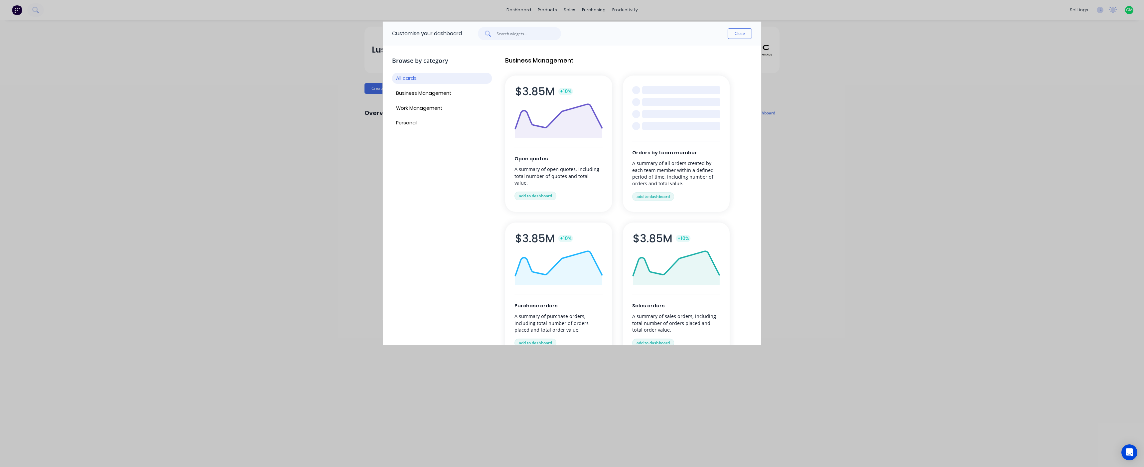
click at [553, 37] on input "text" at bounding box center [528, 33] width 65 height 13
click at [421, 92] on button "Business Management" at bounding box center [442, 93] width 100 height 11
click at [423, 112] on button "Work Management" at bounding box center [442, 108] width 100 height 11
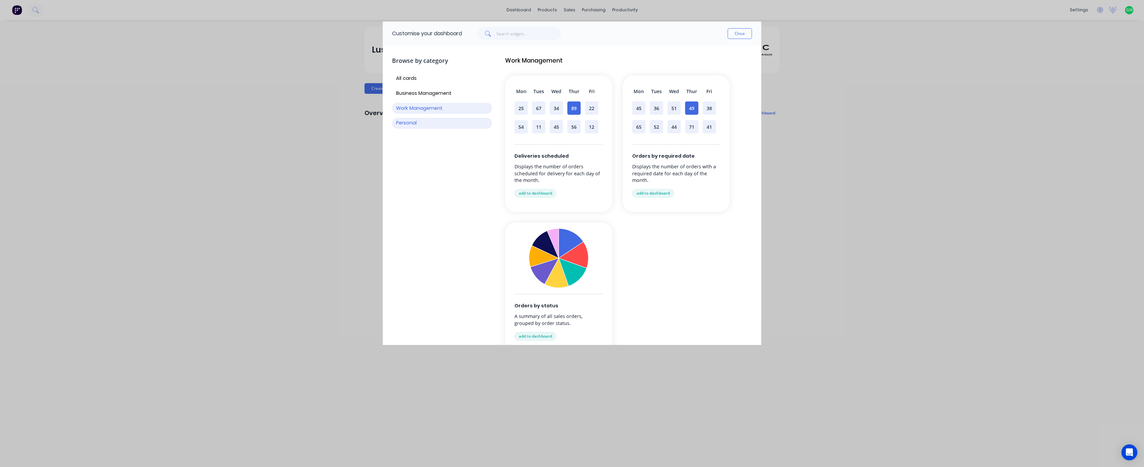
click at [411, 126] on button "Personal" at bounding box center [442, 123] width 100 height 11
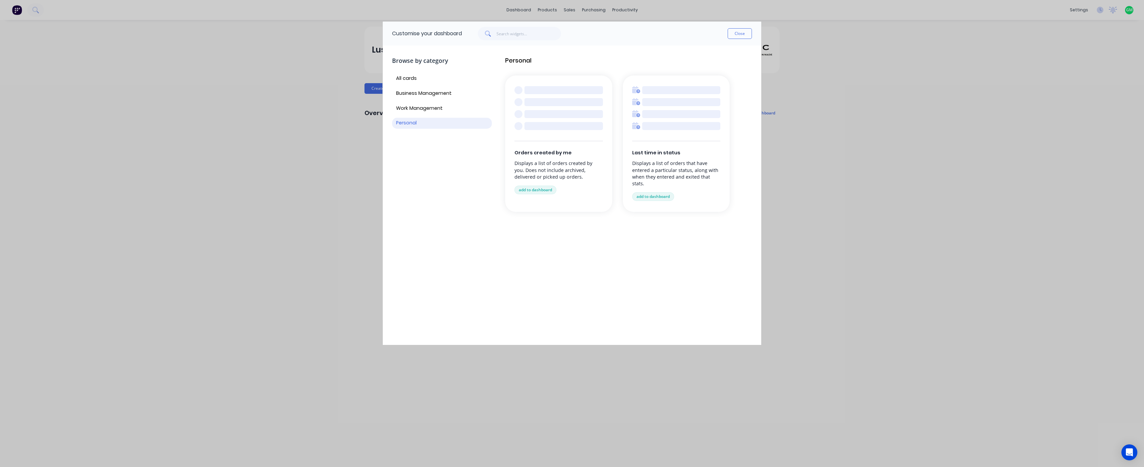
drag, startPoint x: 445, startPoint y: 220, endPoint x: 440, endPoint y: 200, distance: 20.9
click at [444, 213] on div "Browse by category All cards Business Management Work Management Personal" at bounding box center [442, 195] width 100 height 289
click at [408, 80] on button "All cards" at bounding box center [442, 78] width 100 height 11
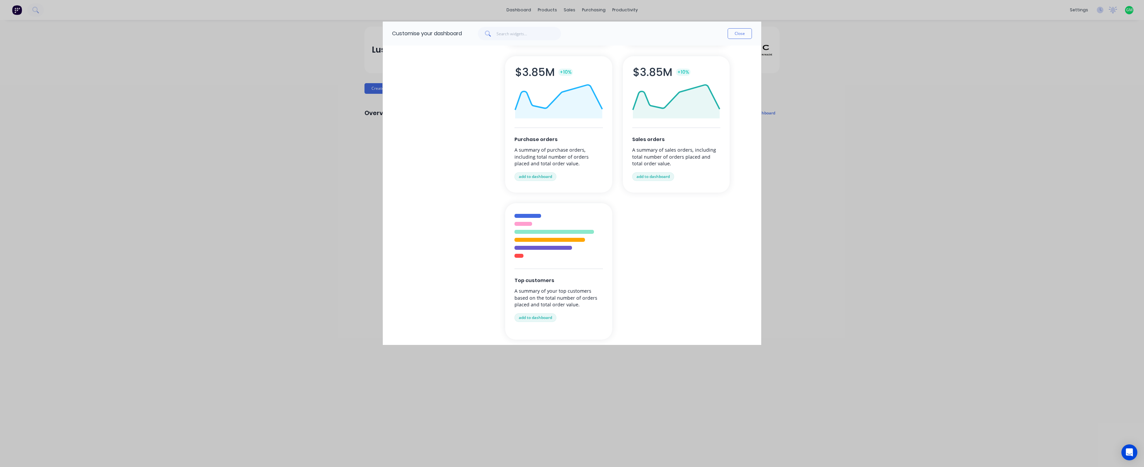
scroll to position [499, 0]
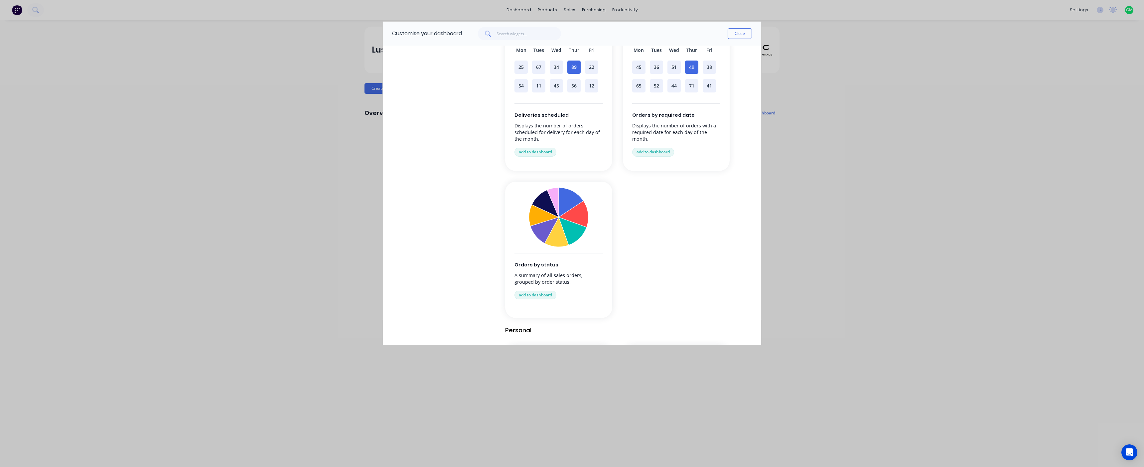
click at [861, 214] on div "Customise your dashboard Close Browse by category All cards Business Management…" at bounding box center [572, 233] width 1144 height 467
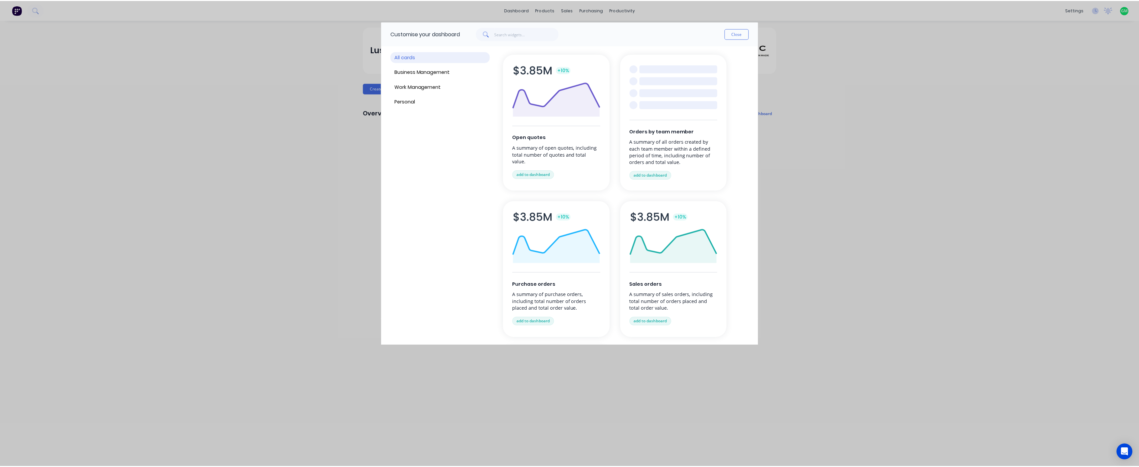
scroll to position [0, 0]
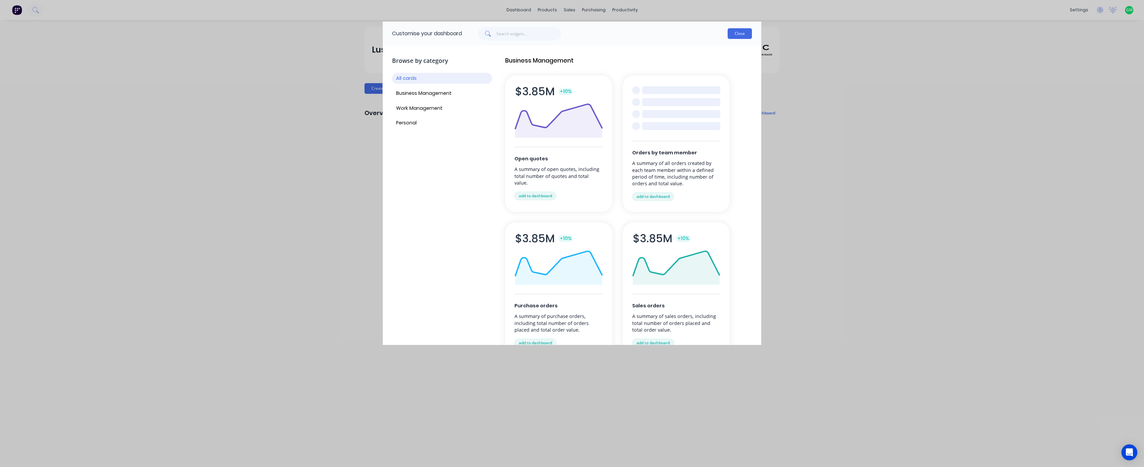
click at [738, 32] on button "Close" at bounding box center [739, 33] width 24 height 11
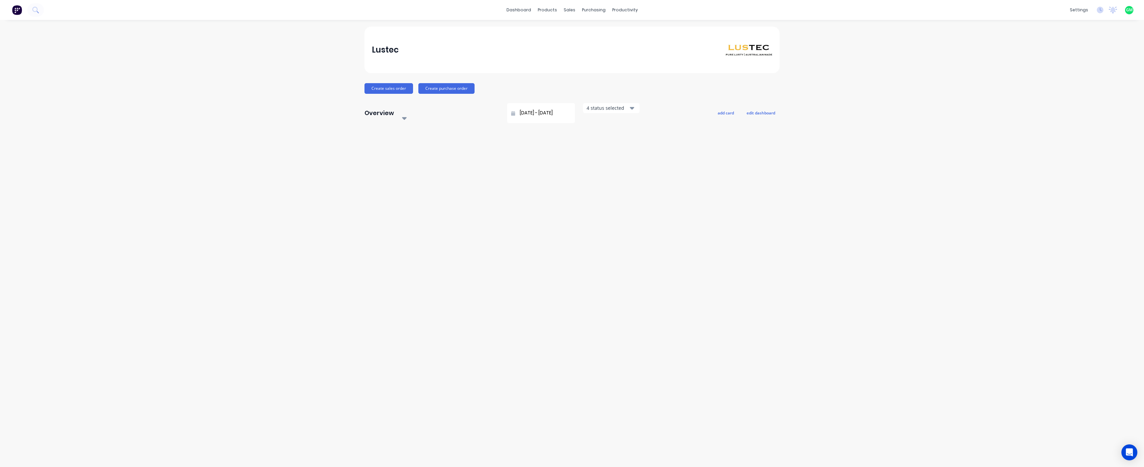
click at [738, 235] on div at bounding box center [571, 213] width 415 height 163
click at [570, 12] on div "sales" at bounding box center [569, 10] width 18 height 10
click at [591, 27] on link "Sales Orders" at bounding box center [604, 31] width 88 height 13
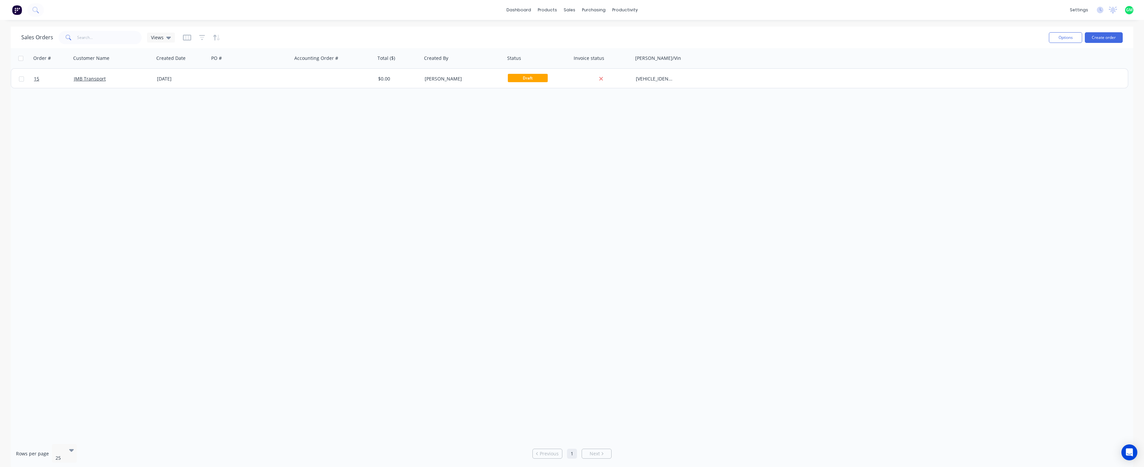
click at [336, 267] on div "Order # Customer Name Created Date PO # Accounting Order # Total ($) Created By…" at bounding box center [572, 243] width 1123 height 390
click at [204, 275] on div "Order # Customer Name Created Date PO # Accounting Order # Total ($) Created By…" at bounding box center [572, 243] width 1123 height 390
click at [112, 34] on input "text" at bounding box center [109, 37] width 65 height 13
type input "jm"
drag, startPoint x: 170, startPoint y: 242, endPoint x: 163, endPoint y: 236, distance: 9.0
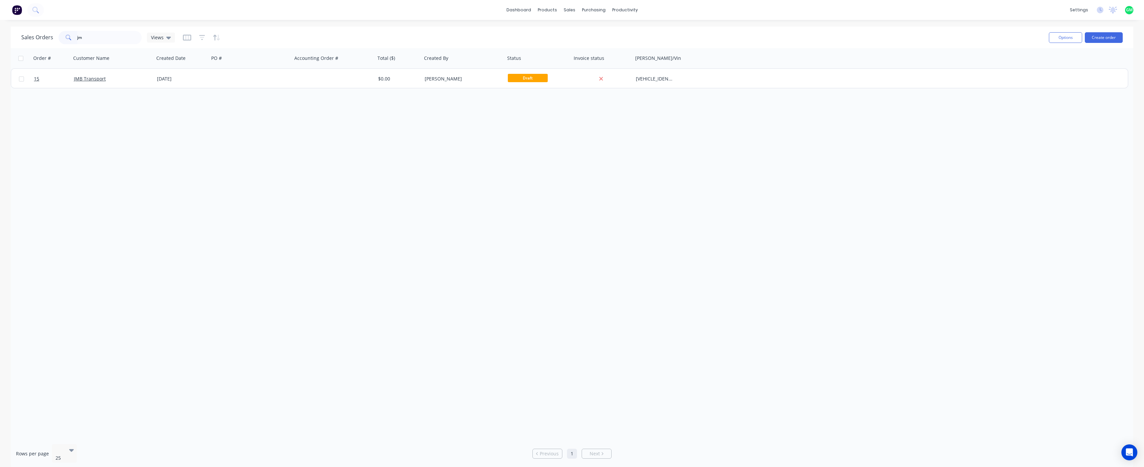
click at [168, 240] on div "Order # Customer Name Created Date PO # Accounting Order # Total ($) Created By…" at bounding box center [572, 243] width 1123 height 390
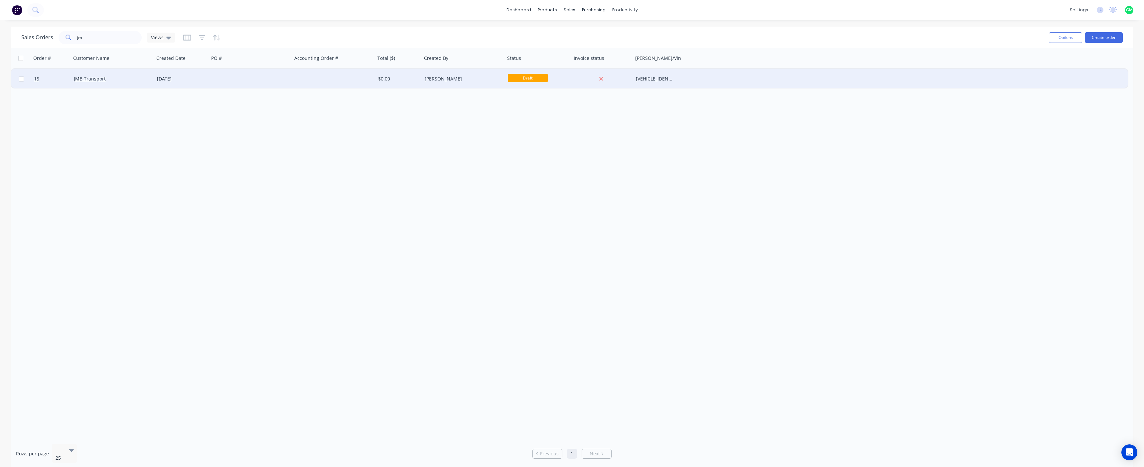
click at [96, 82] on div "JMB Transport" at bounding box center [111, 78] width 74 height 7
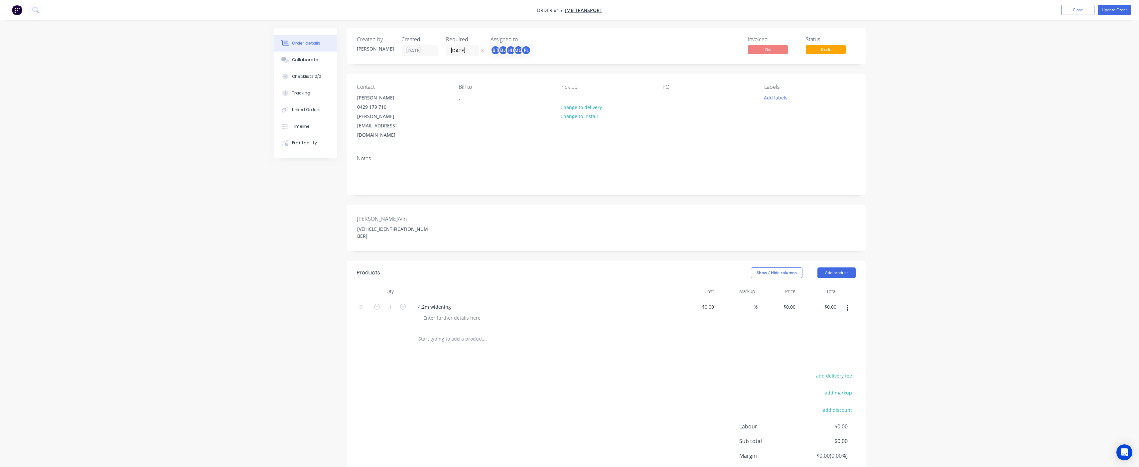
click at [981, 122] on div "Order details Collaborate Checklists 0/0 Tracking Linked Orders Timeline Profit…" at bounding box center [569, 259] width 1139 height 519
click at [1120, 7] on button "Update Order" at bounding box center [1114, 10] width 33 height 10
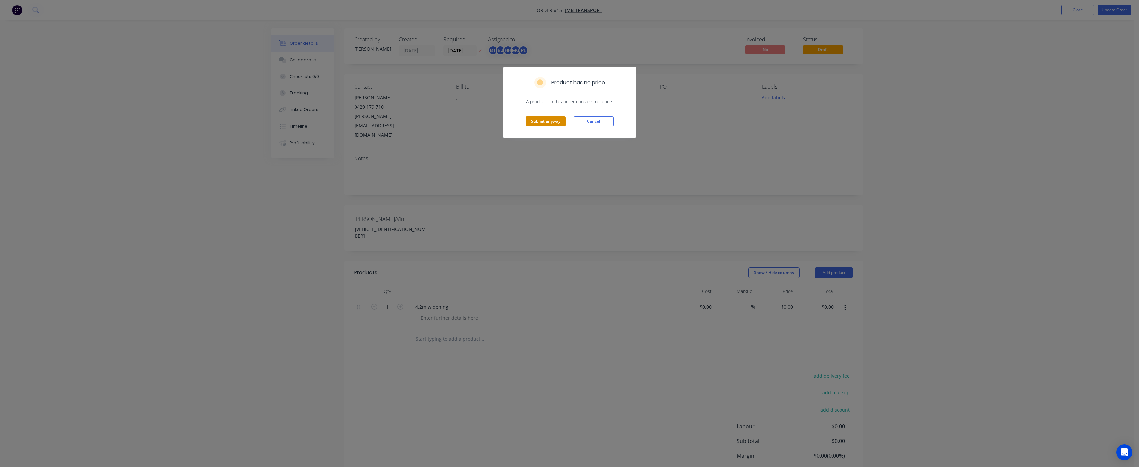
click at [558, 123] on button "Submit anyway" at bounding box center [546, 121] width 40 height 10
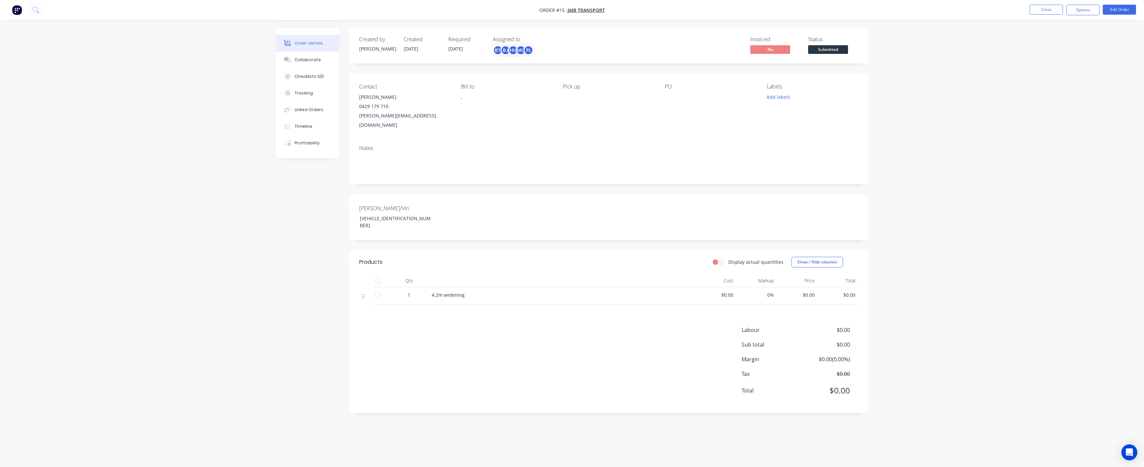
click at [1046, 99] on div "Order details Collaborate Checklists 0/0 Tracking Linked Orders Timeline Profit…" at bounding box center [572, 233] width 1144 height 467
click at [1120, 11] on button "Edit Order" at bounding box center [1119, 10] width 33 height 10
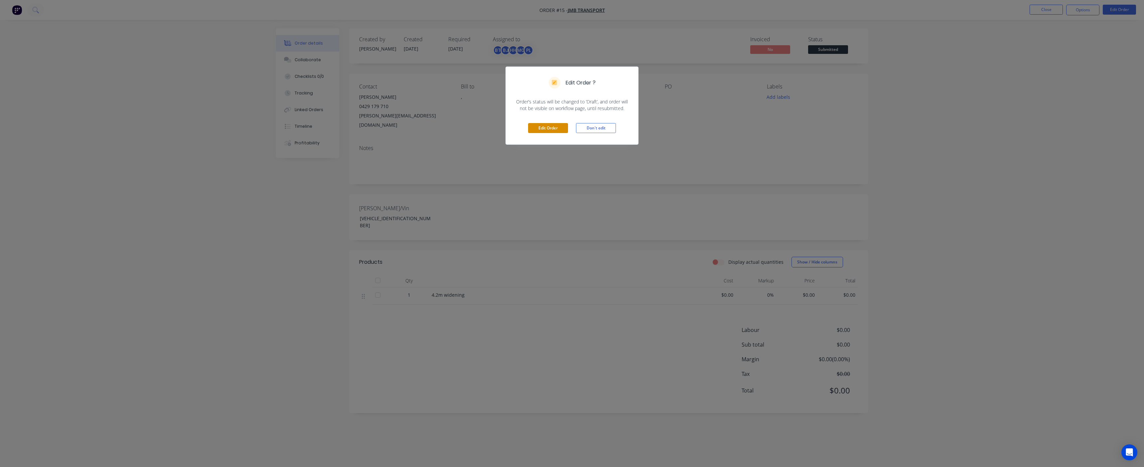
click at [542, 126] on button "Edit Order" at bounding box center [548, 128] width 40 height 10
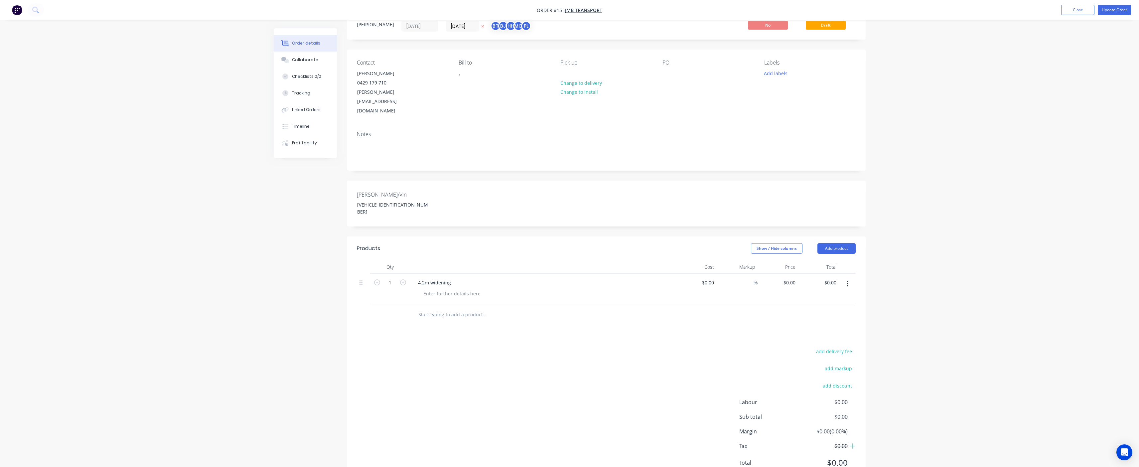
scroll to position [27, 0]
click at [590, 13] on span "JMB Transport" at bounding box center [583, 10] width 37 height 6
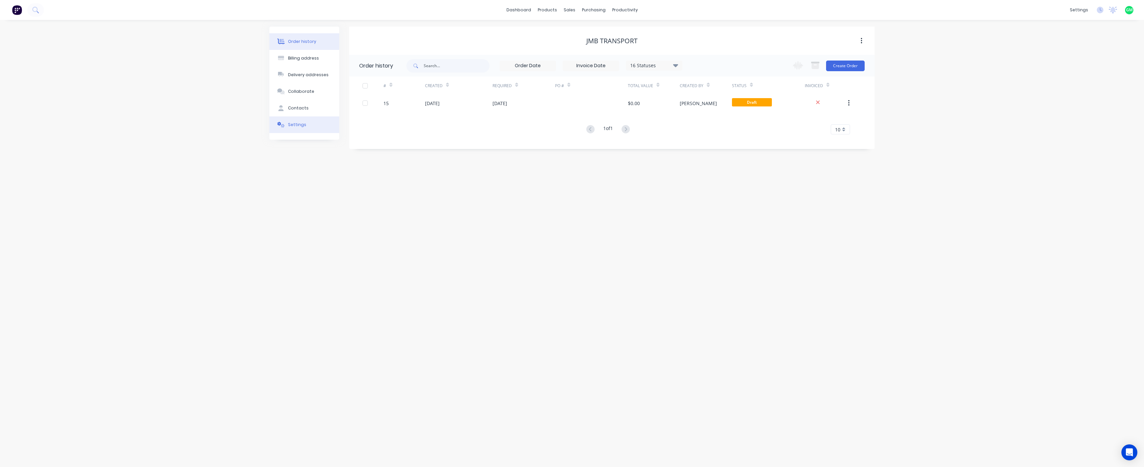
click at [297, 126] on div "Settings" at bounding box center [297, 125] width 18 height 6
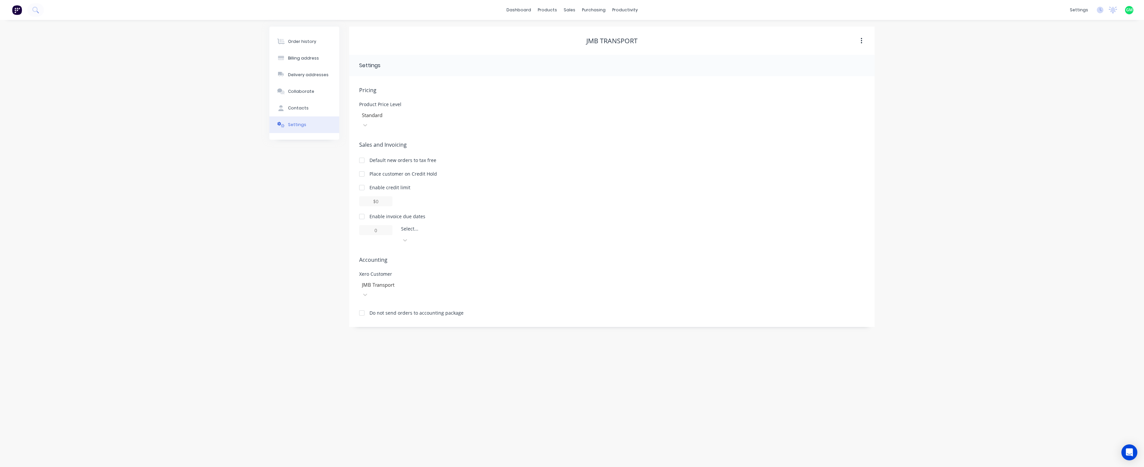
click at [408, 281] on div at bounding box center [409, 285] width 96 height 8
drag, startPoint x: 708, startPoint y: 359, endPoint x: 703, endPoint y: 355, distance: 6.2
click at [709, 359] on div "Order history Billing address Delivery addresses Collaborate Contacts Settings …" at bounding box center [572, 243] width 1144 height 447
click at [656, 213] on div "Enable invoice due dates" at bounding box center [611, 216] width 505 height 7
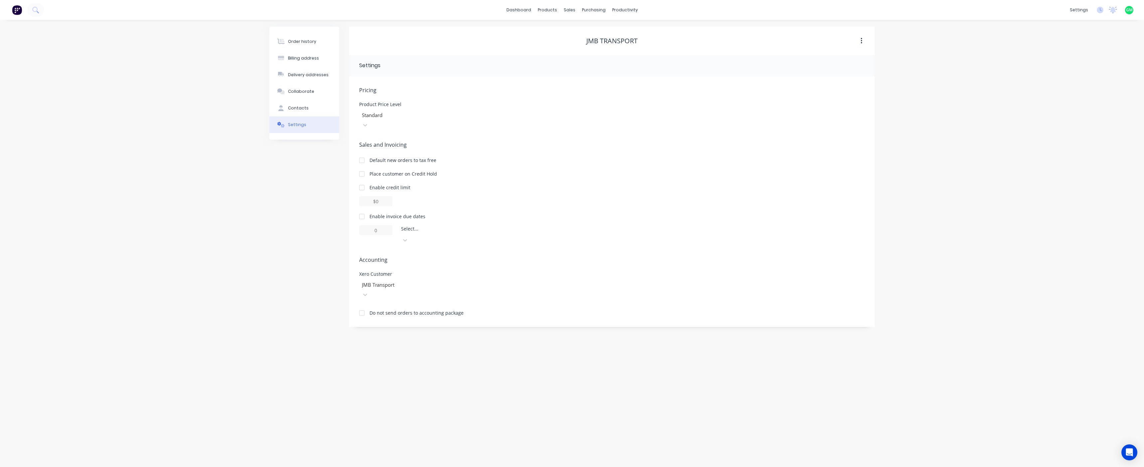
drag, startPoint x: 977, startPoint y: 164, endPoint x: 657, endPoint y: 39, distance: 343.4
click at [975, 164] on div "Order history Billing address Delivery addresses Collaborate Contacts Settings …" at bounding box center [572, 243] width 1144 height 447
click at [582, 34] on div "Sales Orders" at bounding box center [593, 32] width 27 height 6
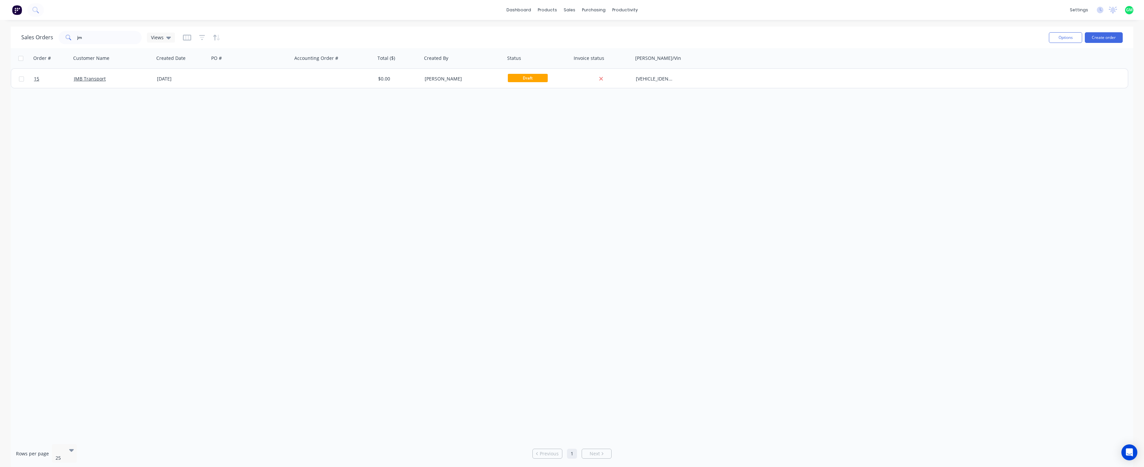
click at [545, 239] on div "Order # Customer Name Created Date PO # Accounting Order # Total ($) Created By…" at bounding box center [572, 243] width 1123 height 390
click at [347, 186] on div "Order # Customer Name Created Date PO # Accounting Order # Total ($) Created By…" at bounding box center [572, 243] width 1123 height 390
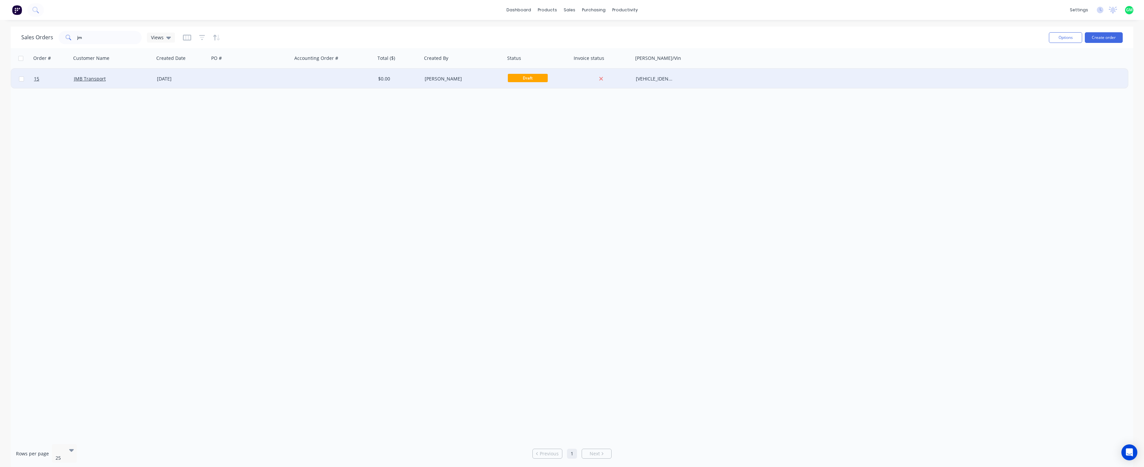
click at [328, 78] on div at bounding box center [333, 79] width 83 height 20
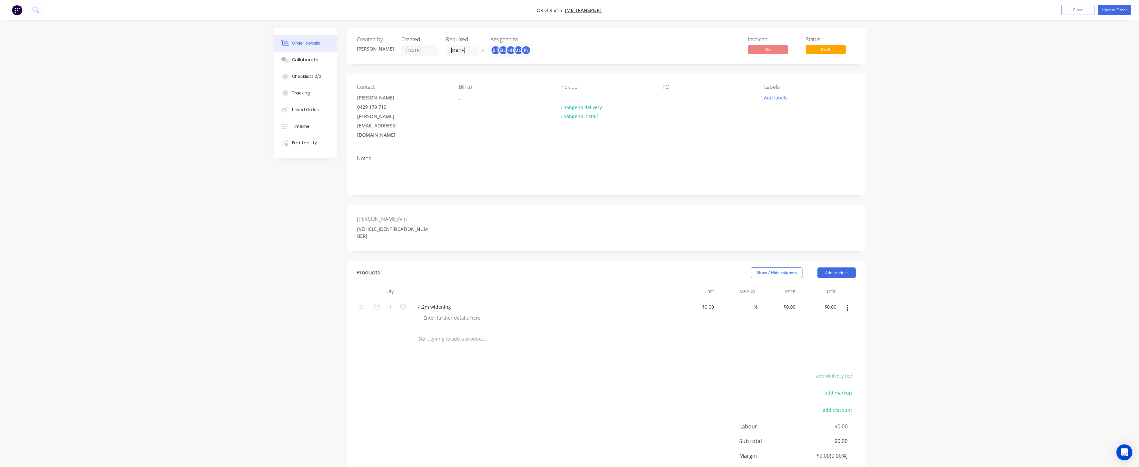
drag, startPoint x: 1067, startPoint y: 119, endPoint x: 1076, endPoint y: 58, distance: 62.6
click at [1067, 119] on div "Order details Collaborate Checklists 0/0 Tracking Linked Orders Timeline Profit…" at bounding box center [569, 259] width 1139 height 519
click at [1112, 12] on button "Update Order" at bounding box center [1114, 10] width 33 height 10
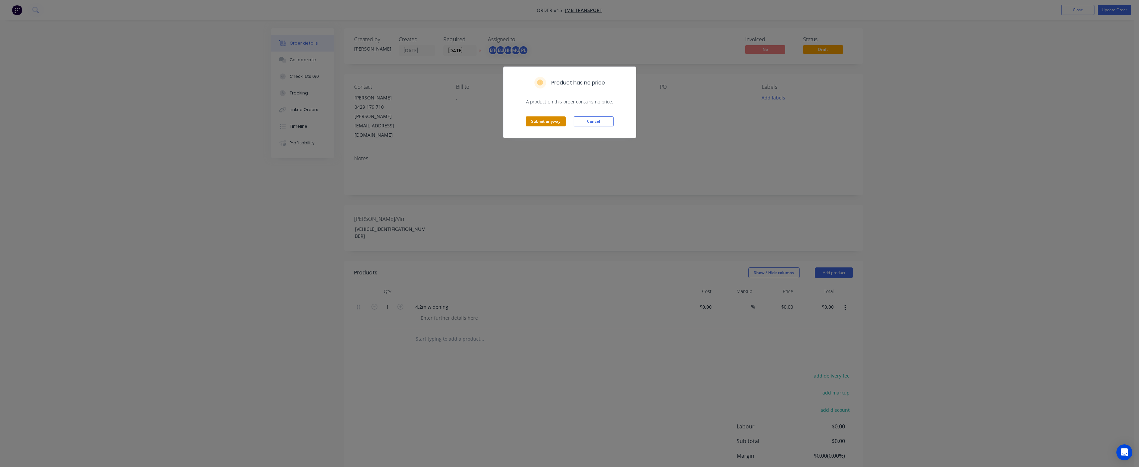
click at [548, 121] on button "Submit anyway" at bounding box center [546, 121] width 40 height 10
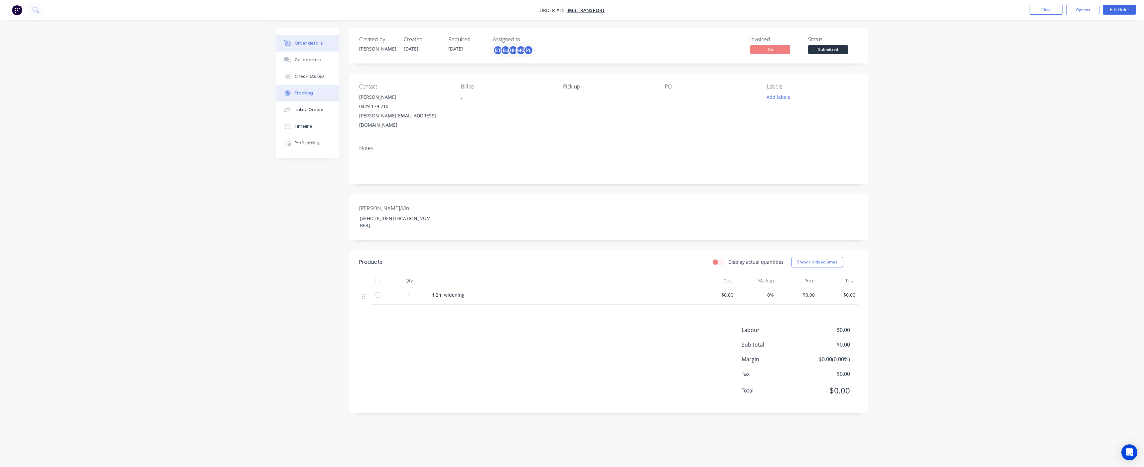
click at [302, 95] on div "Tracking" at bounding box center [304, 93] width 18 height 6
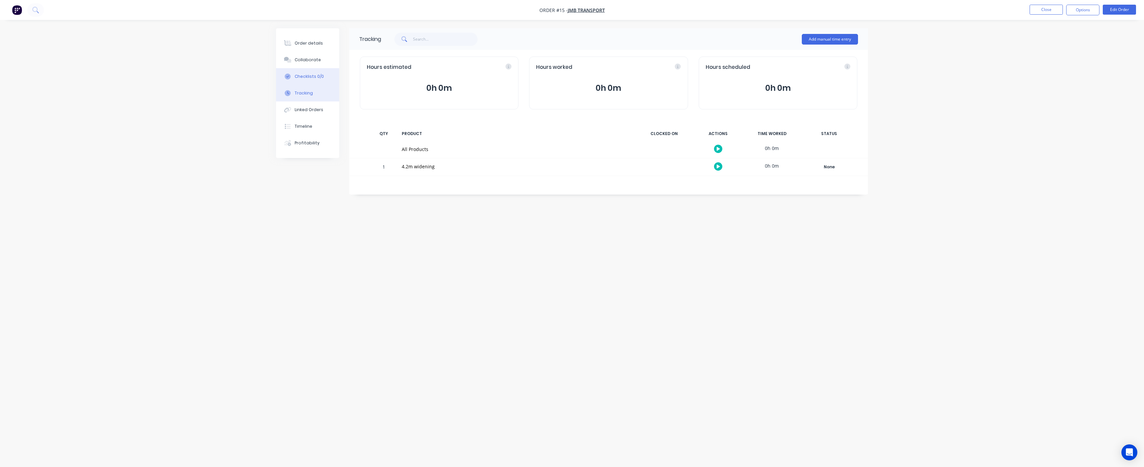
click at [314, 79] on button "Checklists 0/0" at bounding box center [307, 76] width 63 height 17
click at [312, 64] on button "Collaborate" at bounding box center [307, 60] width 63 height 17
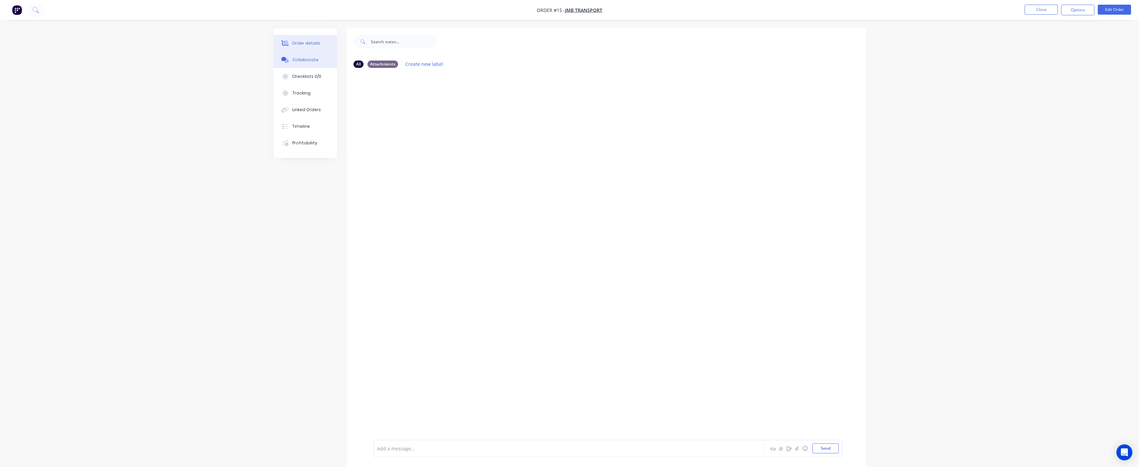
click at [311, 47] on button "Order details" at bounding box center [305, 43] width 63 height 17
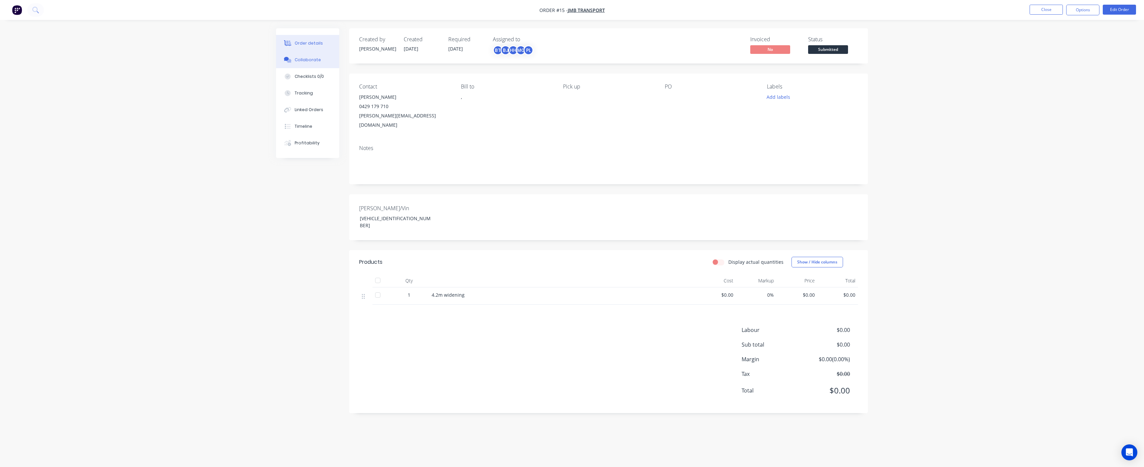
click at [305, 64] on button "Collaborate" at bounding box center [307, 60] width 63 height 17
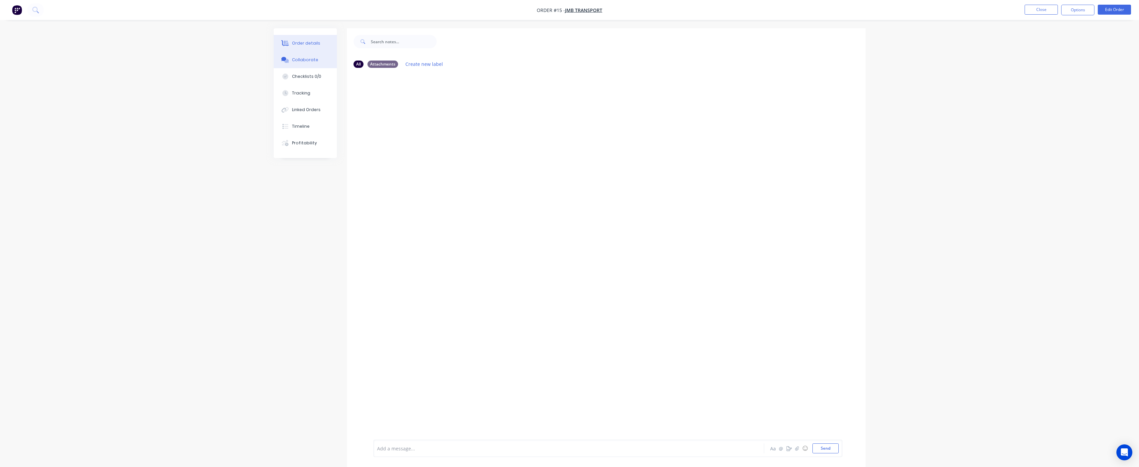
click at [308, 44] on div "Order details" at bounding box center [306, 43] width 28 height 6
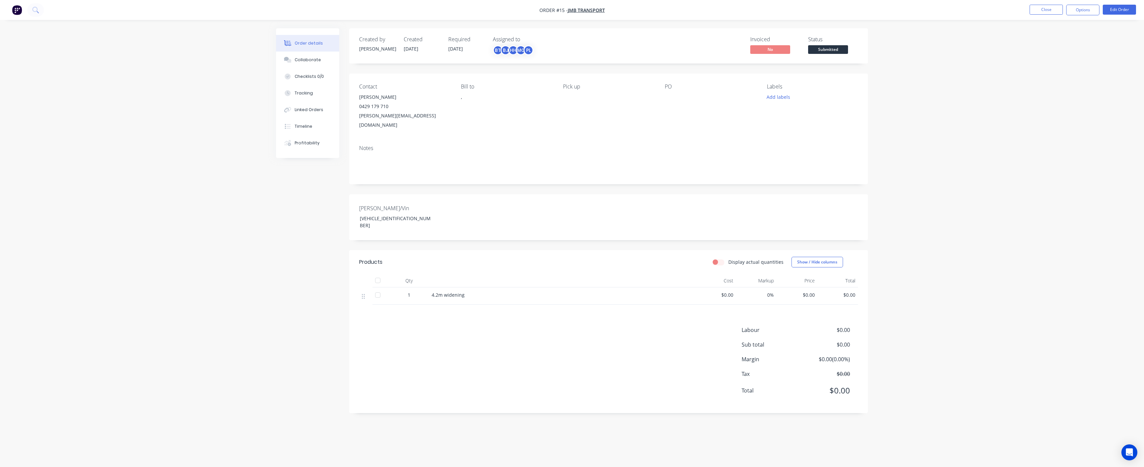
drag, startPoint x: 548, startPoint y: 351, endPoint x: 535, endPoint y: 351, distance: 13.3
click at [546, 351] on div "Labour $0.00 Sub total $0.00 Margin $0.00 ( 0.00 %) Tax $0.00 Total $0.00" at bounding box center [608, 364] width 499 height 77
click at [365, 291] on div at bounding box center [366, 295] width 8 height 9
click at [364, 293] on icon at bounding box center [363, 296] width 3 height 6
click at [530, 326] on div "Labour $0.00 Sub total $0.00 Margin $0.00 ( 0.00 %) Tax $0.00 Total $0.00" at bounding box center [608, 364] width 499 height 77
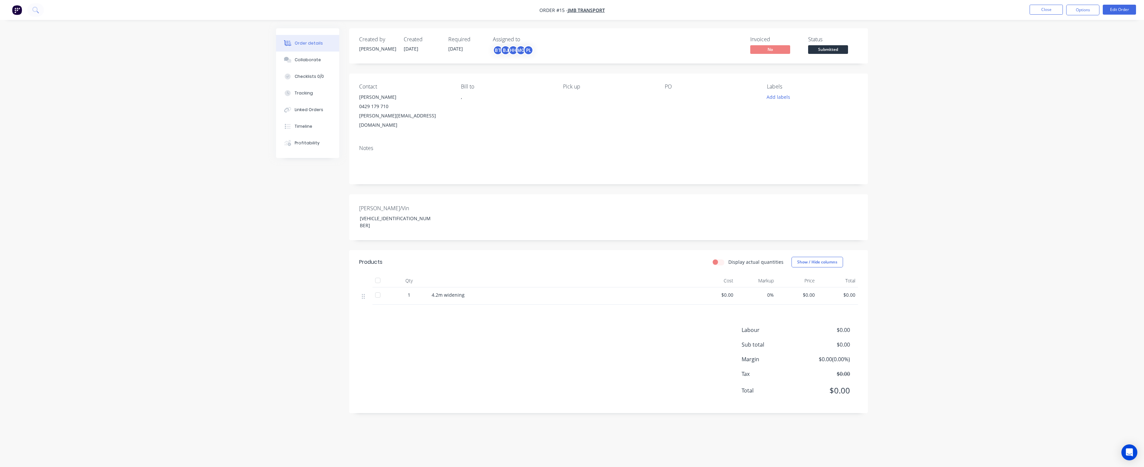
click at [444, 326] on div "Labour $0.00 Sub total $0.00 Margin $0.00 ( 0.00 %) Tax $0.00 Total $0.00" at bounding box center [608, 364] width 499 height 77
click at [367, 291] on div at bounding box center [366, 295] width 8 height 9
click at [1115, 11] on button "Edit Order" at bounding box center [1119, 10] width 33 height 10
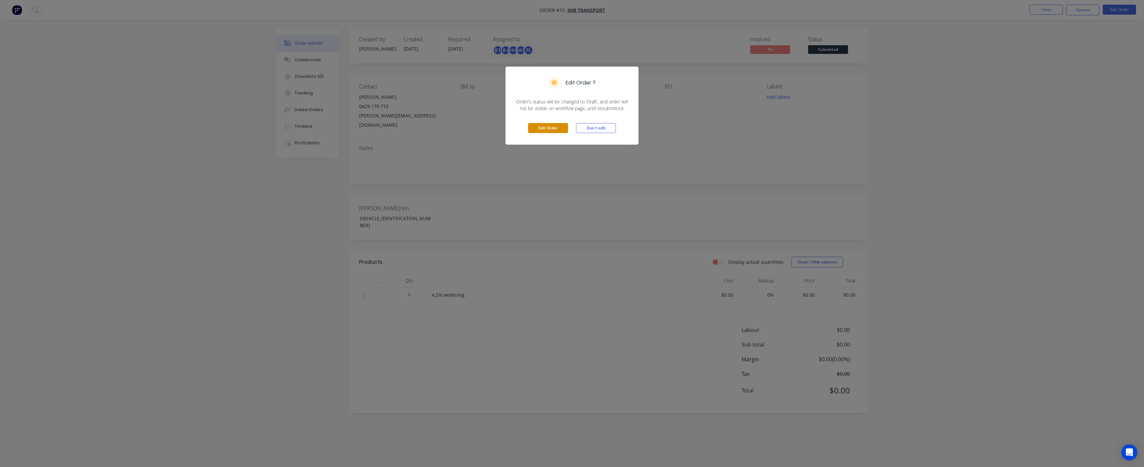
click at [557, 126] on button "Edit Order" at bounding box center [548, 128] width 40 height 10
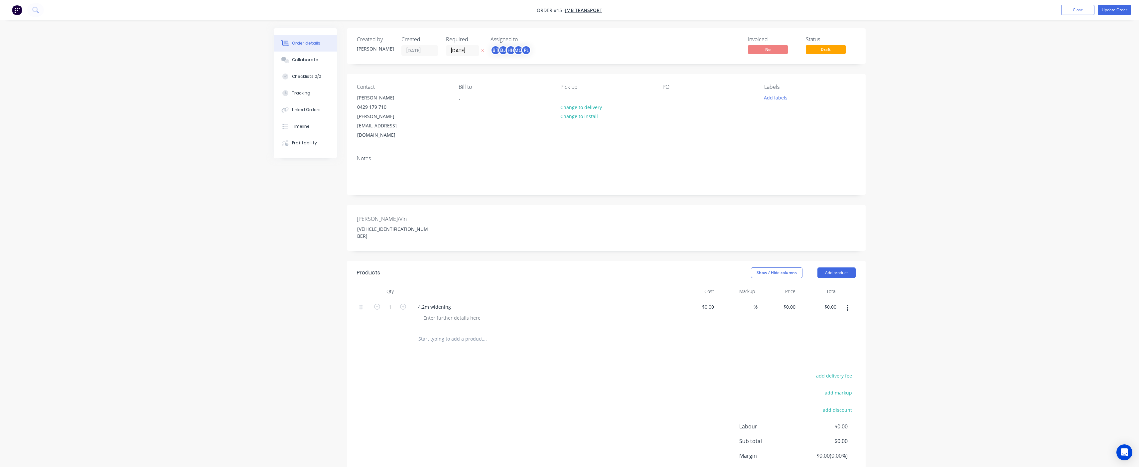
drag, startPoint x: 511, startPoint y: 369, endPoint x: 465, endPoint y: 333, distance: 58.3
click at [502, 371] on div "add delivery fee add markup add discount Labour $0.00 Sub total $0.00 Margin $0…" at bounding box center [606, 435] width 499 height 128
click at [456, 332] on input "text" at bounding box center [484, 338] width 133 height 13
click at [437, 332] on input "text" at bounding box center [484, 338] width 133 height 13
click at [459, 332] on input "text" at bounding box center [484, 338] width 133 height 13
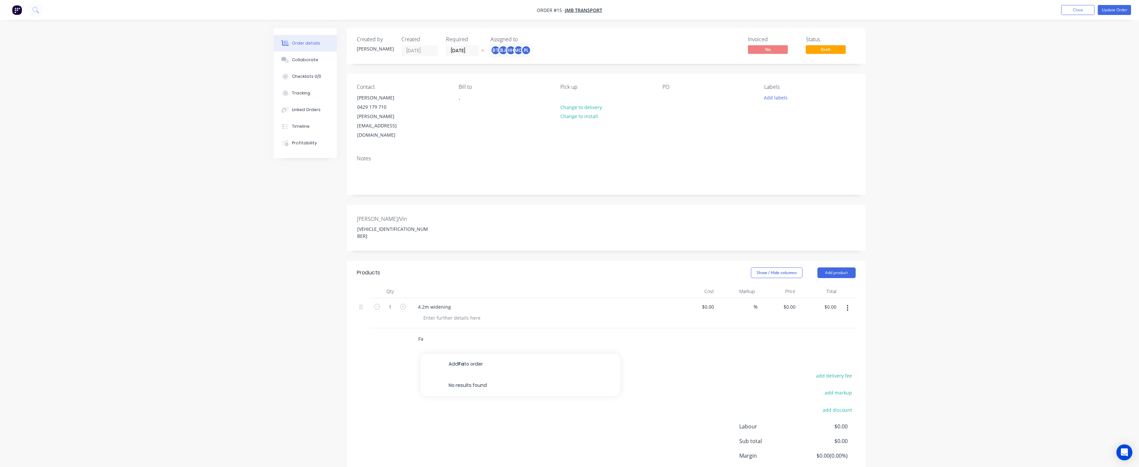
type input "F"
drag, startPoint x: 1057, startPoint y: 131, endPoint x: 1032, endPoint y: 106, distance: 35.7
click at [1063, 126] on div "Order details Collaborate Checklists 0/0 Tracking Linked Orders Timeline Profit…" at bounding box center [569, 259] width 1139 height 519
click at [818, 267] on button "Add product" at bounding box center [836, 272] width 38 height 11
click at [801, 351] on div "Labour" at bounding box center [823, 356] width 51 height 10
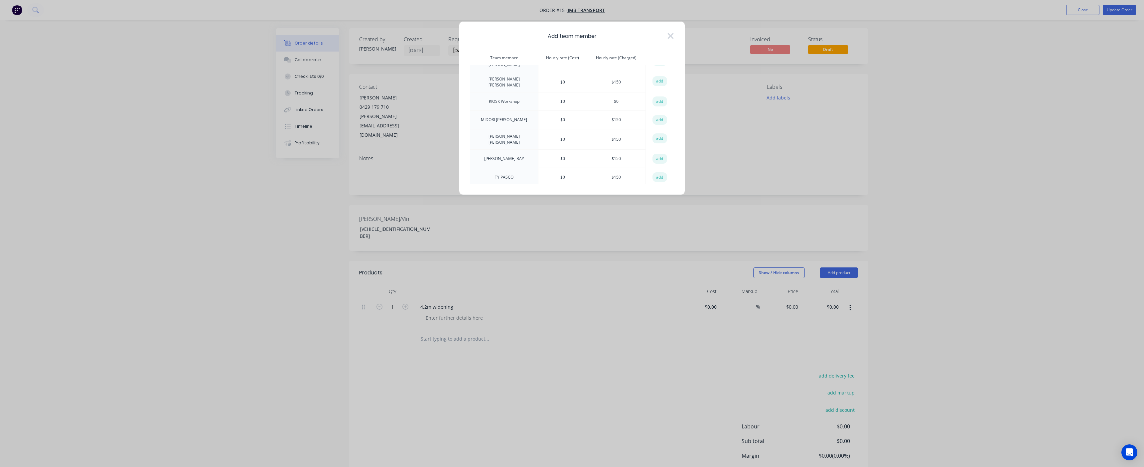
scroll to position [269, 0]
click at [642, 401] on div "Add team member Team member Hourly rate (Cost) Hourly rate (Charged) action BEN…" at bounding box center [572, 233] width 1144 height 467
click at [668, 39] on icon at bounding box center [670, 35] width 7 height 9
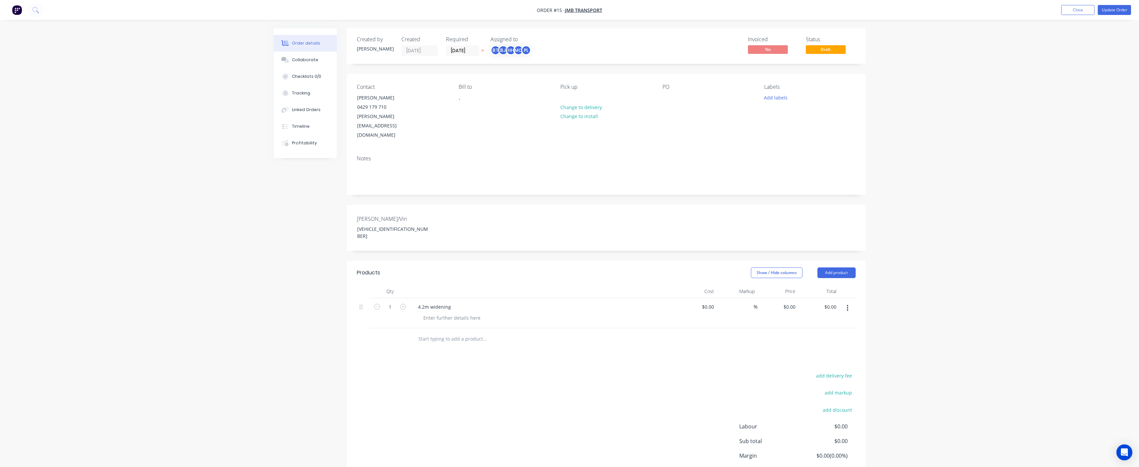
click at [546, 371] on div "add delivery fee add markup add discount Labour $0.00 Sub total $0.00 Margin $0…" at bounding box center [606, 435] width 499 height 128
click at [536, 209] on div "Rego/Vin 6K9LL0AFRSL235192" at bounding box center [606, 228] width 519 height 46
drag, startPoint x: 981, startPoint y: 96, endPoint x: 967, endPoint y: 96, distance: 14.0
click at [979, 96] on div "Order details Collaborate Checklists 0/0 Tracking Linked Orders Timeline Profit…" at bounding box center [569, 259] width 1139 height 519
click at [934, 88] on div "Order details Collaborate Checklists 0/0 Tracking Linked Orders Timeline Profit…" at bounding box center [569, 259] width 1139 height 519
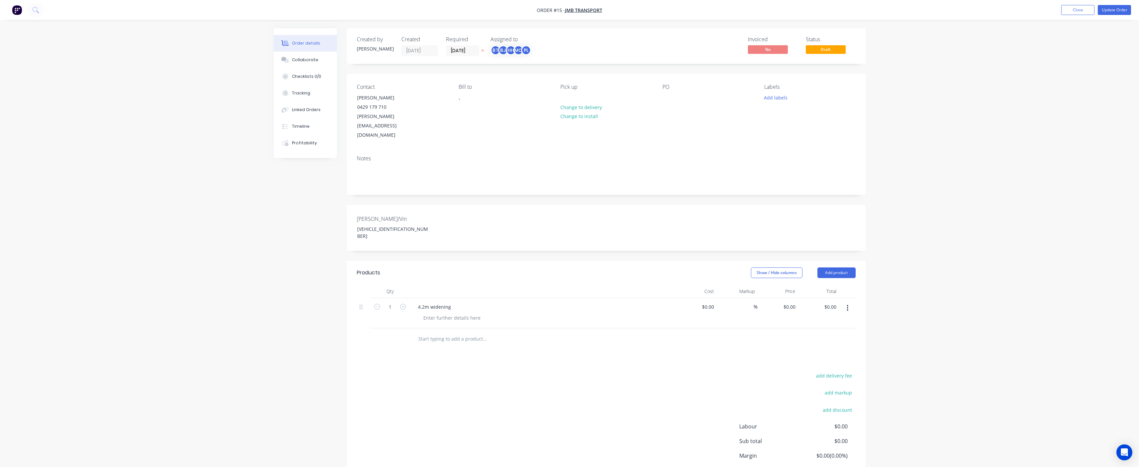
drag, startPoint x: 1067, startPoint y: 158, endPoint x: 1090, endPoint y: 99, distance: 63.3
click at [1067, 157] on div "Order details Collaborate Checklists 0/0 Tracking Linked Orders Timeline Profit…" at bounding box center [569, 259] width 1139 height 519
click at [1119, 15] on nav "Order #15 - JMB Transport Add product Close Update Order" at bounding box center [569, 10] width 1139 height 20
click at [1121, 10] on button "Update Order" at bounding box center [1114, 10] width 33 height 10
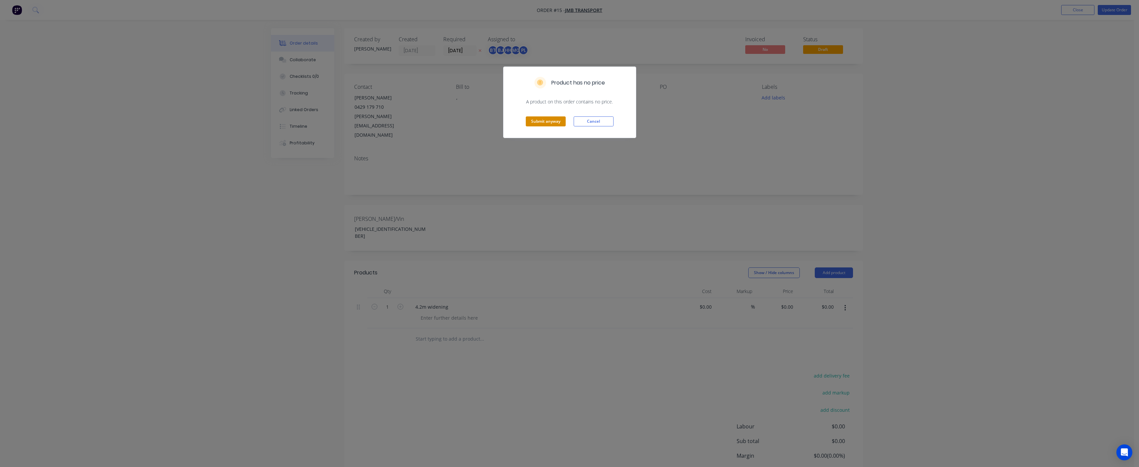
click at [556, 122] on button "Submit anyway" at bounding box center [546, 121] width 40 height 10
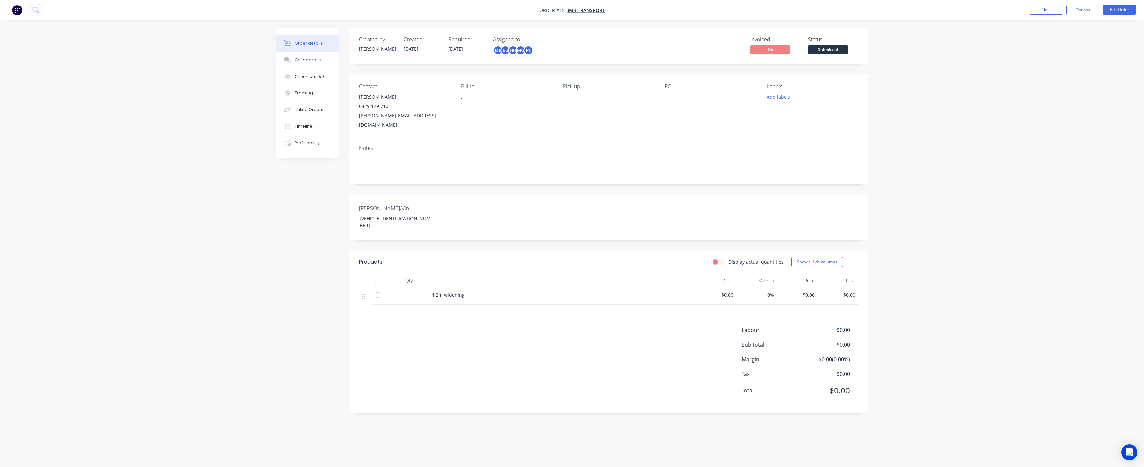
drag, startPoint x: 975, startPoint y: 192, endPoint x: 957, endPoint y: 164, distance: 32.6
click at [976, 192] on div "Order details Collaborate Checklists 0/0 Tracking Linked Orders Timeline Profit…" at bounding box center [572, 233] width 1144 height 467
click at [1050, 10] on button "Close" at bounding box center [1045, 10] width 33 height 10
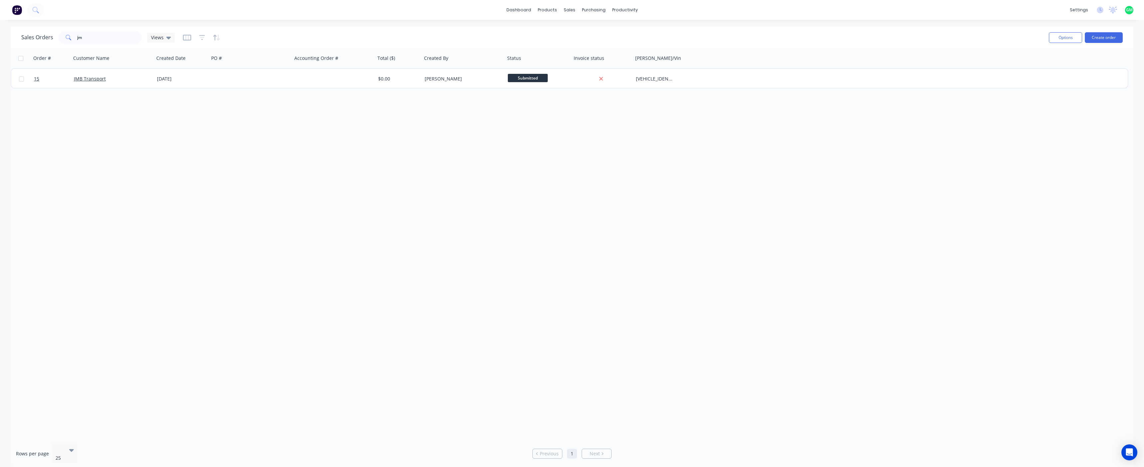
click at [996, 193] on div "Order # Customer Name Created Date PO # Accounting Order # Total ($) Created By…" at bounding box center [572, 243] width 1123 height 390
click at [575, 256] on div "Order # Customer Name Created Date PO # Accounting Order # Total ($) Created By…" at bounding box center [572, 243] width 1123 height 390
drag, startPoint x: 730, startPoint y: 194, endPoint x: 763, endPoint y: 82, distance: 116.2
click at [728, 193] on div "Order # Customer Name Created Date PO # Accounting Order # Total ($) Created By…" at bounding box center [572, 243] width 1123 height 390
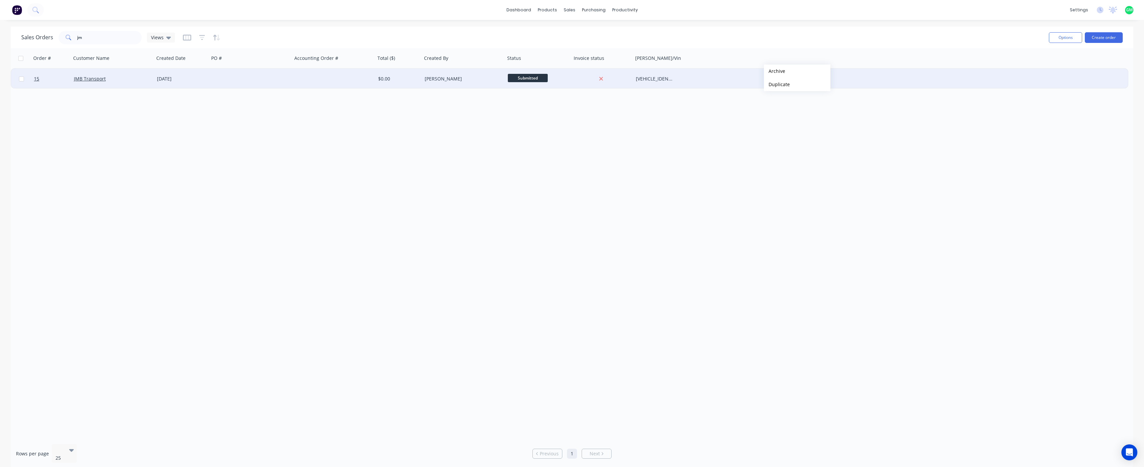
click at [680, 82] on div "15 JMB Transport 23 Sep 2025 $0.00 DWAYNE DALE Submitted 6K9LL0AFRSL235192" at bounding box center [569, 79] width 1116 height 20
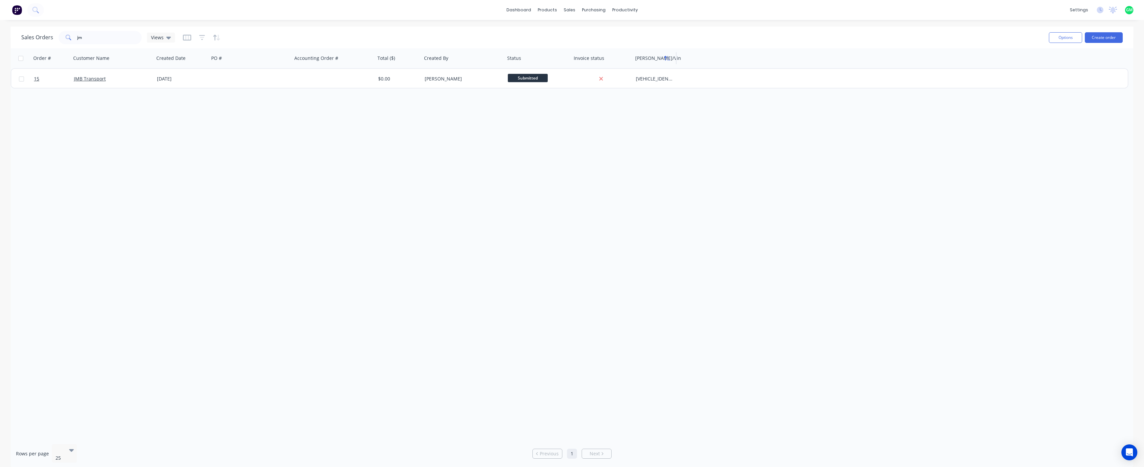
drag, startPoint x: 680, startPoint y: 82, endPoint x: 666, endPoint y: 61, distance: 25.6
click at [666, 61] on icon "button" at bounding box center [667, 58] width 6 height 5
click at [677, 58] on div "Order # Customer Name Created Date PO # Accounting Order # Total ($) Created By…" at bounding box center [570, 58] width 1118 height 20
drag, startPoint x: 676, startPoint y: 58, endPoint x: 687, endPoint y: 131, distance: 73.7
click at [701, 64] on div at bounding box center [700, 58] width 1 height 12
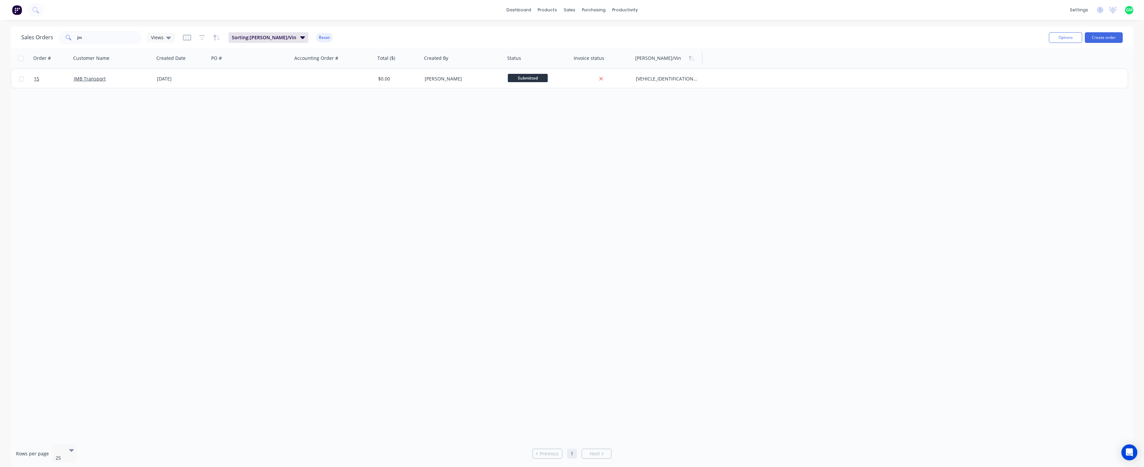
click at [730, 235] on div "Order # Customer Name Created Date PO # Accounting Order # Total ($) Created By…" at bounding box center [572, 243] width 1123 height 390
click at [1078, 58] on div "Order # Customer Name Created Date PO # Accounting Order # Total ($) Created By…" at bounding box center [570, 58] width 1118 height 20
click at [715, 65] on div "Order # Customer Name Created Date PO # Accounting Order # Total ($) Created By…" at bounding box center [570, 58] width 1118 height 20
click at [1076, 29] on div "Sales Orders jm Views Sorting: Rego/Vin Reset Options Create order" at bounding box center [572, 38] width 1123 height 22
click at [1068, 35] on button "Options" at bounding box center [1065, 37] width 33 height 11
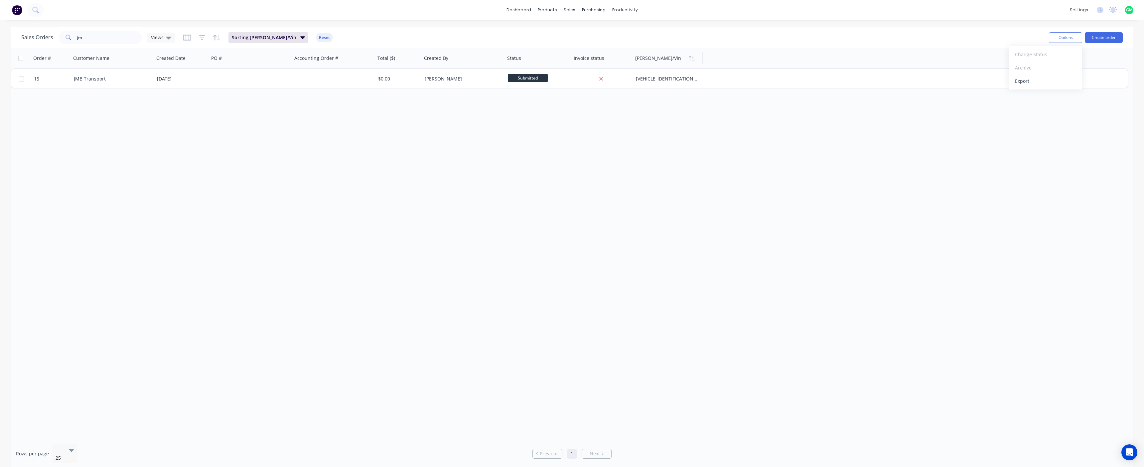
drag, startPoint x: 956, startPoint y: 229, endPoint x: 935, endPoint y: 198, distance: 36.8
click at [954, 227] on div "Order # Customer Name Created Date PO # Accounting Order # Total ($) Created By…" at bounding box center [572, 243] width 1123 height 390
drag, startPoint x: 765, startPoint y: 52, endPoint x: 732, endPoint y: 56, distance: 33.1
drag, startPoint x: 732, startPoint y: 56, endPoint x: 699, endPoint y: 288, distance: 234.8
click at [699, 288] on div "Order # Customer Name Created Date PO # Accounting Order # Total ($) Created By…" at bounding box center [572, 243] width 1123 height 390
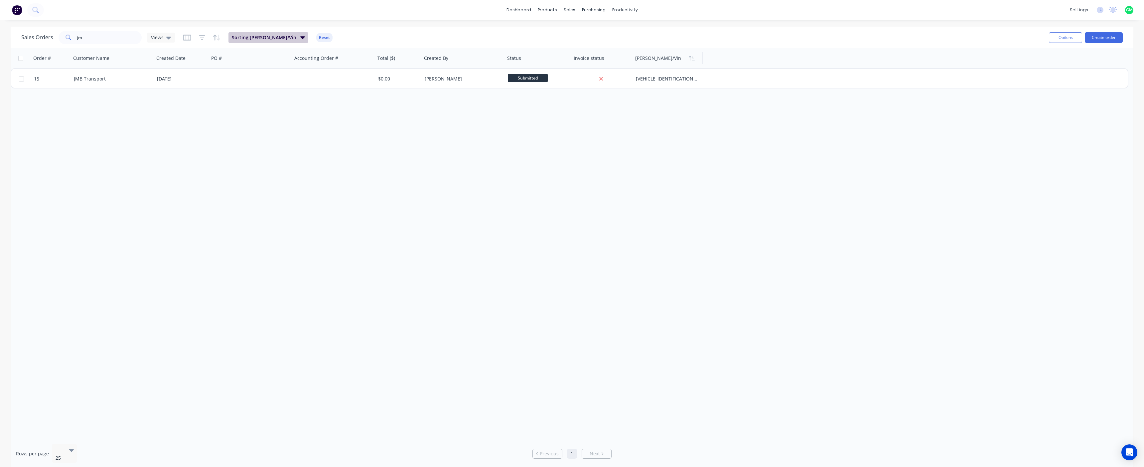
click at [300, 38] on icon "button" at bounding box center [302, 37] width 5 height 3
click at [247, 100] on button "add" at bounding box center [283, 102] width 74 height 5
click at [283, 102] on div at bounding box center [297, 106] width 96 height 8
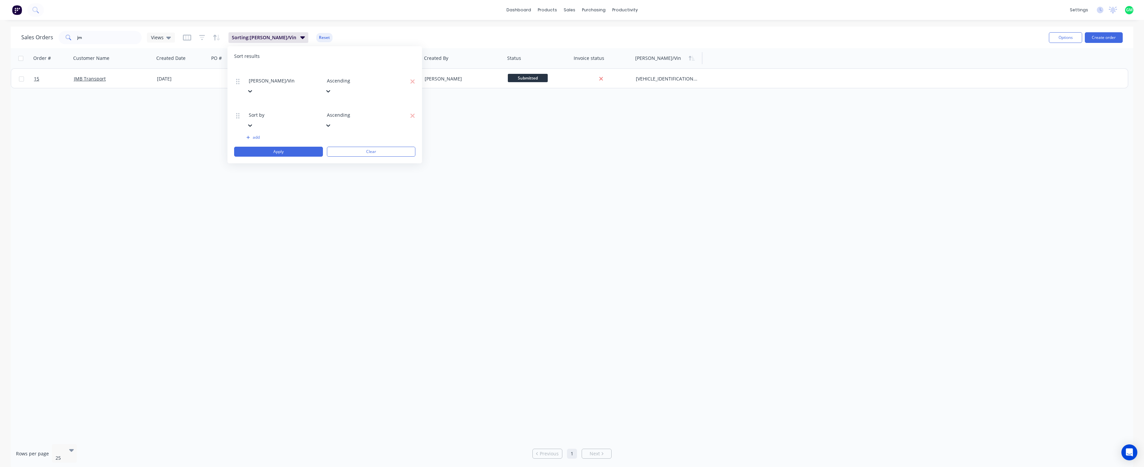
click at [270, 466] on div "Order #" at bounding box center [572, 470] width 1144 height 7
click at [280, 147] on button "Apply" at bounding box center [278, 152] width 89 height 10
drag, startPoint x: 641, startPoint y: 200, endPoint x: 608, endPoint y: 186, distance: 35.6
click at [638, 198] on div "Order # Customer Name Created Date PO # Accounting Order # Total ($) Created By…" at bounding box center [572, 243] width 1123 height 390
click at [278, 55] on button "button" at bounding box center [280, 58] width 10 height 10
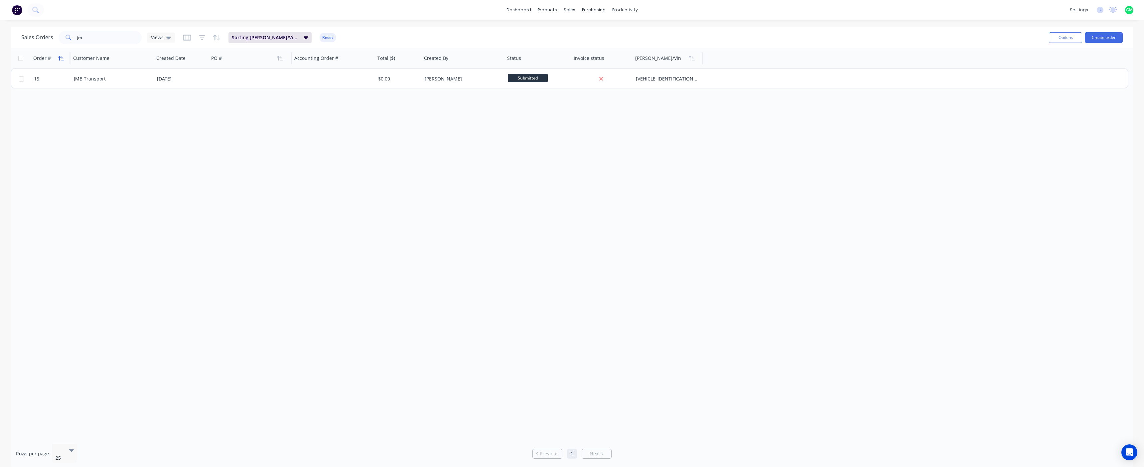
click at [59, 57] on icon "button" at bounding box center [59, 58] width 2 height 5
click at [706, 248] on div "Order # Customer Name Created Date PO # Accounting Order # Total ($) Created By…" at bounding box center [572, 243] width 1123 height 390
click at [306, 39] on icon "button" at bounding box center [306, 37] width 5 height 7
click at [252, 169] on button "add" at bounding box center [283, 171] width 74 height 5
click at [292, 170] on div at bounding box center [297, 174] width 96 height 8
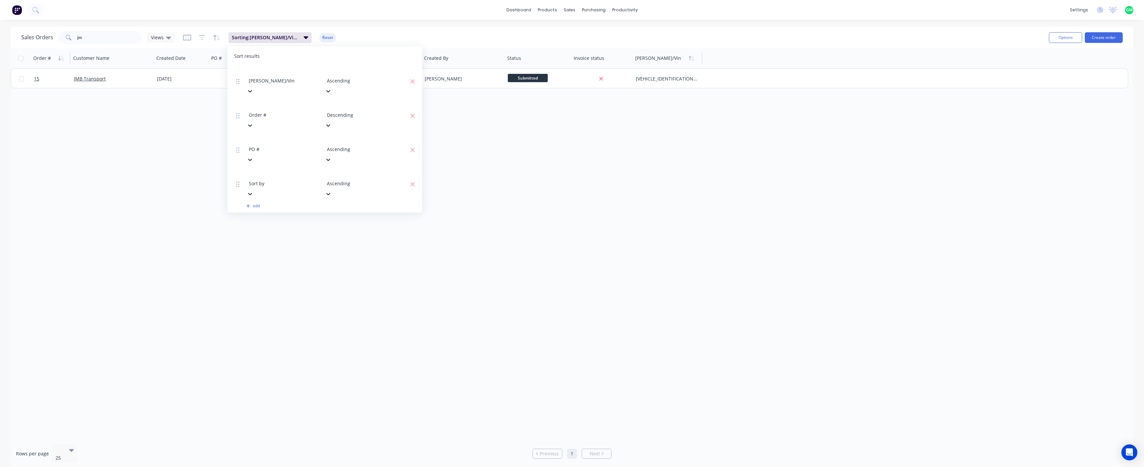
scroll to position [161, 0]
click at [282, 154] on div "Sort results Rego/Vin Ascending Order # Descending PO # Ascending Order Type As…" at bounding box center [324, 129] width 195 height 166
click at [292, 215] on button "Apply" at bounding box center [278, 220] width 89 height 10
click at [733, 56] on div "Order # Customer Name Created Date PO # Accounting Order # Total ($) Created By…" at bounding box center [570, 58] width 1118 height 20
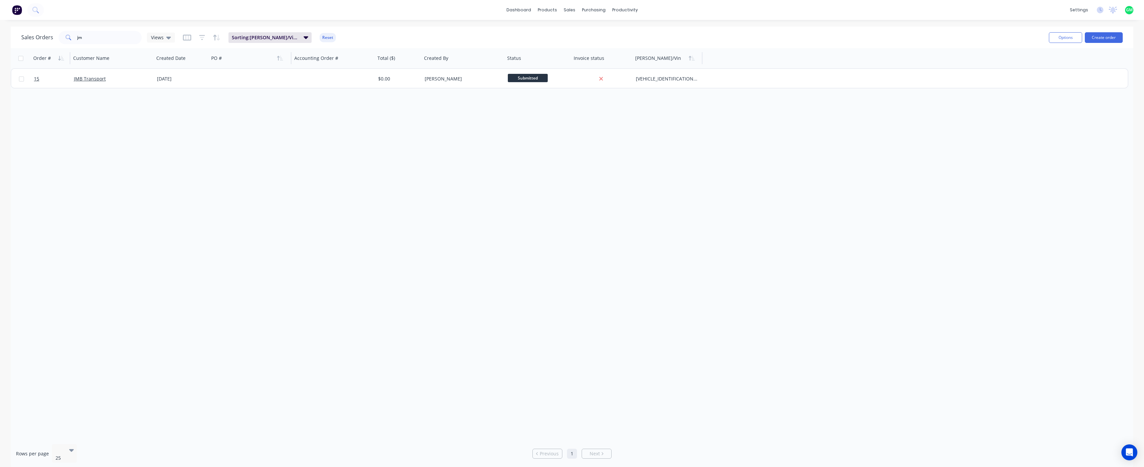
drag, startPoint x: 733, startPoint y: 56, endPoint x: 729, endPoint y: 58, distance: 3.7
drag, startPoint x: 729, startPoint y: 58, endPoint x: 242, endPoint y: 196, distance: 506.6
click at [241, 200] on div "Order # Customer Name Created Date PO # Accounting Order # Total ($) Created By…" at bounding box center [572, 243] width 1123 height 390
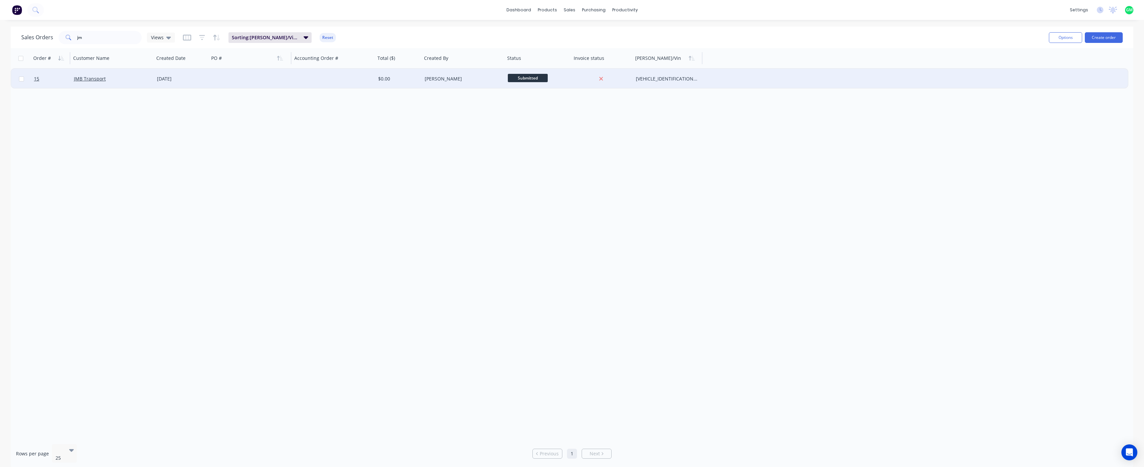
click at [338, 78] on div at bounding box center [333, 79] width 83 height 20
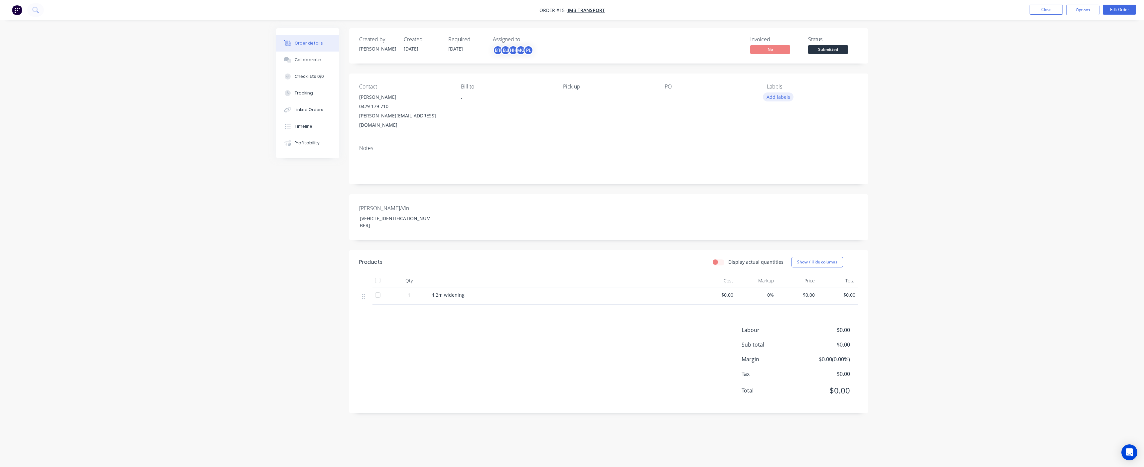
click at [773, 97] on button "Add labels" at bounding box center [778, 96] width 31 height 9
click at [824, 136] on button "Create new label" at bounding box center [816, 136] width 86 height 10
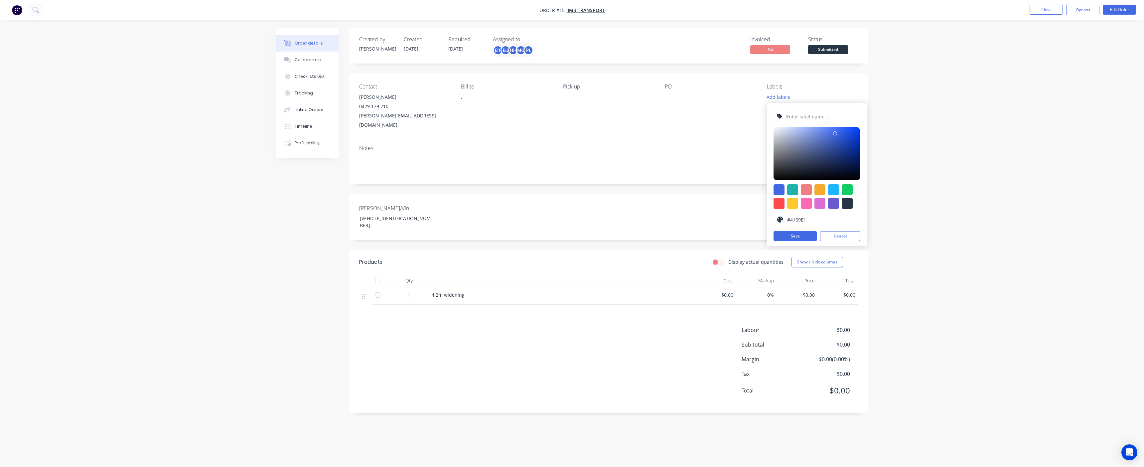
click at [806, 119] on input "text" at bounding box center [820, 116] width 71 height 13
type input "Job No"
click at [793, 235] on button "Save" at bounding box center [794, 236] width 43 height 10
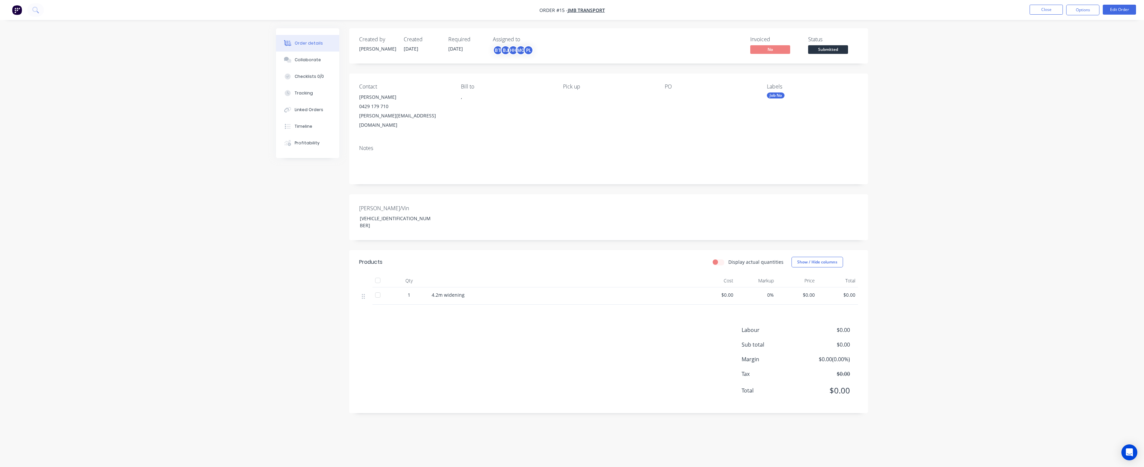
click at [948, 130] on div "Order details Collaborate Checklists 0/0 Tracking Linked Orders Timeline Profit…" at bounding box center [572, 233] width 1144 height 467
drag, startPoint x: 791, startPoint y: 92, endPoint x: 780, endPoint y: 101, distance: 14.2
drag, startPoint x: 780, startPoint y: 101, endPoint x: 789, endPoint y: 93, distance: 11.8
click at [789, 93] on div "Job No" at bounding box center [812, 95] width 91 height 6
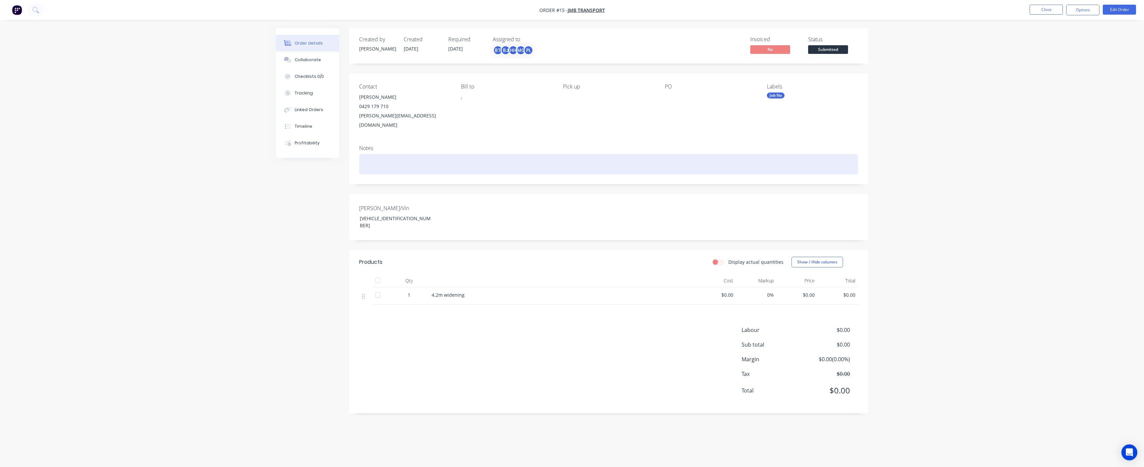
click at [611, 162] on div at bounding box center [608, 164] width 499 height 20
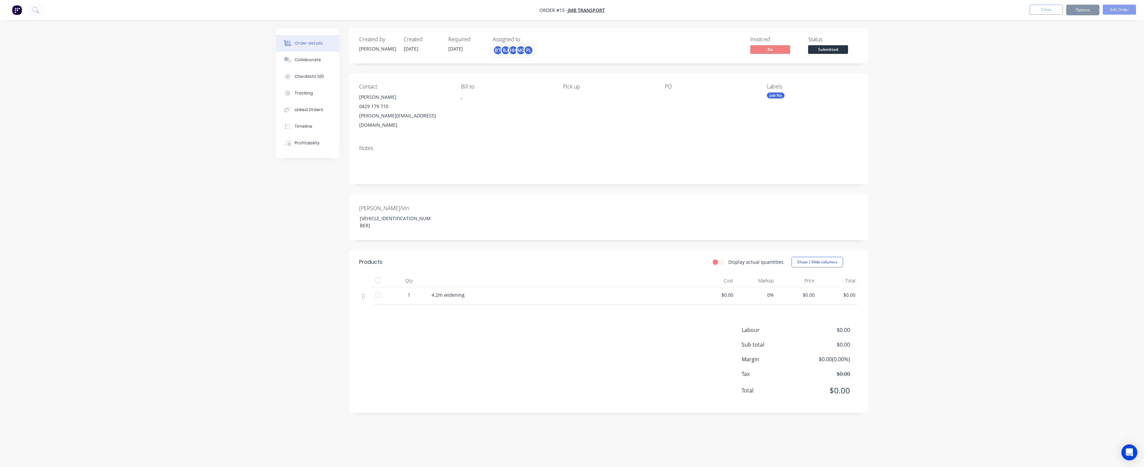
drag, startPoint x: 1002, startPoint y: 211, endPoint x: 928, endPoint y: 160, distance: 90.1
click at [1000, 211] on div "Order details Collaborate Checklists 0/0 Tracking Linked Orders Timeline Profit…" at bounding box center [572, 233] width 1144 height 467
click at [1057, 13] on button "Close" at bounding box center [1045, 10] width 33 height 10
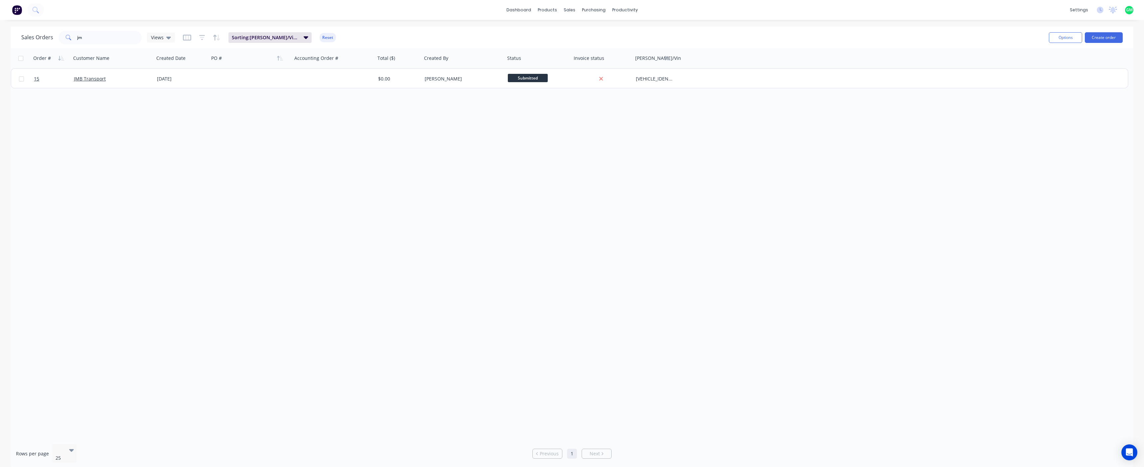
click at [901, 250] on div "Order # Customer Name Created Date PO # Accounting Order # Total ($) Created By…" at bounding box center [572, 243] width 1123 height 390
drag, startPoint x: 613, startPoint y: 367, endPoint x: 531, endPoint y: 121, distance: 258.7
click at [612, 367] on div "Order # Customer Name Created Date PO # Accounting Order # Total ($) Created By…" at bounding box center [572, 243] width 1123 height 390
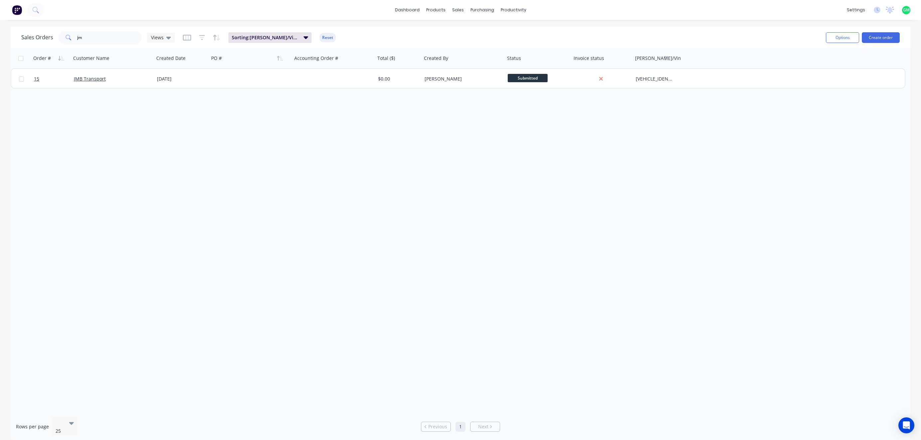
click at [18, 6] on img at bounding box center [17, 10] width 10 height 10
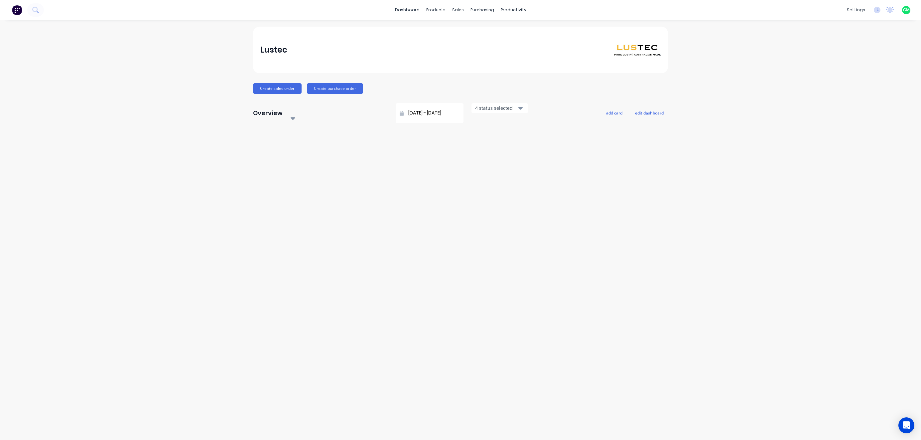
click at [417, 203] on div "Lustec Create sales order Create purchase order Overview Select... 23/08/25 - 2…" at bounding box center [460, 230] width 921 height 406
click at [340, 54] on div "Lustec" at bounding box center [460, 49] width 401 height 13
drag, startPoint x: 332, startPoint y: 227, endPoint x: 332, endPoint y: 215, distance: 11.3
click at [332, 223] on div "Lustec Create sales order Create purchase order Overview Select... 23/08/25 - 2…" at bounding box center [460, 230] width 921 height 406
click at [517, 11] on div "productivity" at bounding box center [513, 10] width 32 height 10
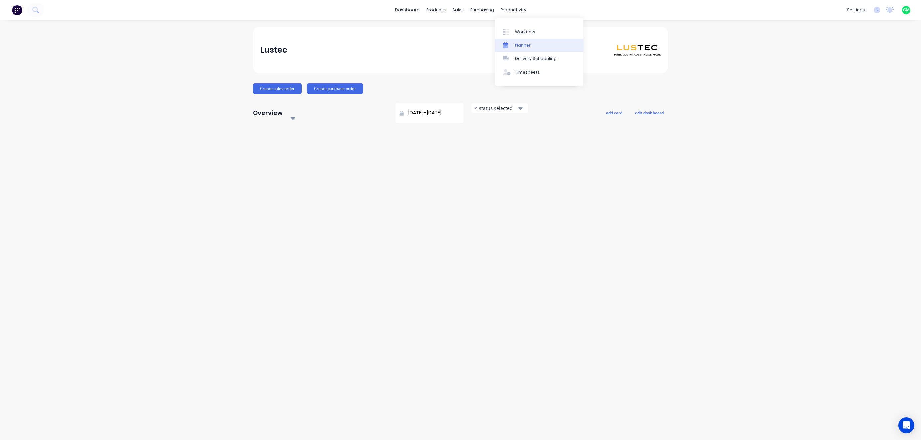
click at [521, 47] on div "Planner" at bounding box center [523, 45] width 16 height 6
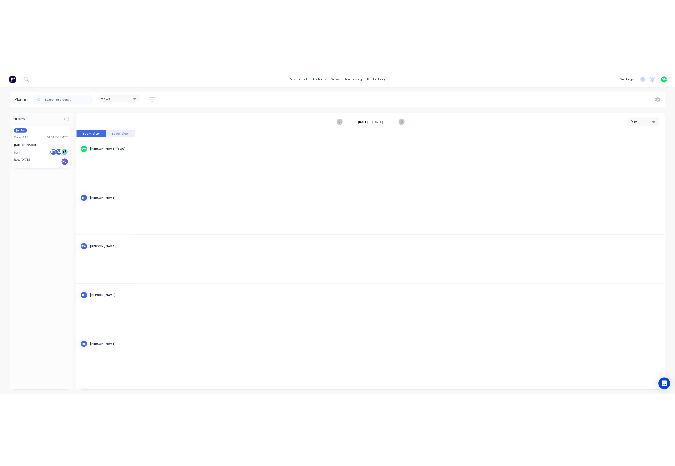
scroll to position [0, 1384]
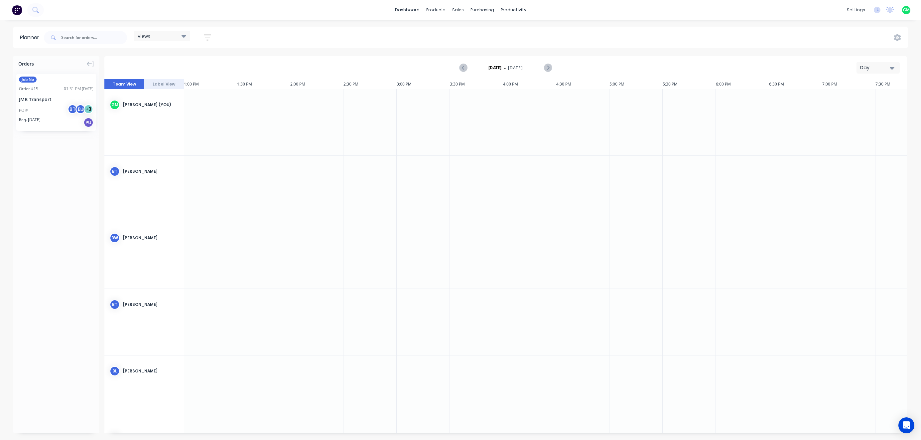
click at [66, 107] on div "PO # BT BJ + 3" at bounding box center [56, 110] width 74 height 13
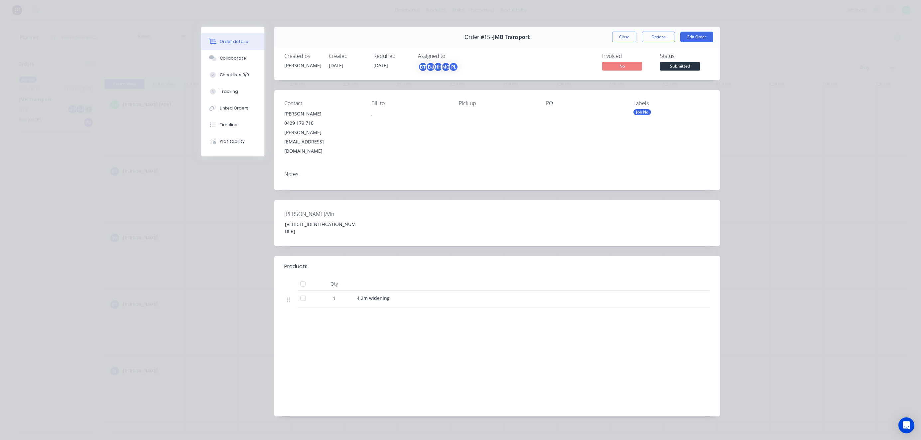
click at [456, 382] on div "Products Qty 1 4.2m widening Labour $0.00 Sub total $0.00 Margin $0.00 ( 0.00 %…" at bounding box center [497, 336] width 446 height 160
click at [456, 68] on div "PL" at bounding box center [454, 67] width 10 height 10
click at [556, 64] on div "Invoiced No Status Submitted" at bounding box center [596, 62] width 225 height 19
drag, startPoint x: 127, startPoint y: 92, endPoint x: 188, endPoint y: 59, distance: 69.2
click at [141, 83] on div "Order details Collaborate Checklists 0/0 Tracking Linked Orders Timeline Profit…" at bounding box center [460, 220] width 921 height 440
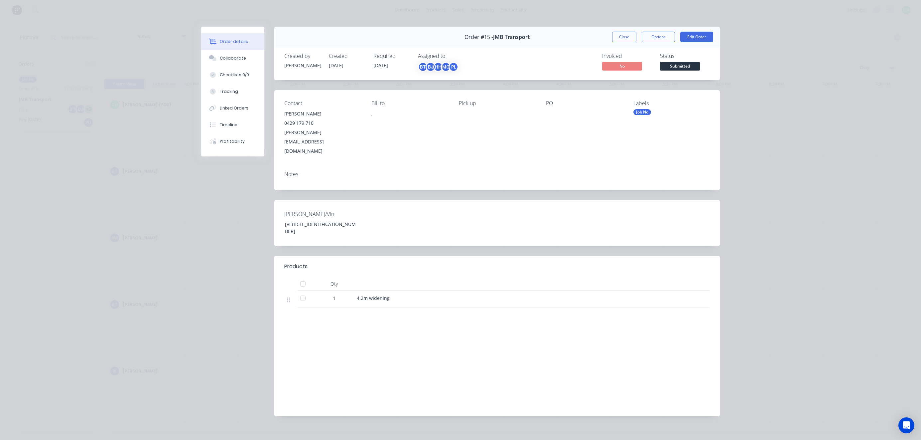
click at [620, 38] on button "Close" at bounding box center [624, 37] width 24 height 11
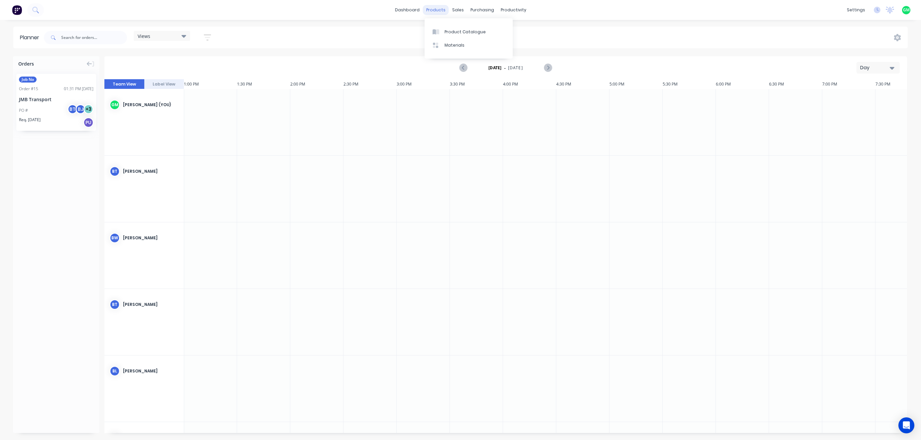
click at [433, 9] on div "products" at bounding box center [436, 10] width 26 height 10
click at [464, 30] on div at bounding box center [462, 32] width 10 height 6
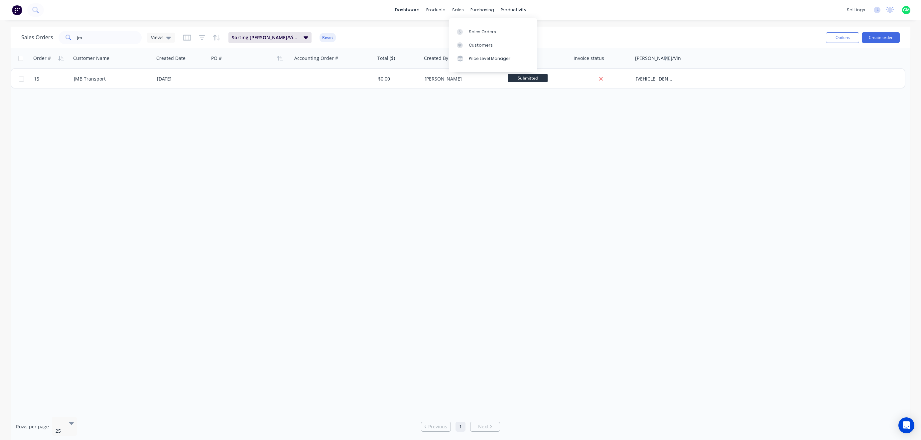
click at [405, 226] on div "Order # Customer Name Created Date PO # Accounting Order # Total ($) Created By…" at bounding box center [461, 229] width 900 height 363
click at [508, 266] on div "Order # Customer Name Created Date PO # Accounting Order # Total ($) Created By…" at bounding box center [461, 229] width 900 height 363
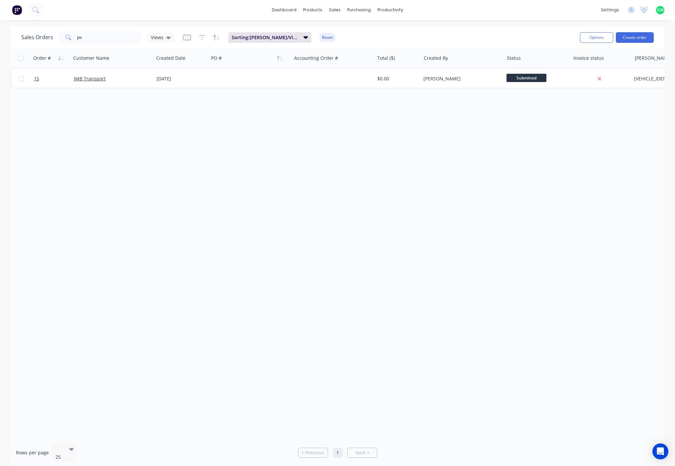
drag, startPoint x: 170, startPoint y: 330, endPoint x: 1, endPoint y: 202, distance: 212.4
click at [166, 329] on div "Order # Customer Name Created Date PO # Accounting Order # Total ($) Created By…" at bounding box center [338, 243] width 654 height 390
click at [248, 201] on div "Order # Customer Name Created Date PO # Accounting Order # Total ($) Created By…" at bounding box center [338, 243] width 654 height 390
click at [596, 256] on div "Order # Customer Name Created Date PO # Accounting Order # Total ($) Created By…" at bounding box center [338, 243] width 654 height 390
drag, startPoint x: 617, startPoint y: 361, endPoint x: 624, endPoint y: 337, distance: 25.3
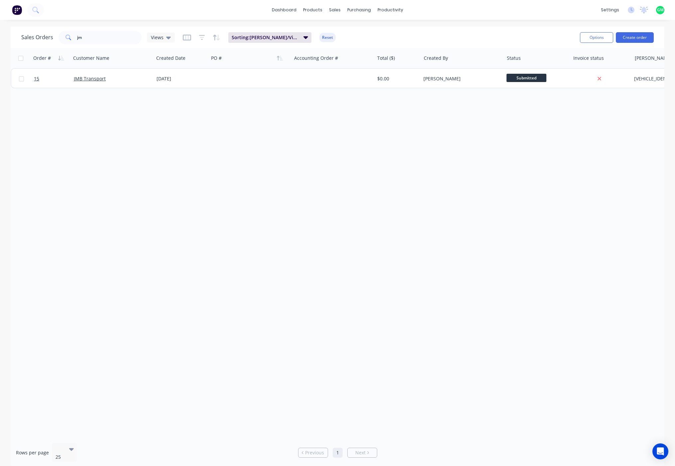
click at [631, 362] on div "Order # Customer Name Created Date PO # Accounting Order # Total ($) Created By…" at bounding box center [338, 243] width 654 height 390
drag, startPoint x: 244, startPoint y: 236, endPoint x: 251, endPoint y: 238, distance: 8.0
click at [253, 239] on div "Order # Customer Name Created Date PO # Accounting Order # Total ($) Created By…" at bounding box center [338, 243] width 654 height 390
drag, startPoint x: 97, startPoint y: 175, endPoint x: 1, endPoint y: 168, distance: 96.0
click at [97, 175] on div "Order # Customer Name Created Date PO # Accounting Order # Total ($) Created By…" at bounding box center [338, 243] width 654 height 390
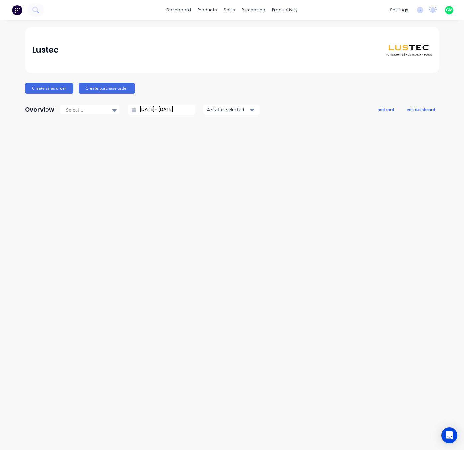
drag, startPoint x: 347, startPoint y: 285, endPoint x: 312, endPoint y: 262, distance: 41.9
click at [346, 284] on div "Lustec Create sales order Create purchase order Overview Select... [DATE] - [DA…" at bounding box center [232, 235] width 464 height 417
click at [449, 13] on div "GM Lustec Glenn Michelmore Administrator Profile Sign out" at bounding box center [450, 10] width 8 height 8
click at [448, 9] on span "GM" at bounding box center [450, 10] width 7 height 6
click at [393, 84] on div "Sign out" at bounding box center [394, 83] width 18 height 6
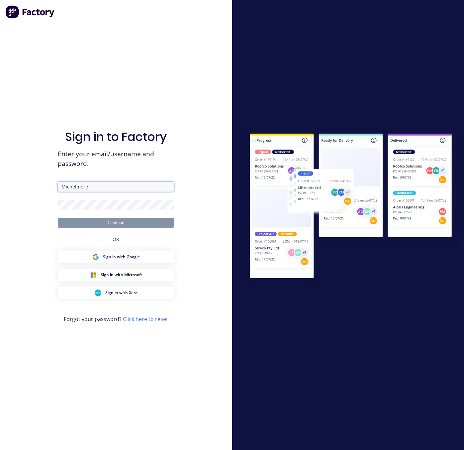
click at [89, 183] on input "Michelmore" at bounding box center [116, 187] width 116 height 10
drag, startPoint x: 109, startPoint y: 184, endPoint x: 45, endPoint y: 182, distance: 64.5
click at [43, 183] on div "Sign in to Factory Enter your email/username and password. Michelmore Continue …" at bounding box center [116, 225] width 232 height 450
click at [105, 183] on input "Michelmore" at bounding box center [116, 187] width 116 height 10
click at [99, 184] on input "Michelmore" at bounding box center [116, 187] width 116 height 10
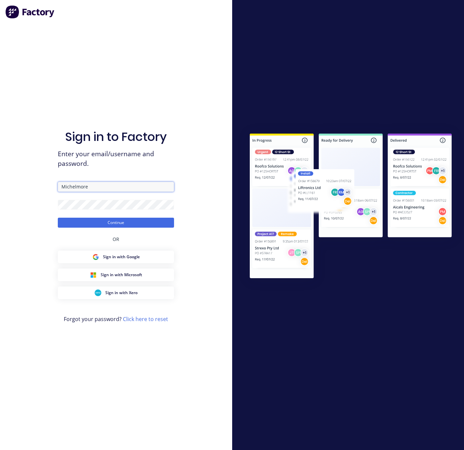
drag, startPoint x: 96, startPoint y: 185, endPoint x: 34, endPoint y: 184, distance: 62.9
click at [34, 184] on div "Sign in to Factory Enter your email/username and password. Michelmore Continue …" at bounding box center [116, 225] width 232 height 450
type input "[EMAIL_ADDRESS][DOMAIN_NAME]"
click at [55, 207] on div "Sign in to Factory Enter your email/username and password. [EMAIL_ADDRESS][DOMA…" at bounding box center [116, 225] width 232 height 450
click at [125, 220] on button "Continue" at bounding box center [116, 223] width 116 height 10
